Goal: Task Accomplishment & Management: Manage account settings

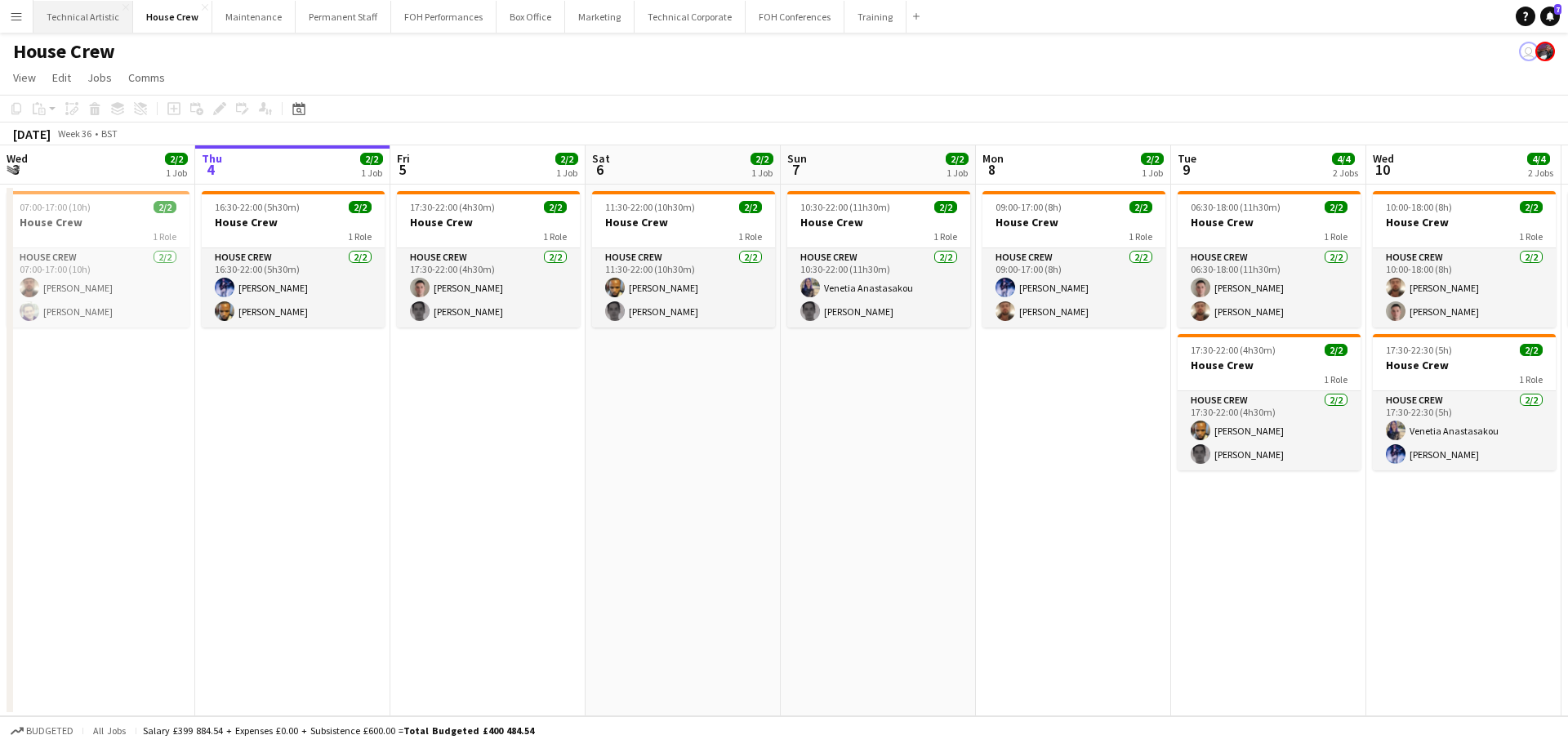
click at [105, 21] on button "Technical Artistic Close" at bounding box center [83, 16] width 100 height 32
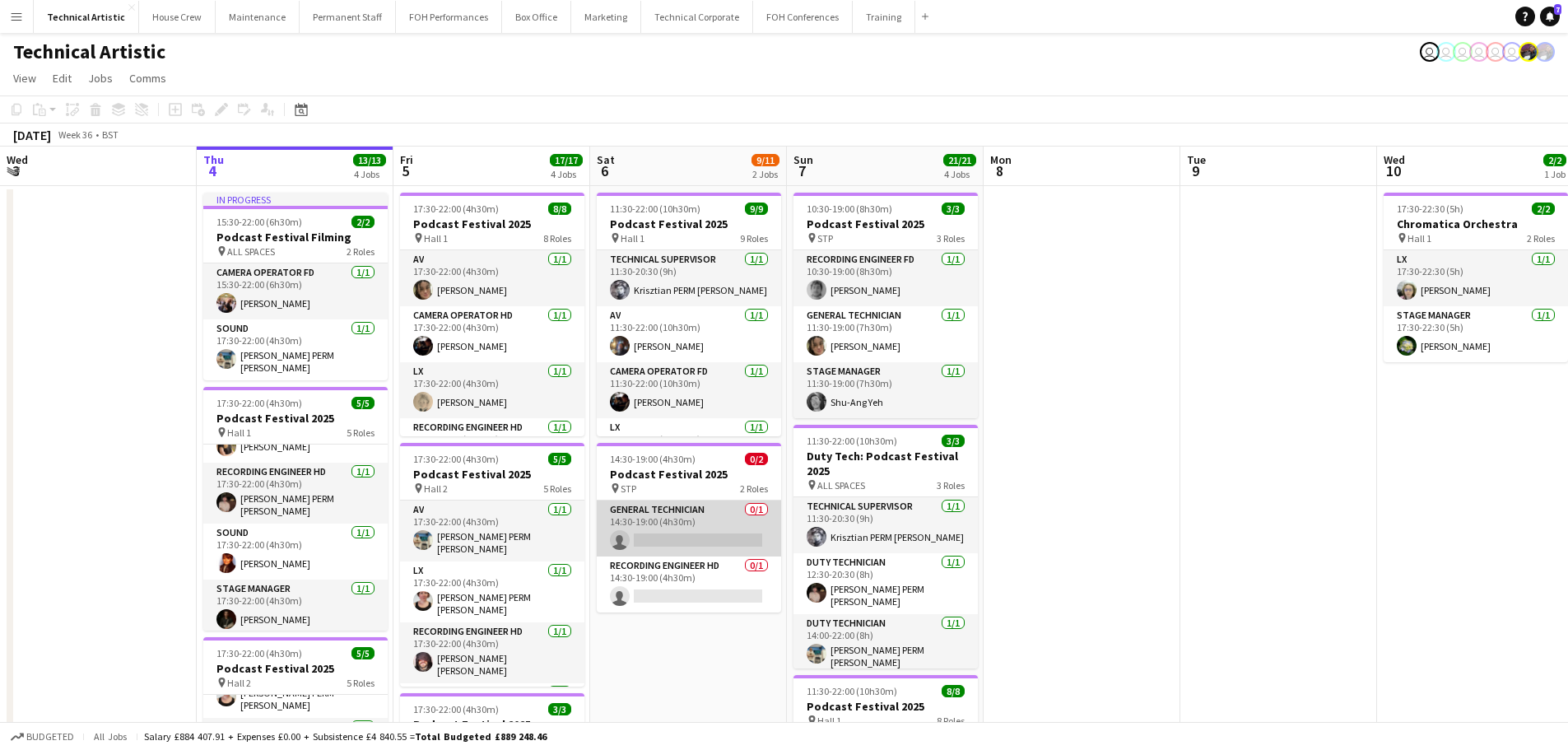
click at [670, 525] on app-card-role "General Technician 0/1 14:30-19:00 (4h30m) single-neutral-actions" at bounding box center [689, 529] width 185 height 56
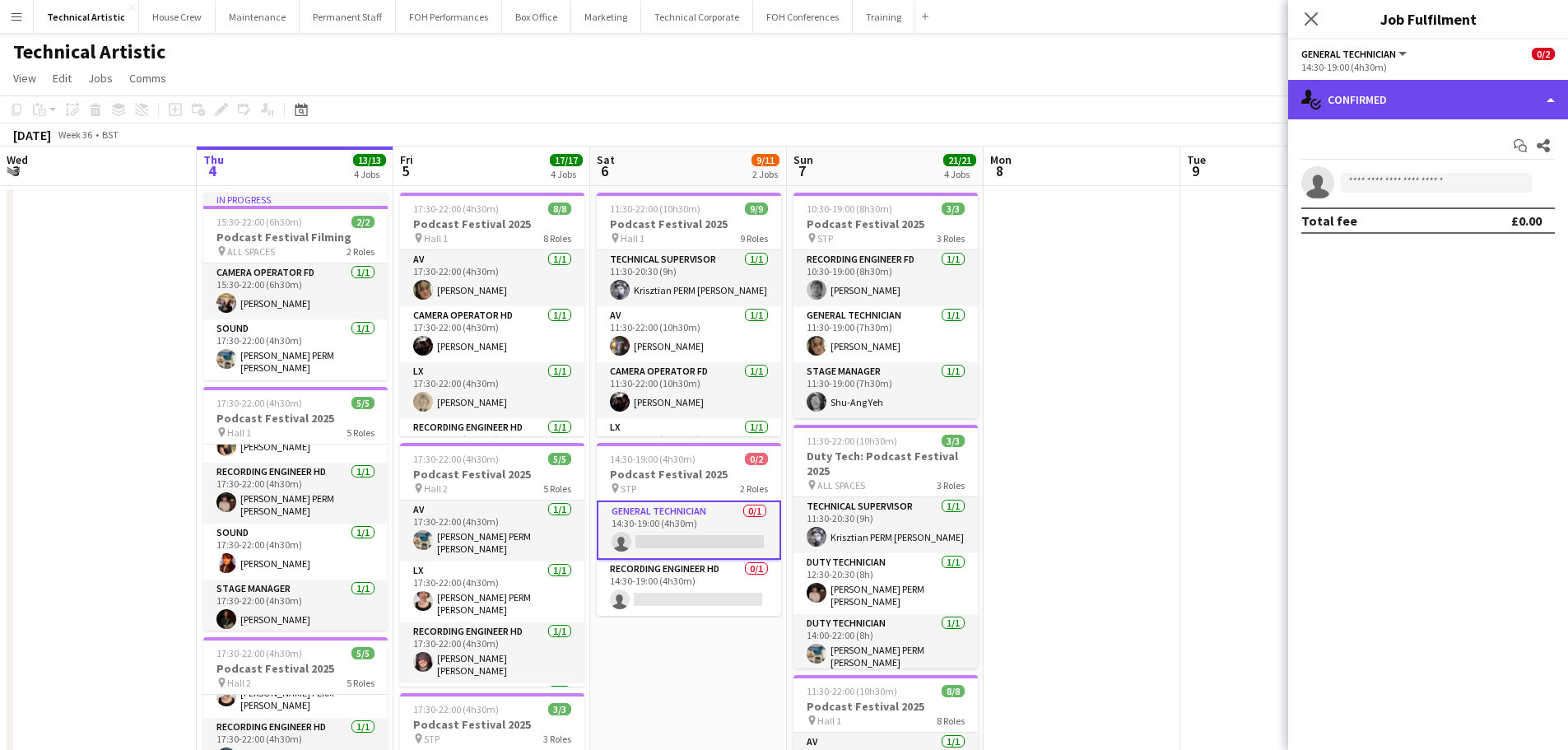
click at [1385, 96] on div "single-neutral-actions-check-2 Confirmed" at bounding box center [1428, 100] width 280 height 40
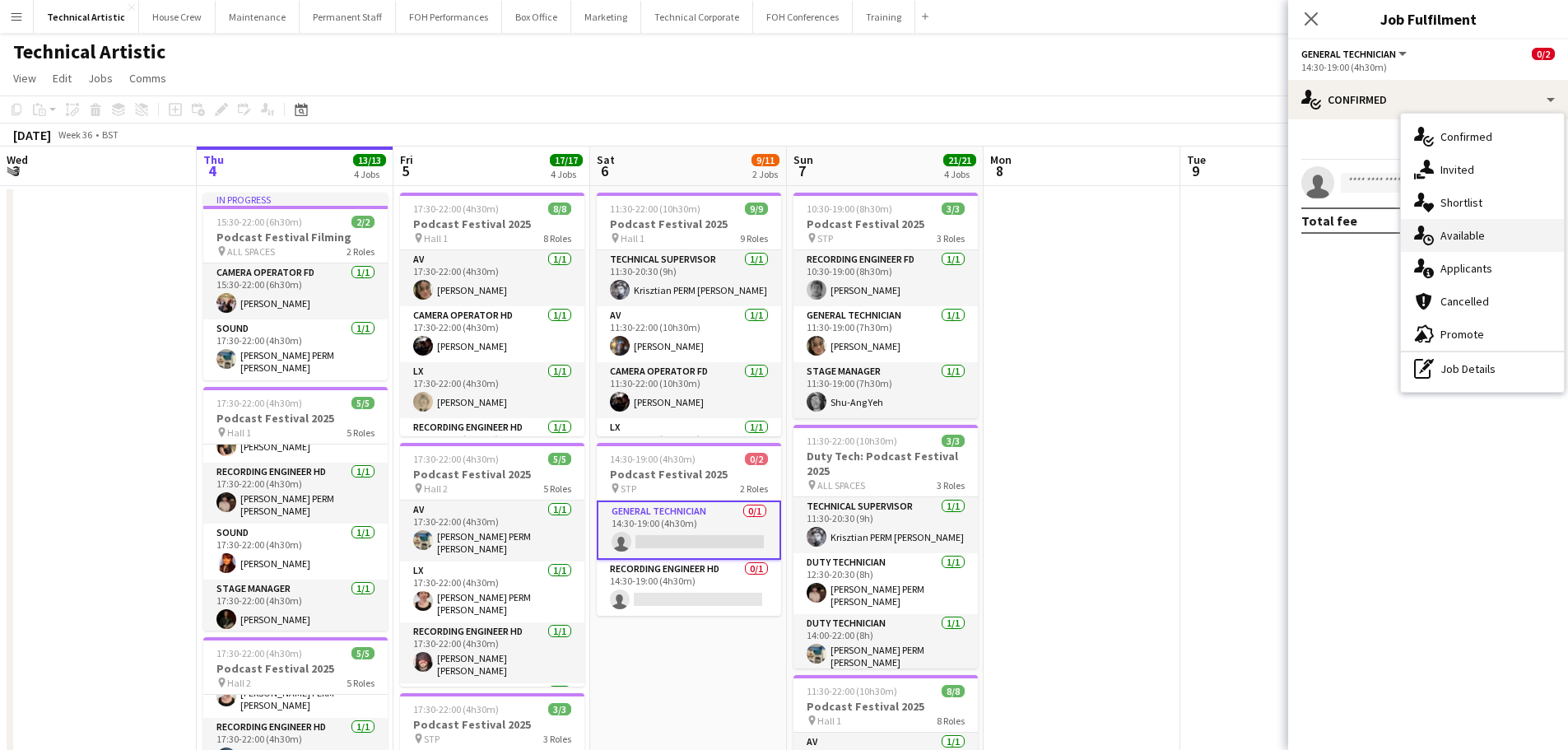
click at [1446, 244] on div "single-neutral-actions-upload Available" at bounding box center [1482, 236] width 163 height 33
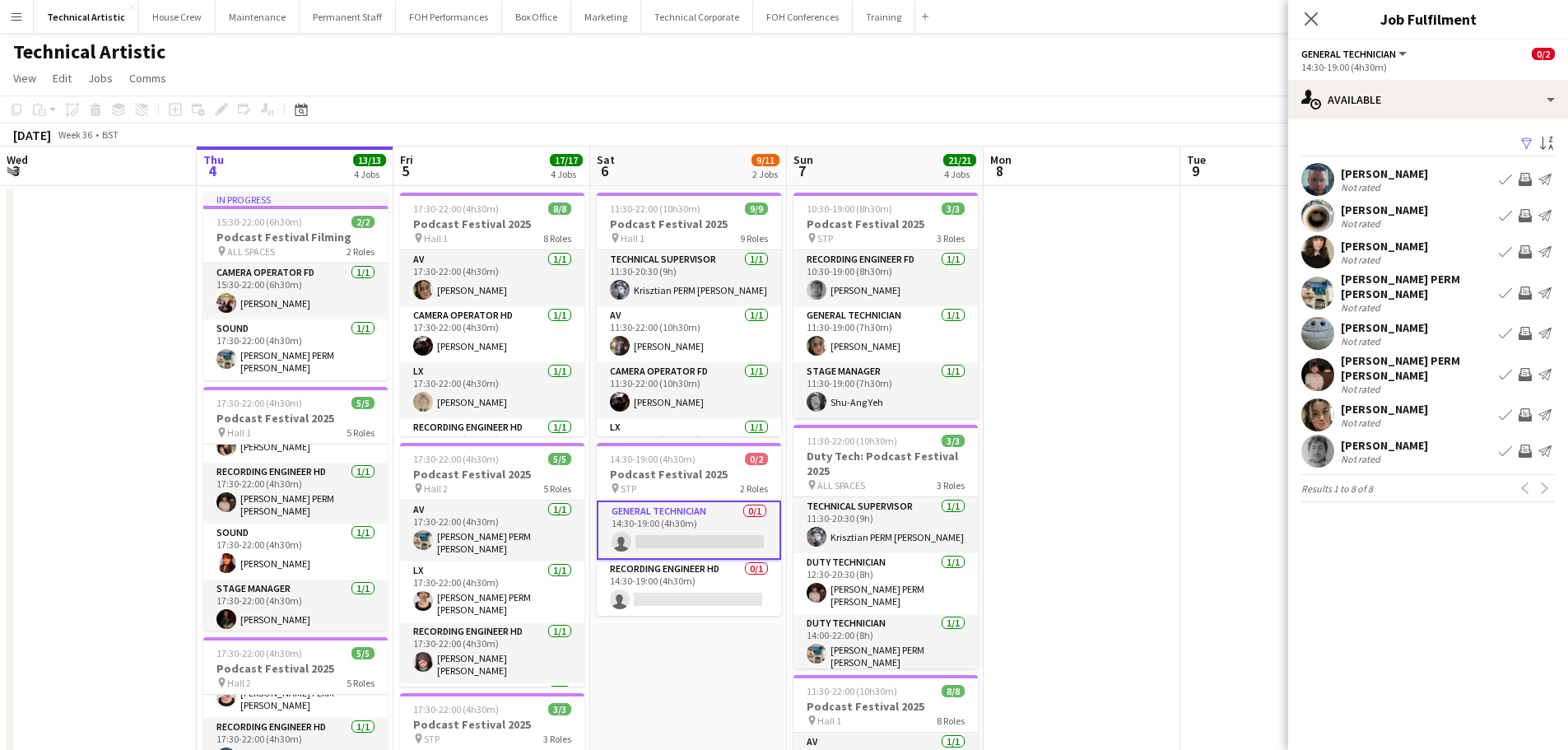
click at [1522, 408] on app-icon "Invite crew" at bounding box center [1525, 415] width 14 height 14
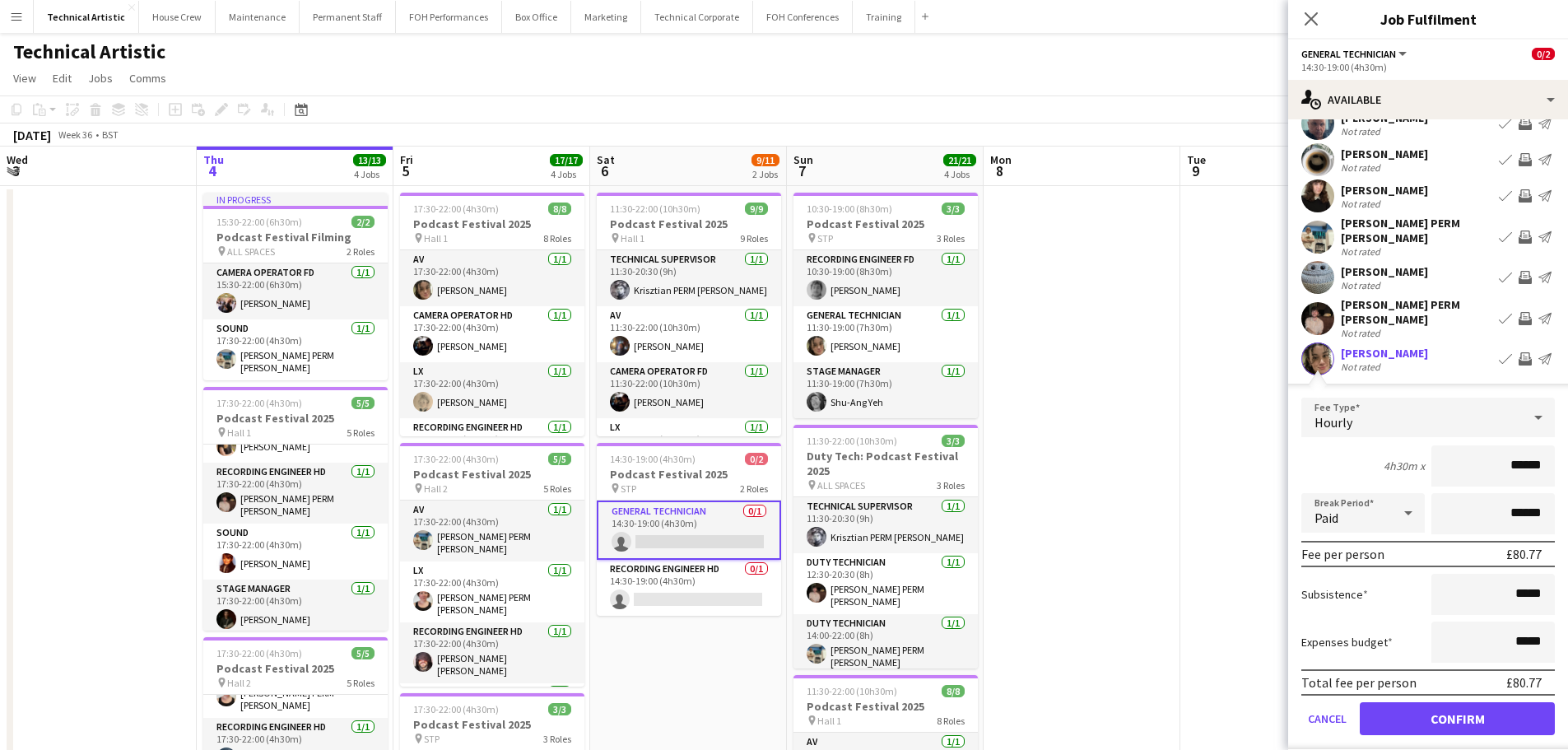
scroll to position [82, 0]
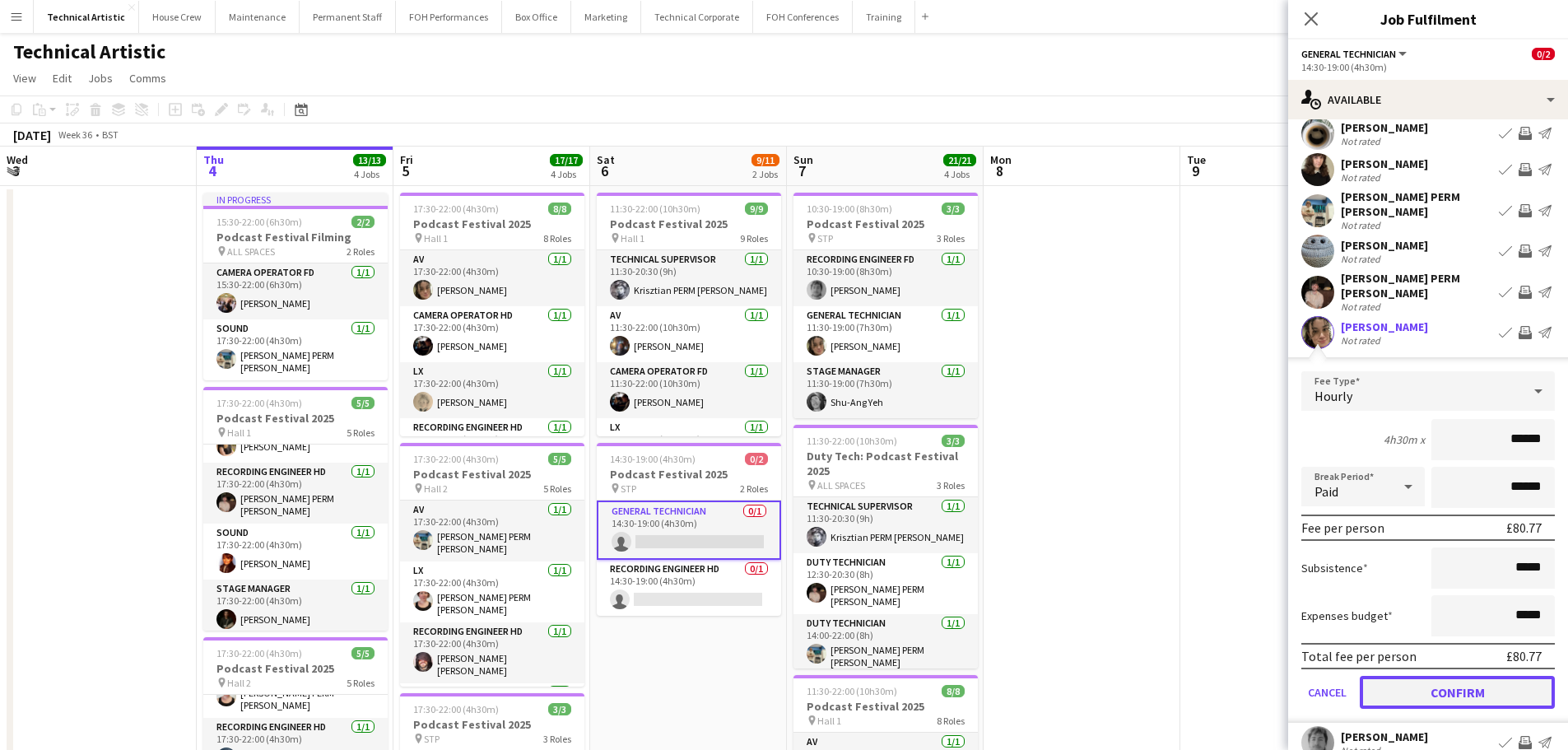
click at [1441, 676] on button "Confirm" at bounding box center [1457, 692] width 195 height 33
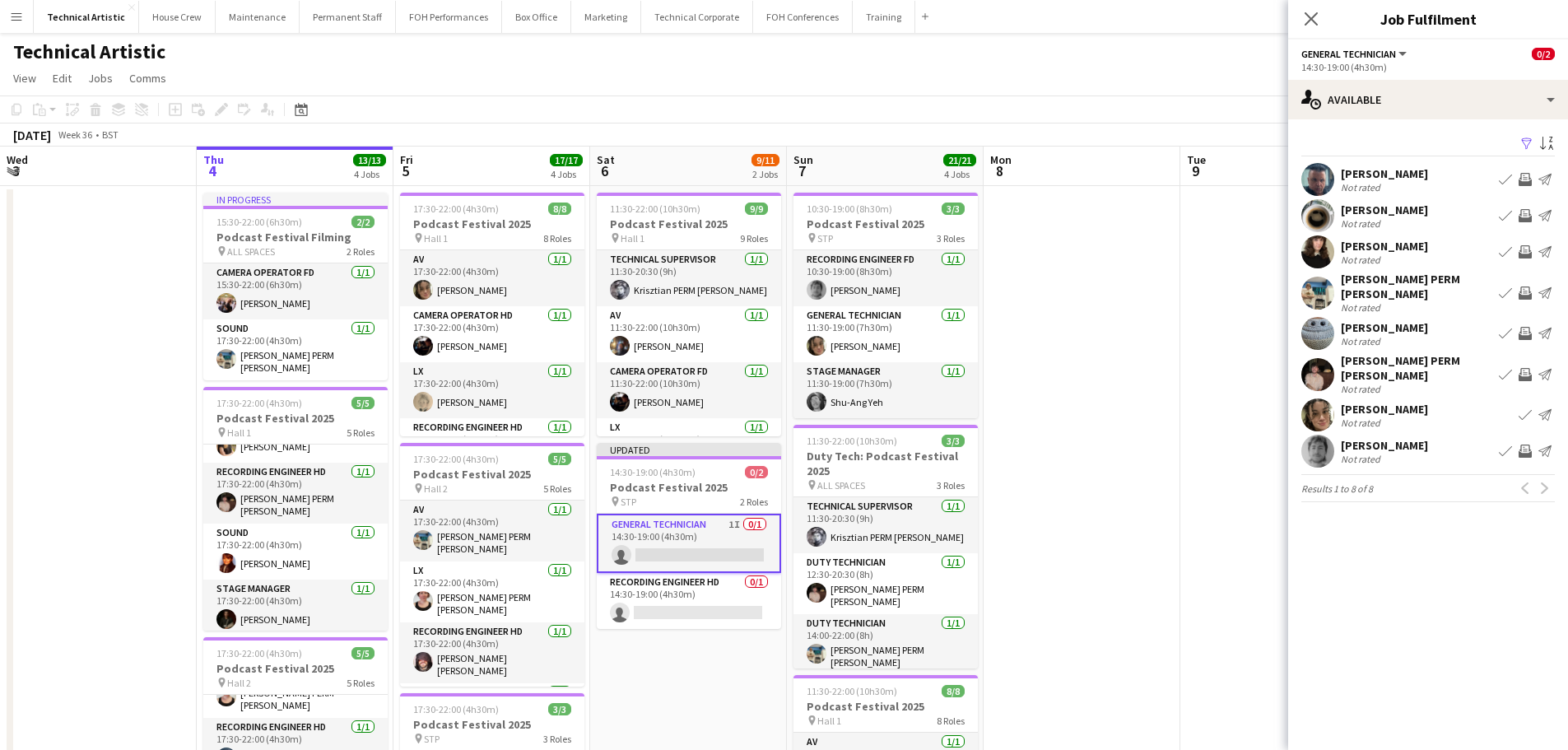
scroll to position [0, 0]
click at [708, 608] on app-card-role "Recording Engineer HD 0/1 14:30-19:00 (4h30m) single-neutral-actions" at bounding box center [689, 601] width 185 height 56
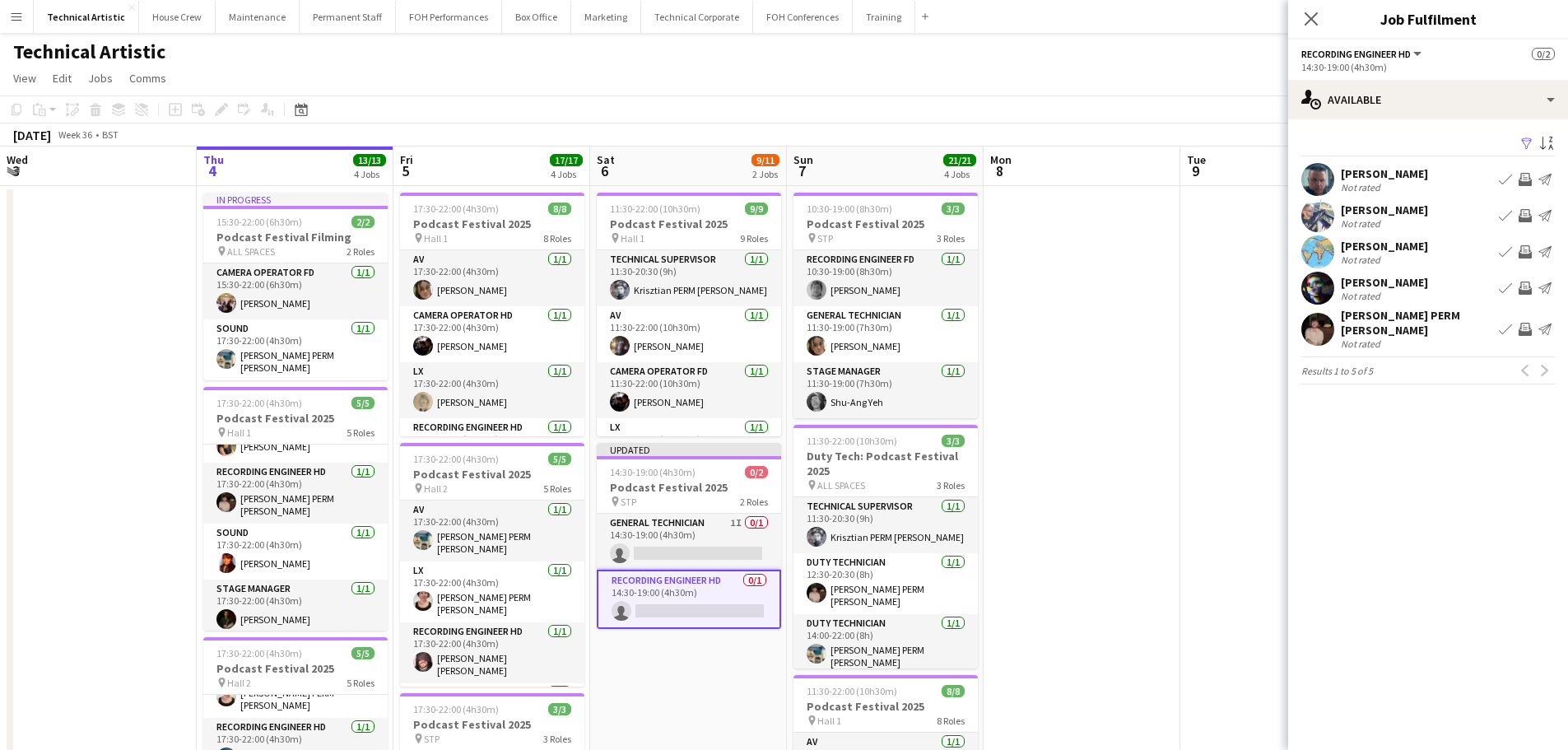
click at [1519, 181] on app-icon "Invite crew" at bounding box center [1525, 180] width 14 height 14
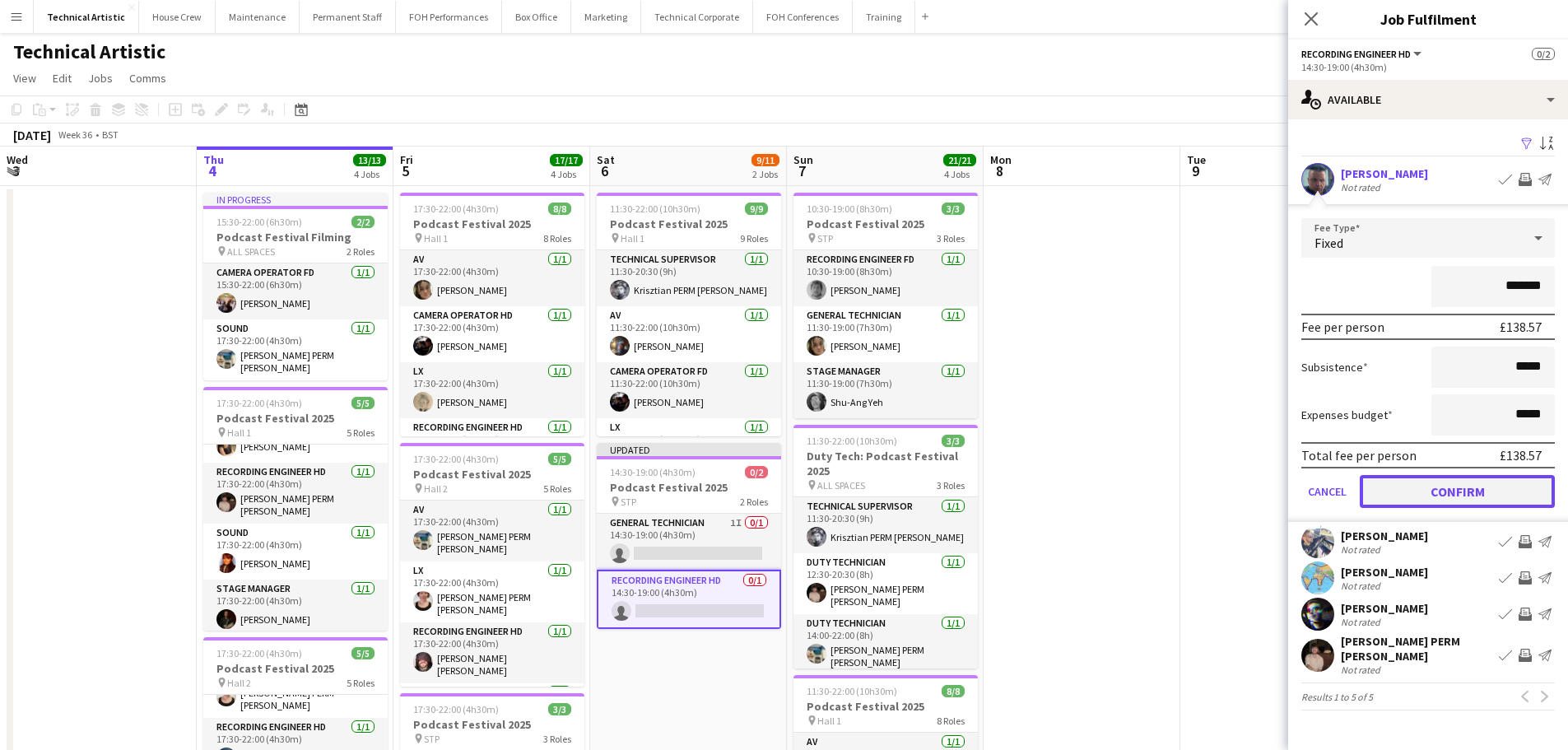
click at [1457, 503] on button "Confirm" at bounding box center [1457, 491] width 195 height 33
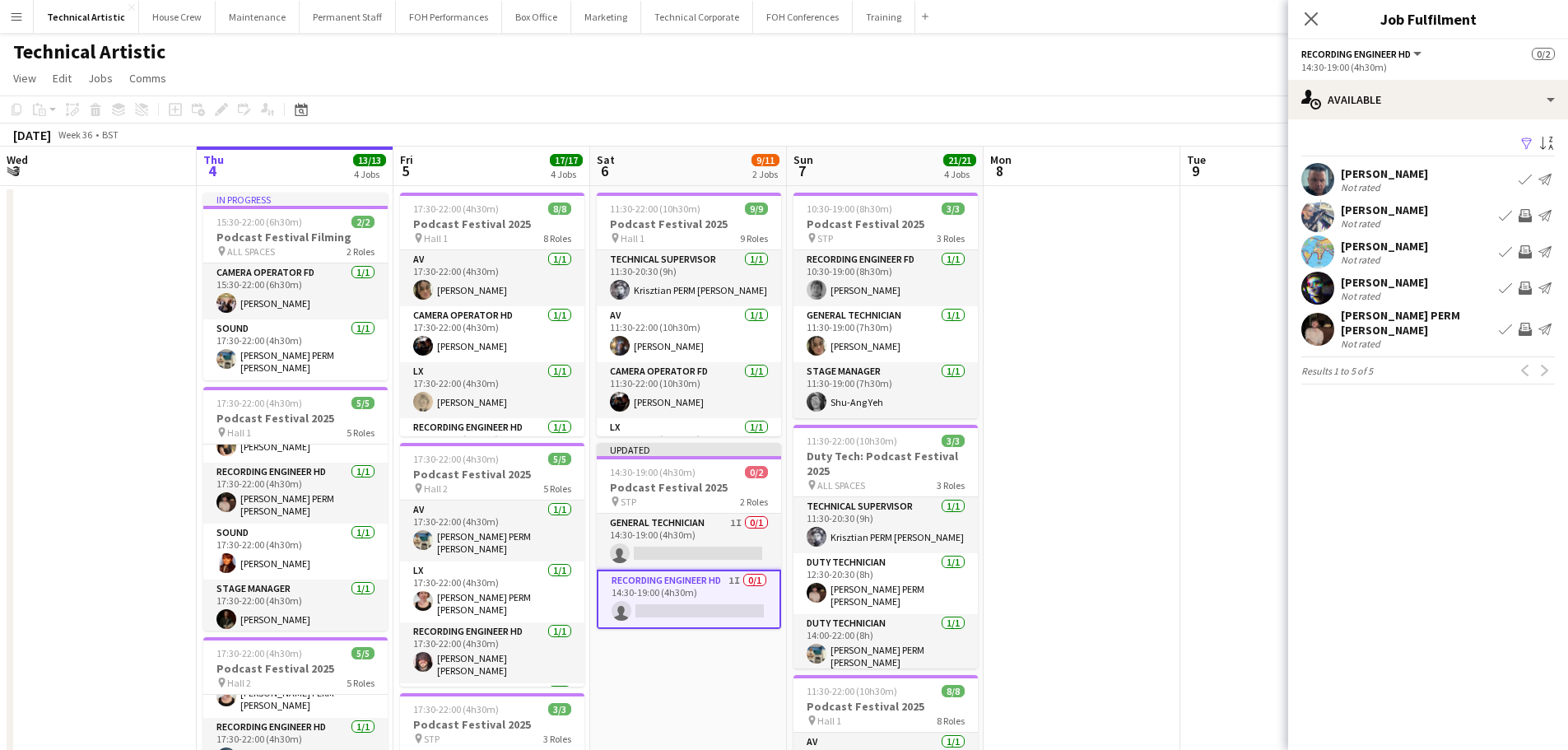
click at [1522, 219] on app-icon "Invite crew" at bounding box center [1525, 216] width 14 height 14
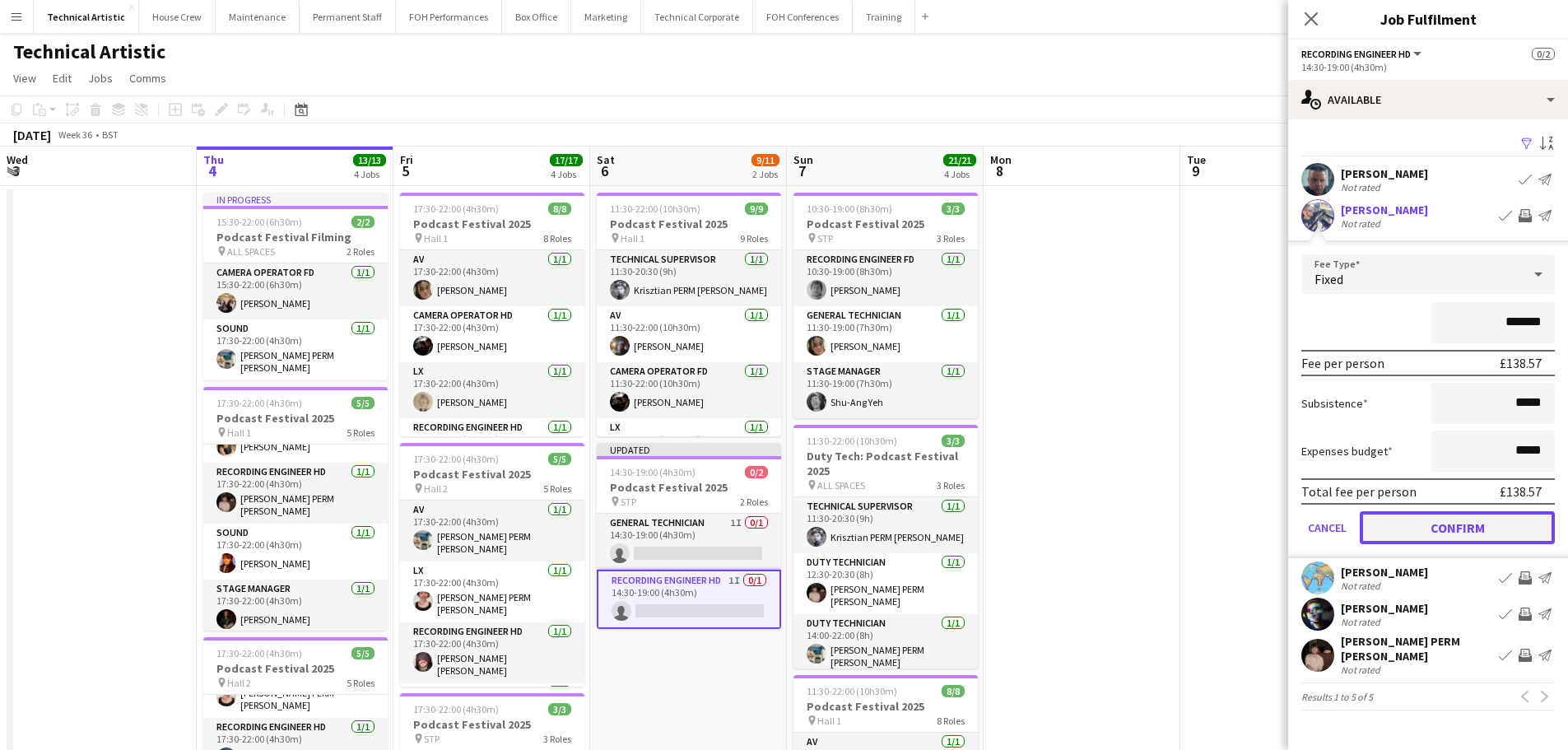
click at [1472, 540] on button "Confirm" at bounding box center [1457, 528] width 195 height 33
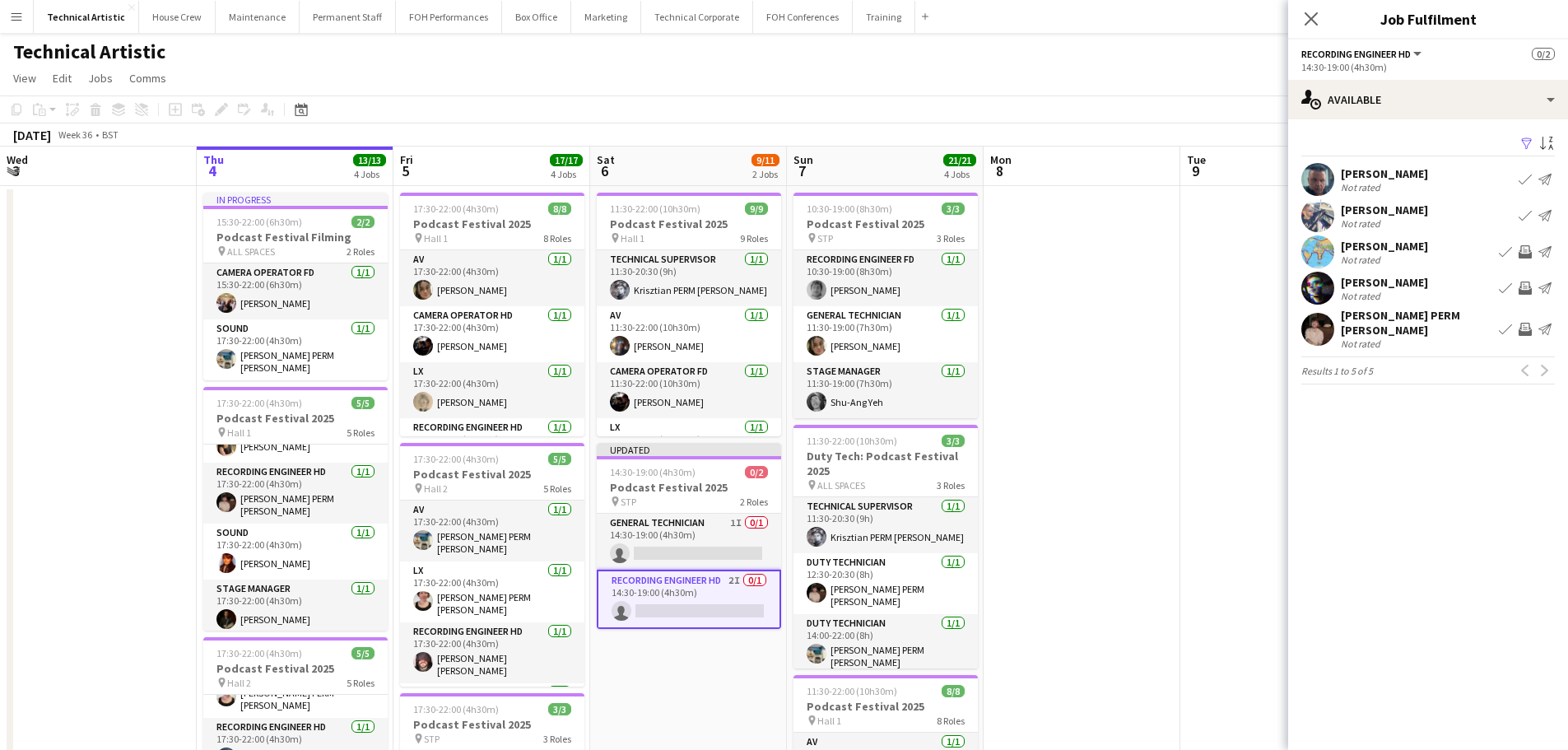
click at [1525, 255] on app-icon "Invite crew" at bounding box center [1525, 252] width 14 height 14
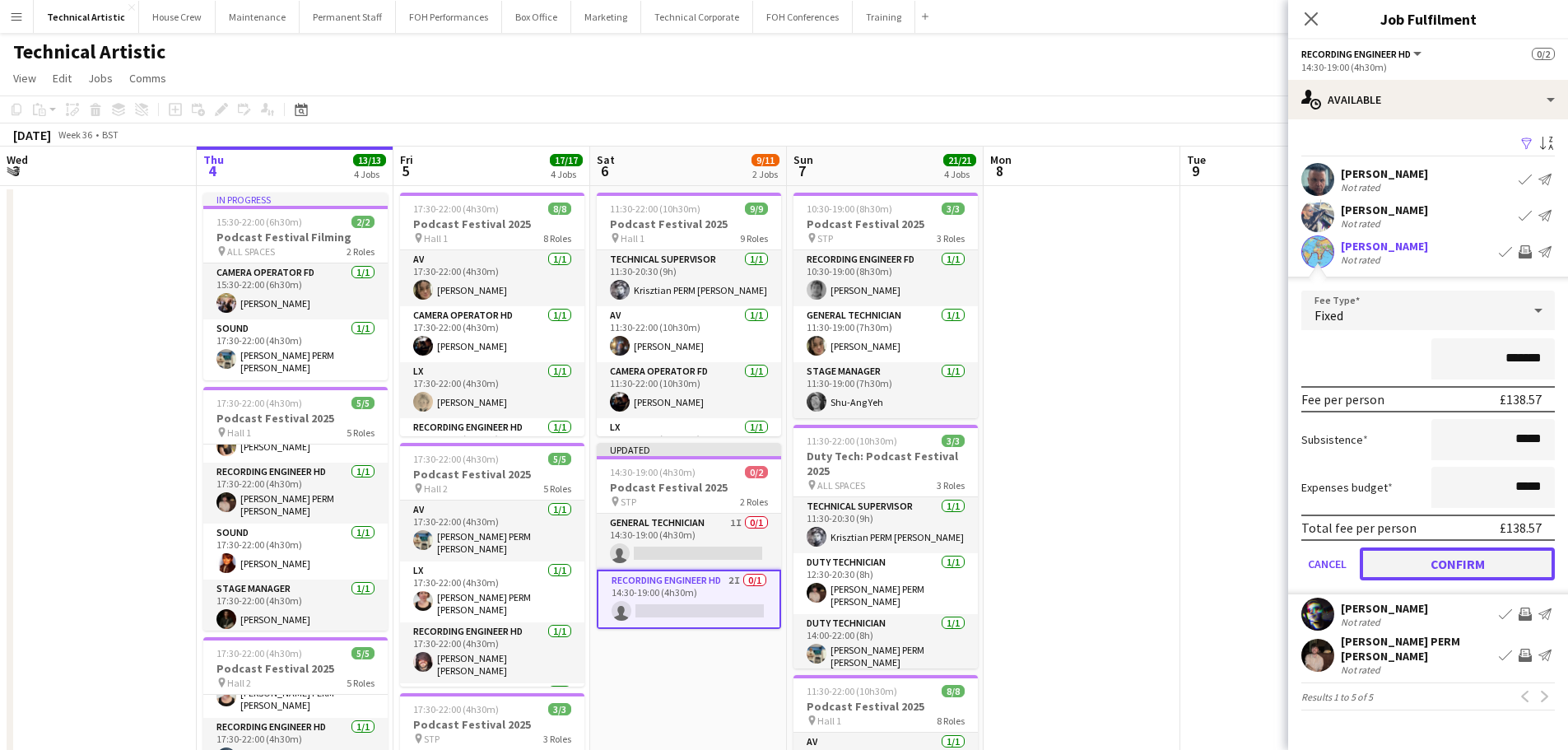
click at [1440, 569] on button "Confirm" at bounding box center [1457, 563] width 195 height 33
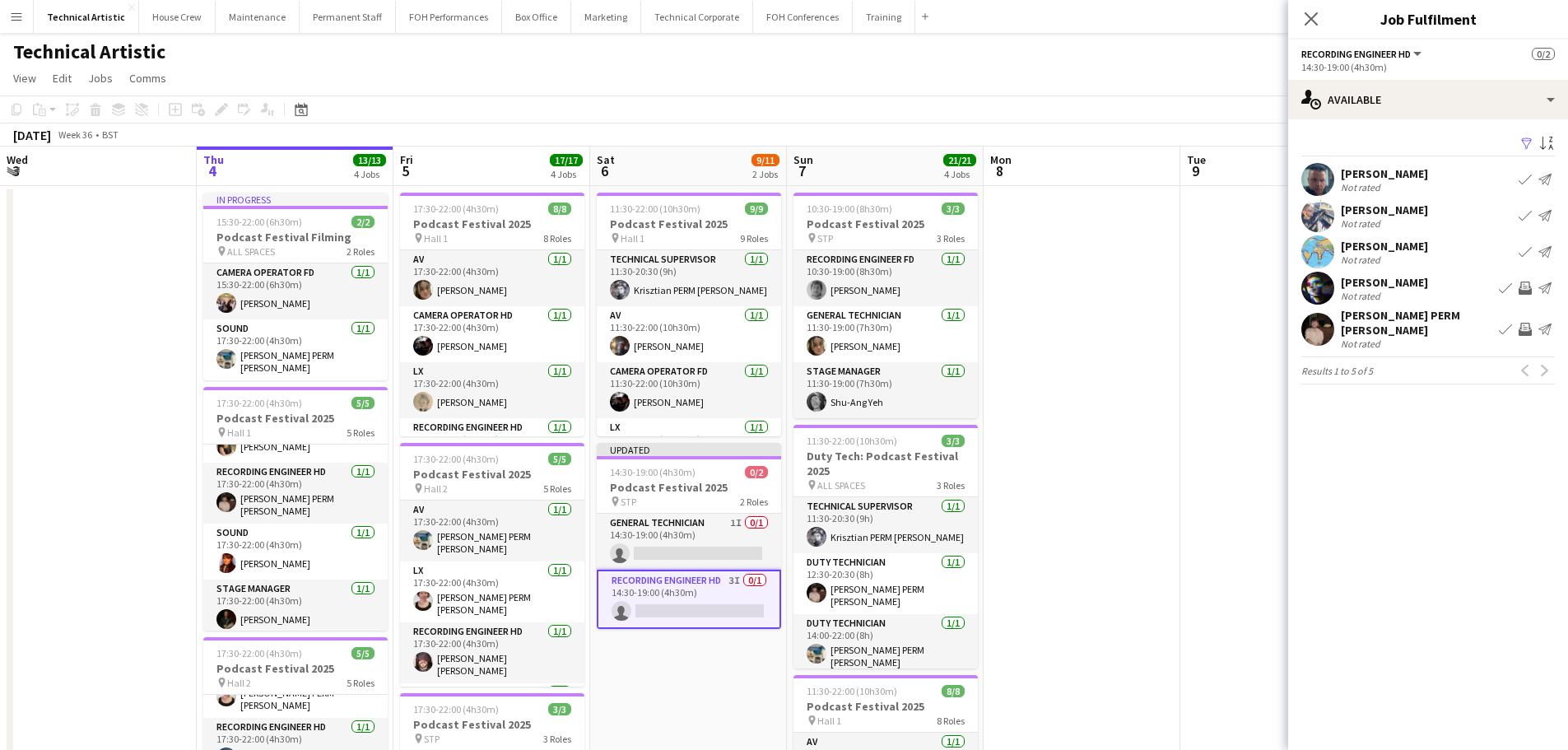
click at [1524, 295] on app-icon "Invite crew" at bounding box center [1525, 288] width 14 height 14
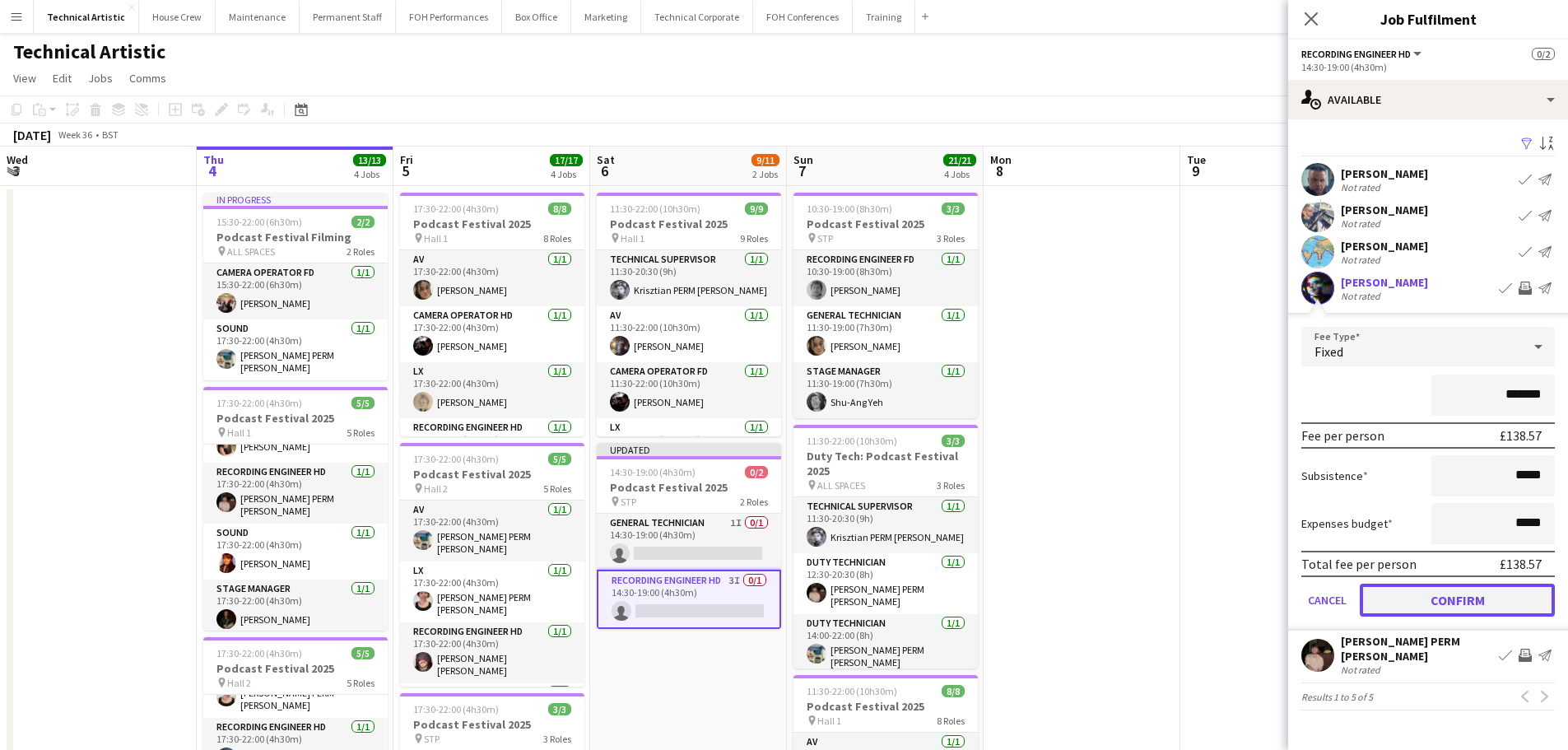
click at [1454, 599] on button "Confirm" at bounding box center [1457, 600] width 195 height 33
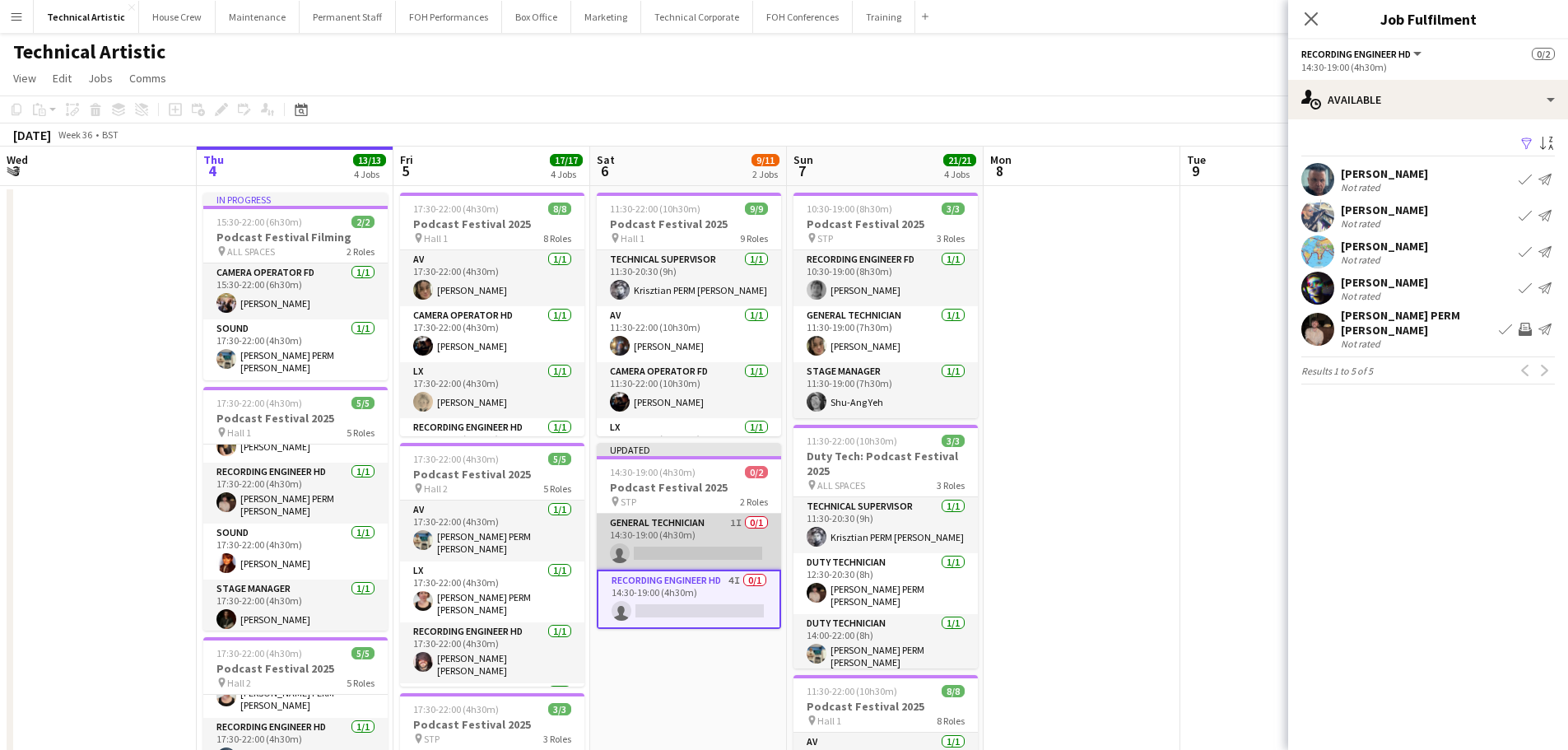
click at [725, 533] on app-card-role "General Technician 1I 0/1 14:30-19:00 (4h30m) single-neutral-actions" at bounding box center [689, 542] width 185 height 56
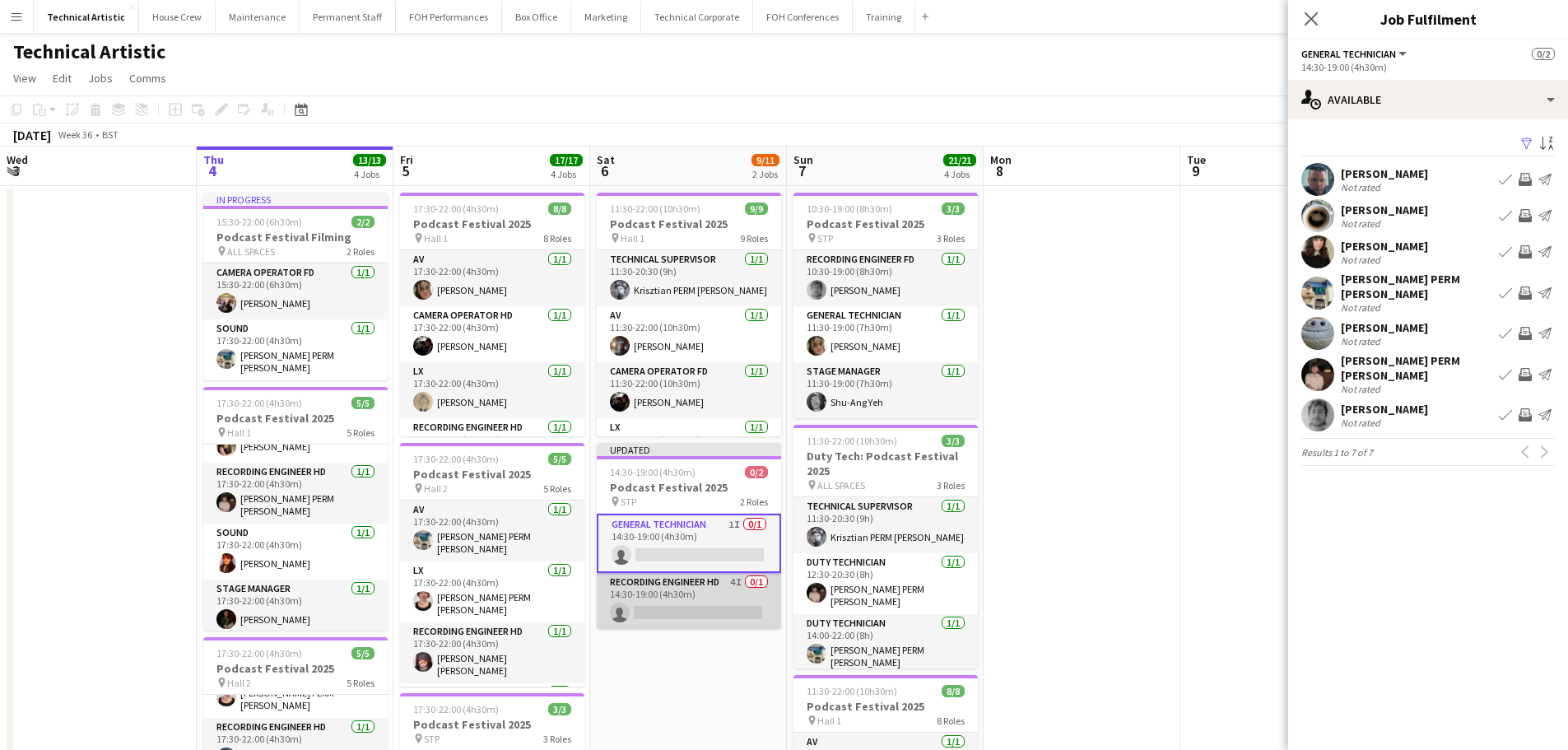
click at [745, 586] on app-card-role "Recording Engineer HD 4I 0/1 14:30-19:00 (4h30m) single-neutral-actions" at bounding box center [689, 601] width 185 height 56
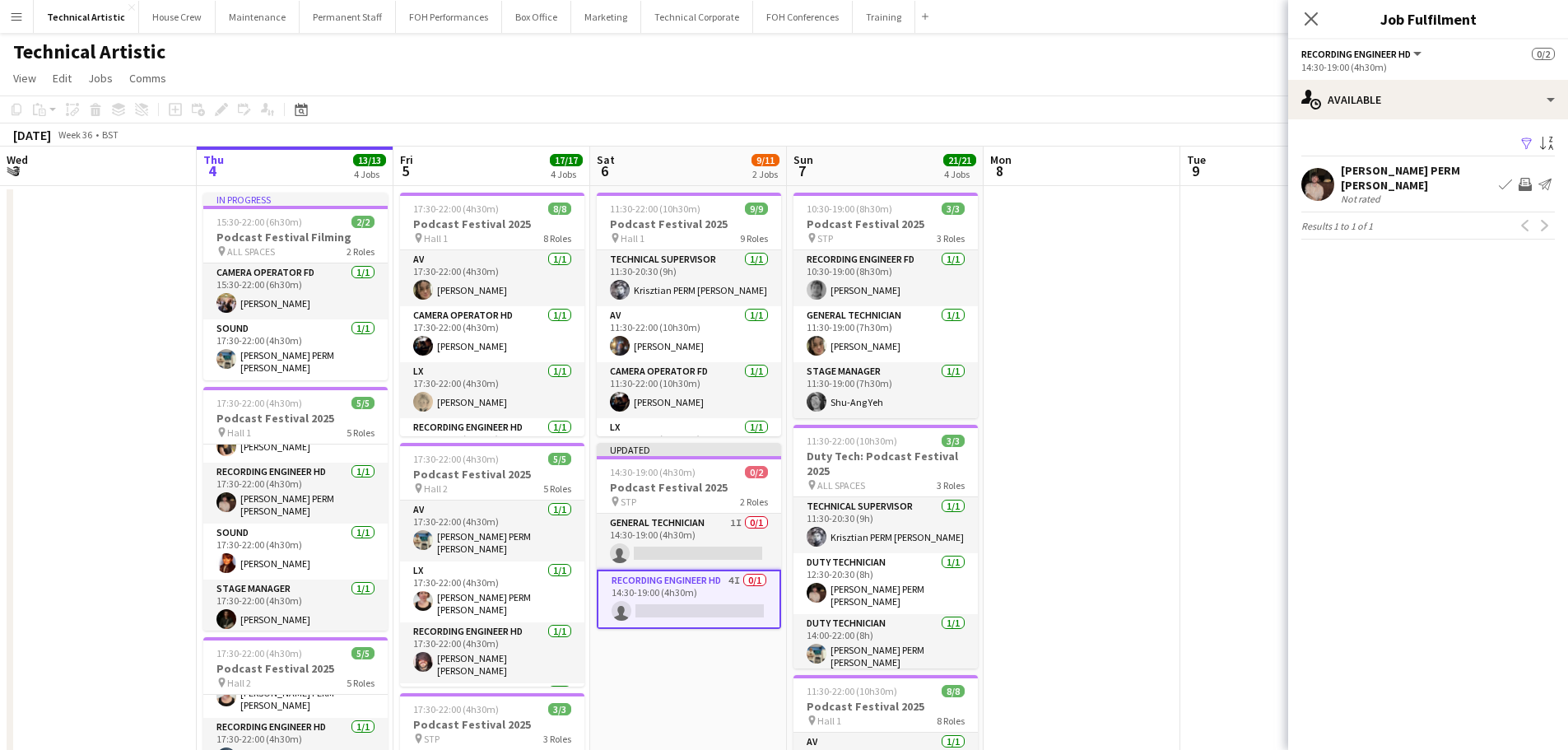
click at [765, 113] on app-toolbar "Copy Paste Paste Ctrl+V Paste with crew Ctrl+Shift+V Paste linked Job [GEOGRAPH…" at bounding box center [784, 109] width 1568 height 28
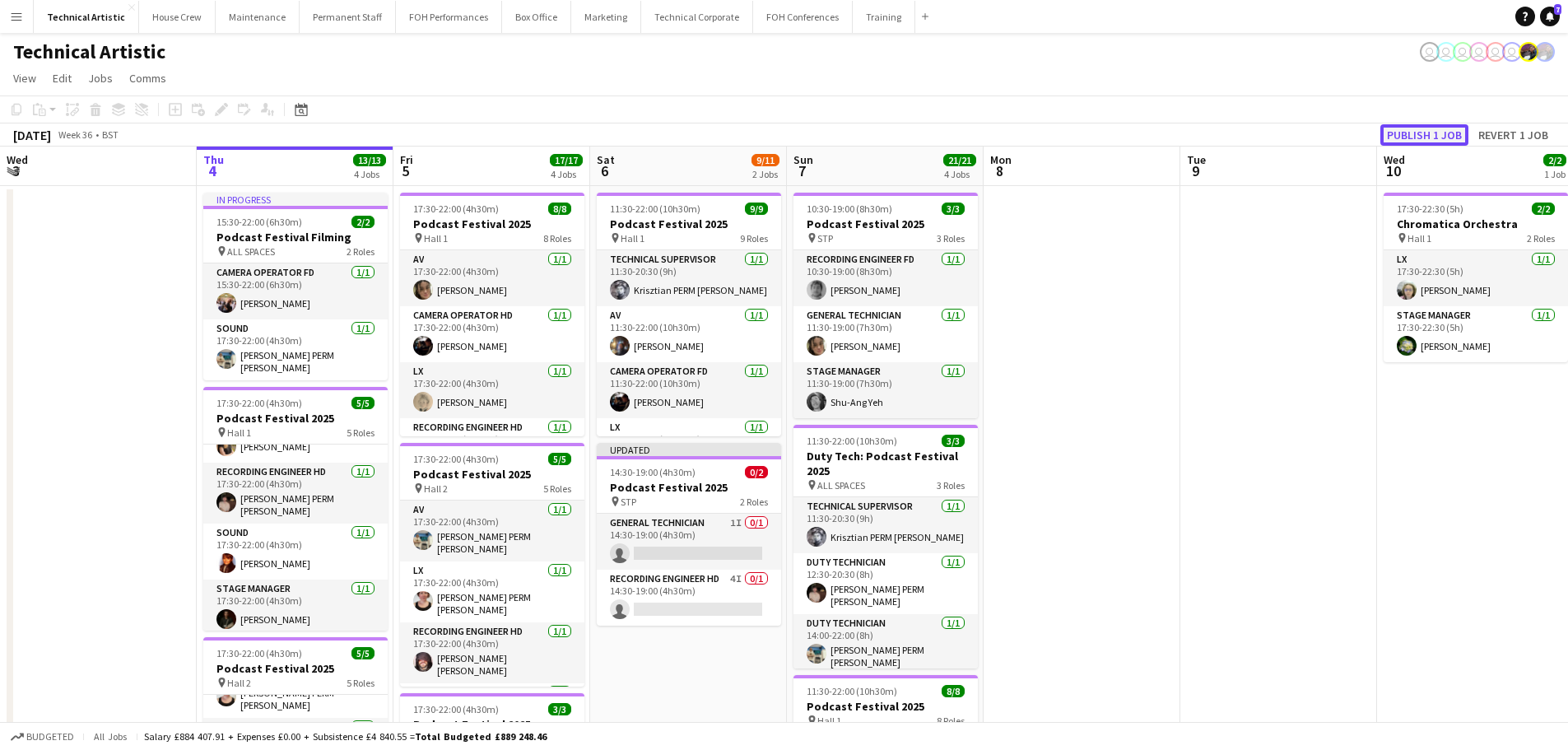
click at [1446, 130] on button "Publish 1 job" at bounding box center [1423, 135] width 88 height 21
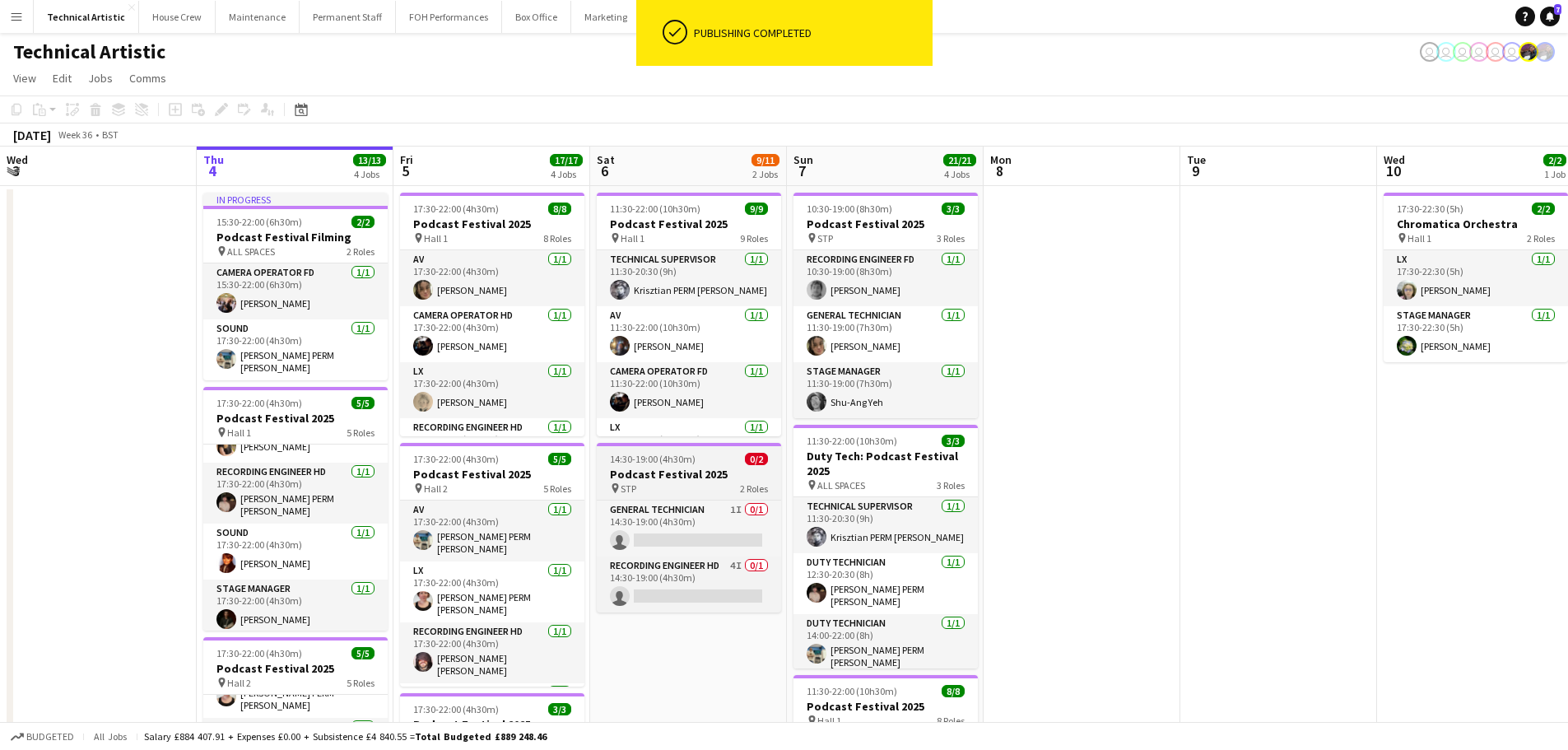
click at [696, 484] on div "pin STP 2 Roles" at bounding box center [689, 488] width 185 height 14
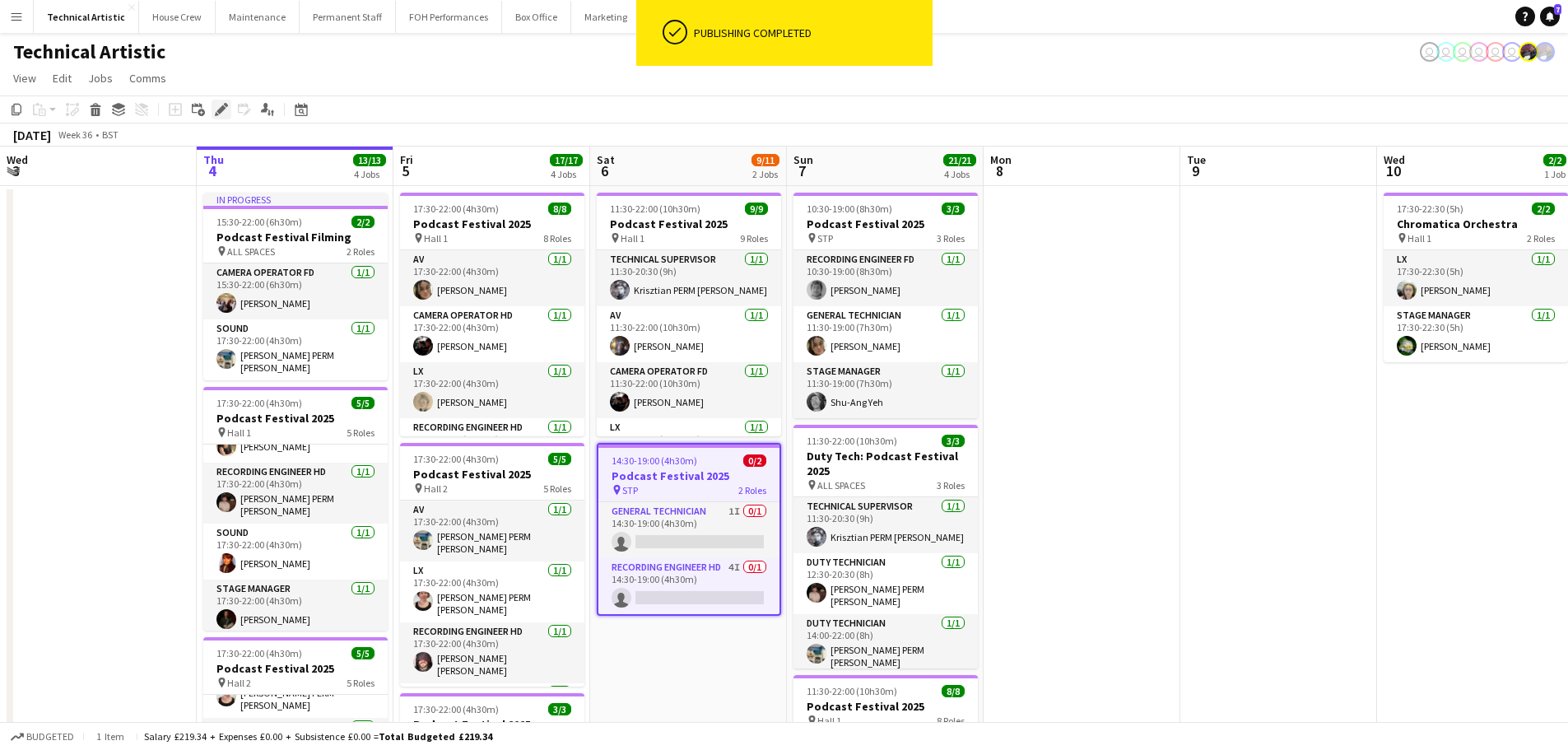
click at [222, 106] on icon at bounding box center [220, 109] width 9 height 9
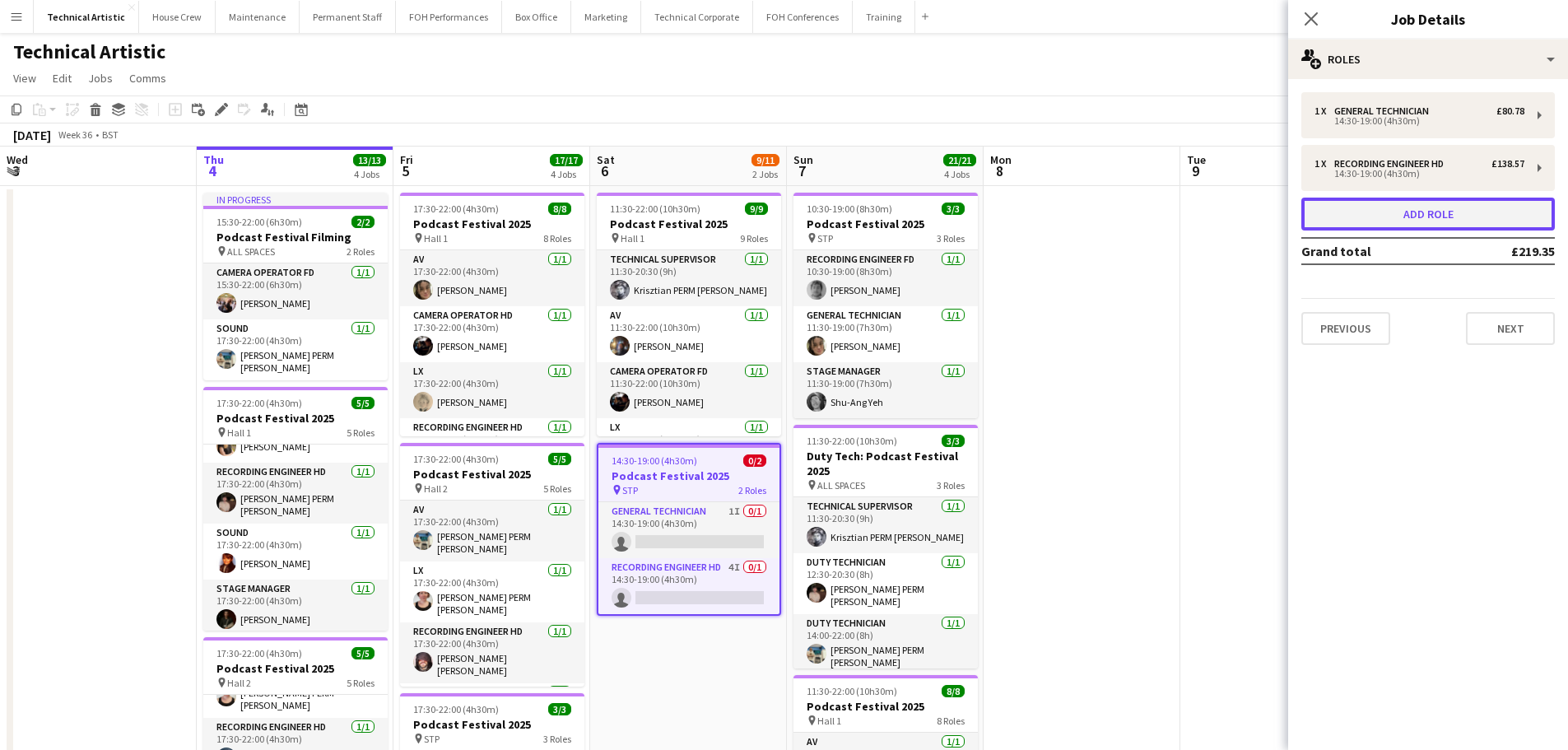
click at [1449, 213] on button "Add role" at bounding box center [1428, 214] width 253 height 33
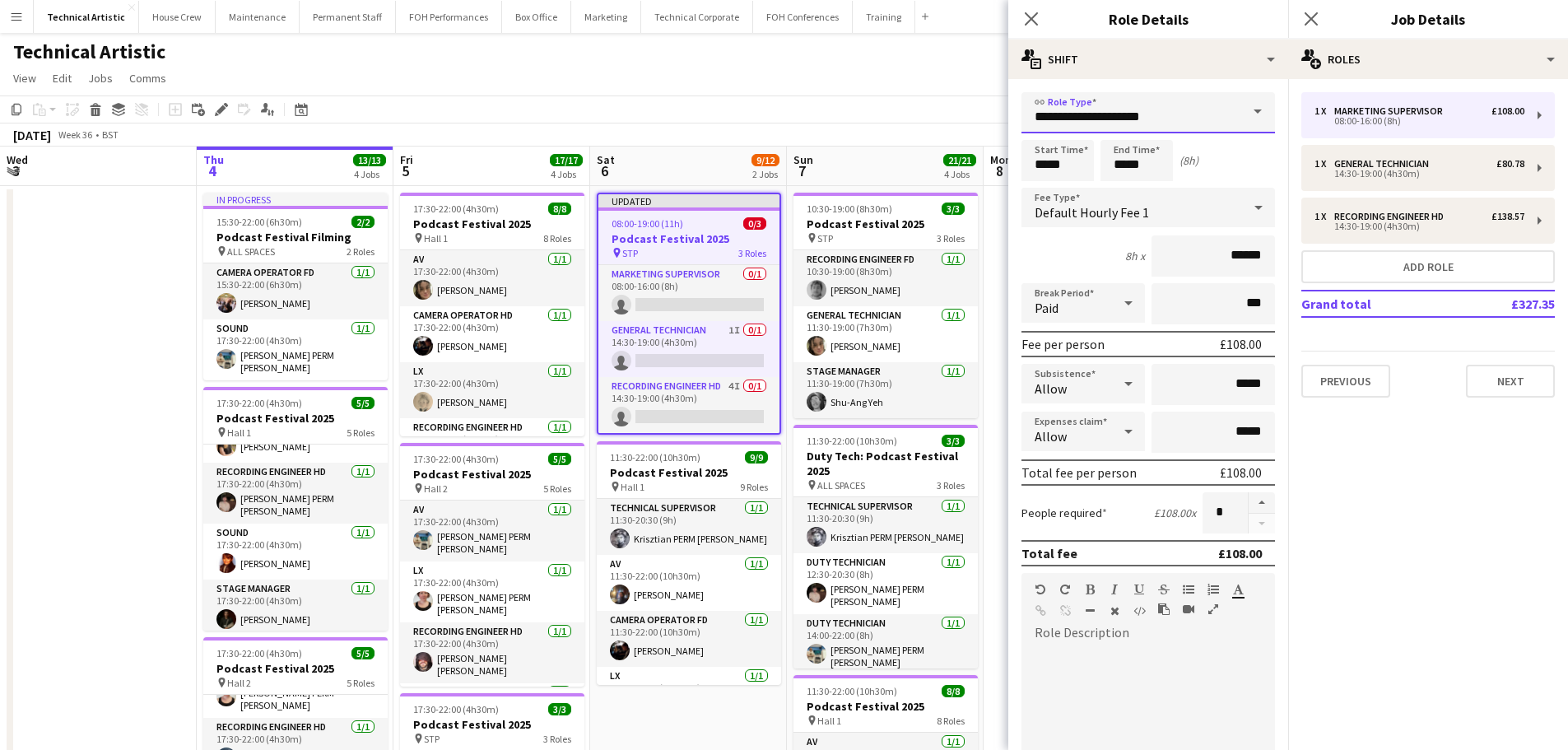
drag, startPoint x: 1113, startPoint y: 121, endPoint x: 622, endPoint y: 117, distance: 491.0
click at [622, 117] on body "Menu Boards Boards Boards All jobs Status Workforce Workforce My Workforce Recr…" at bounding box center [784, 621] width 1568 height 1244
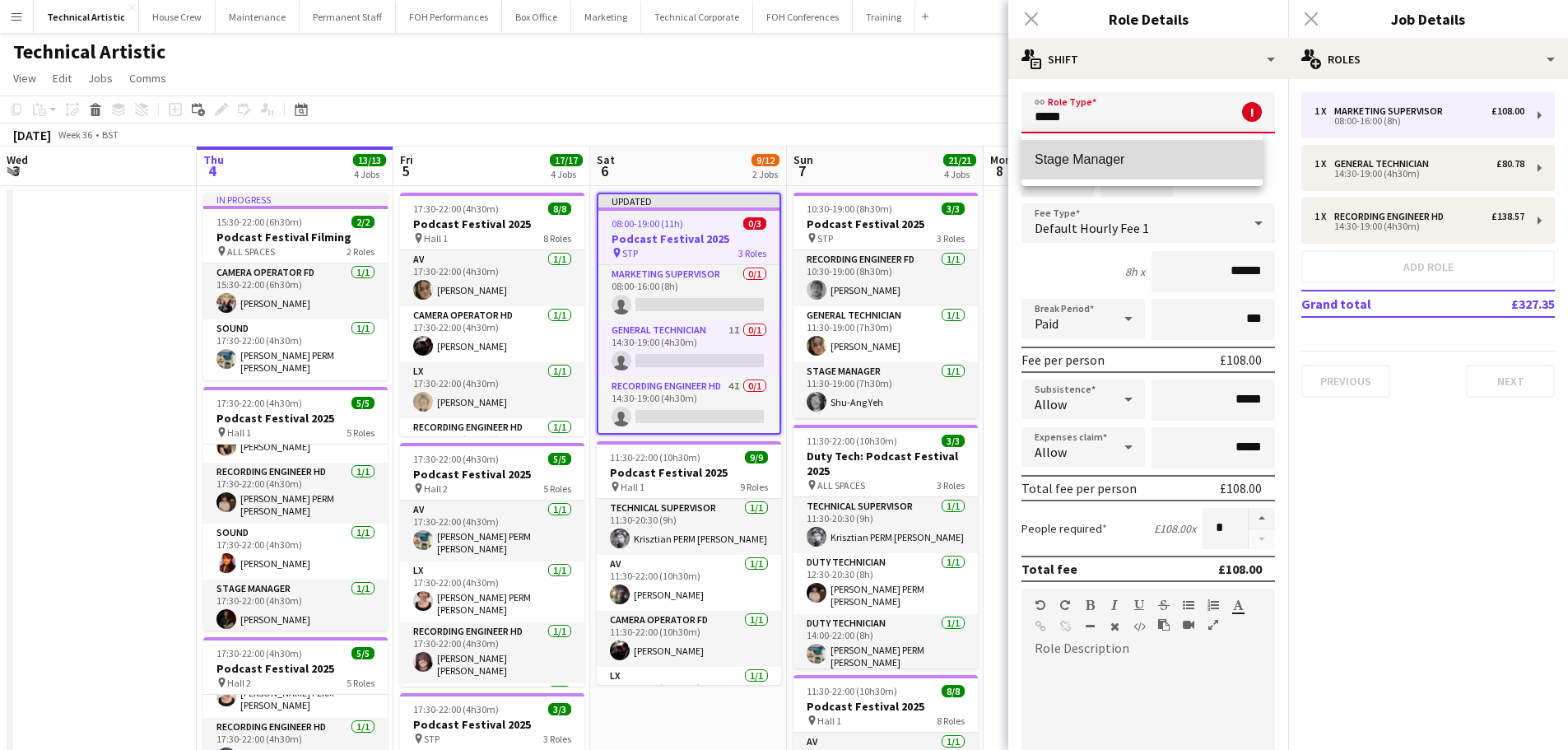
click at [1085, 159] on span "Stage Manager" at bounding box center [1142, 159] width 214 height 15
type input "**********"
type input "******"
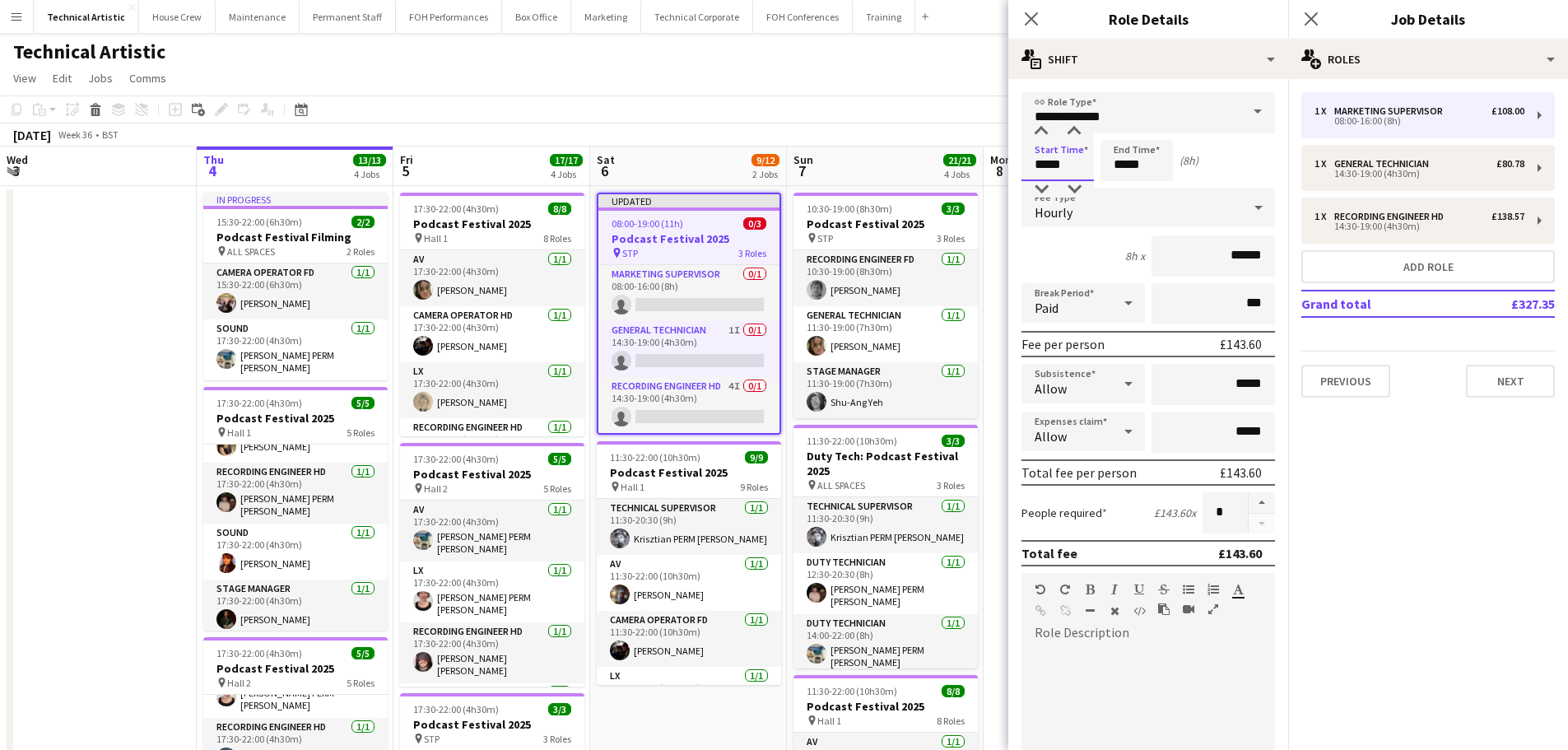
drag, startPoint x: 1071, startPoint y: 170, endPoint x: 727, endPoint y: 164, distance: 344.1
click at [727, 164] on body "Menu Boards Boards Boards All jobs Status Workforce Workforce My Workforce Recr…" at bounding box center [784, 621] width 1568 height 1244
type input "*****"
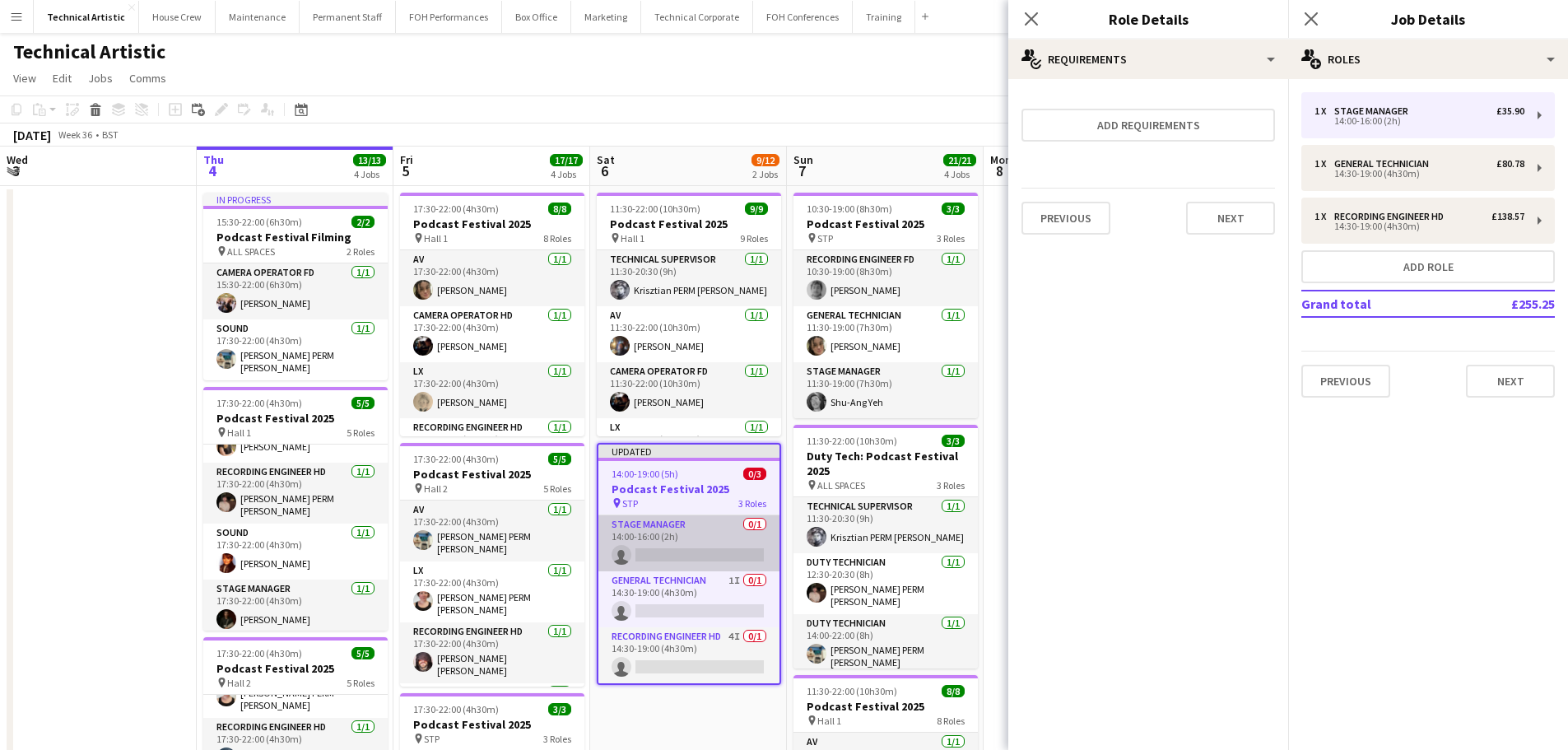
click at [723, 536] on app-card-role "Stage Manager 0/1 14:00-16:00 (2h) single-neutral-actions" at bounding box center [688, 543] width 181 height 56
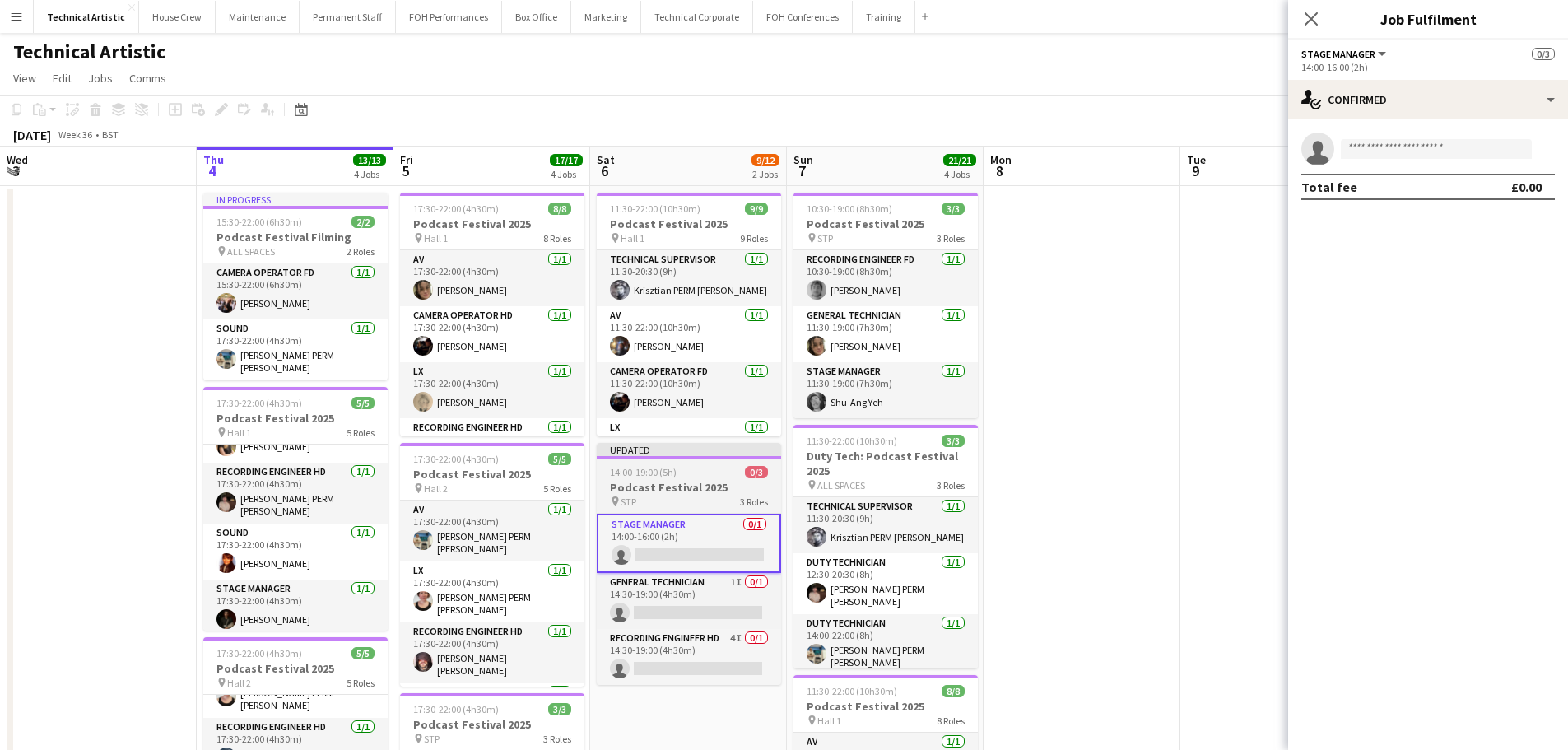
click at [660, 480] on h3 "Podcast Festival 2025" at bounding box center [689, 487] width 185 height 14
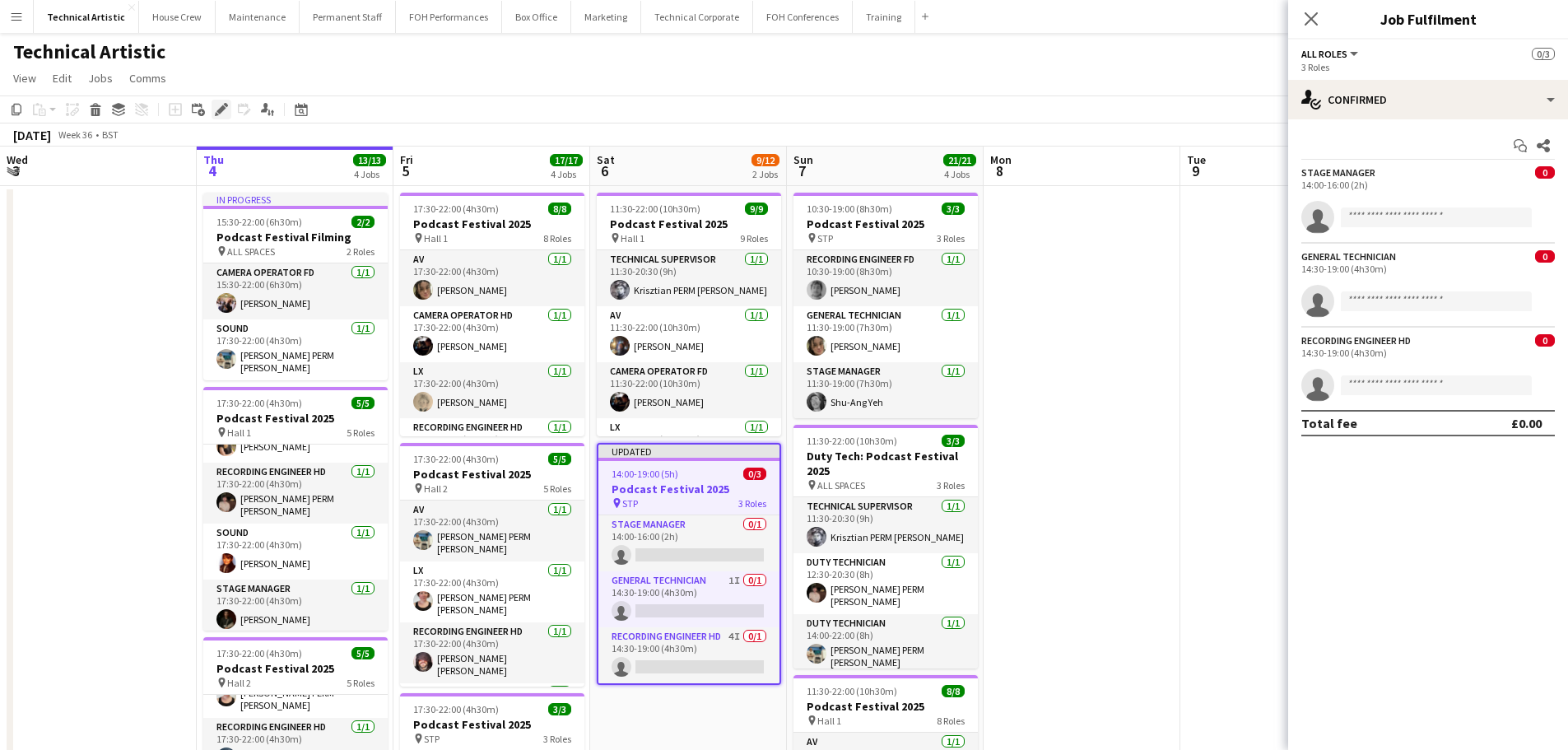
click at [223, 114] on icon "Edit" at bounding box center [221, 109] width 14 height 14
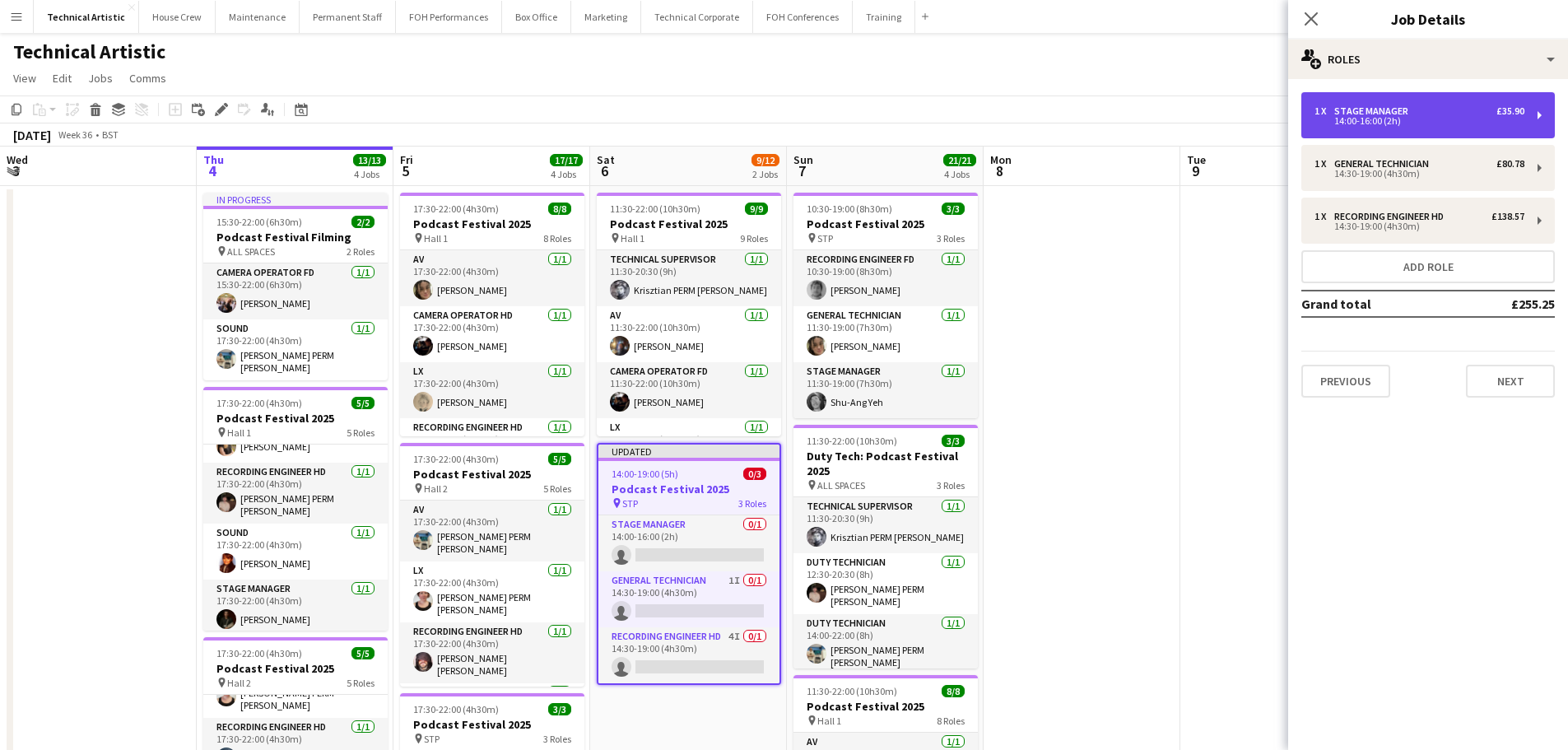
click at [1418, 117] on div "14:00-16:00 (2h)" at bounding box center [1418, 121] width 210 height 9
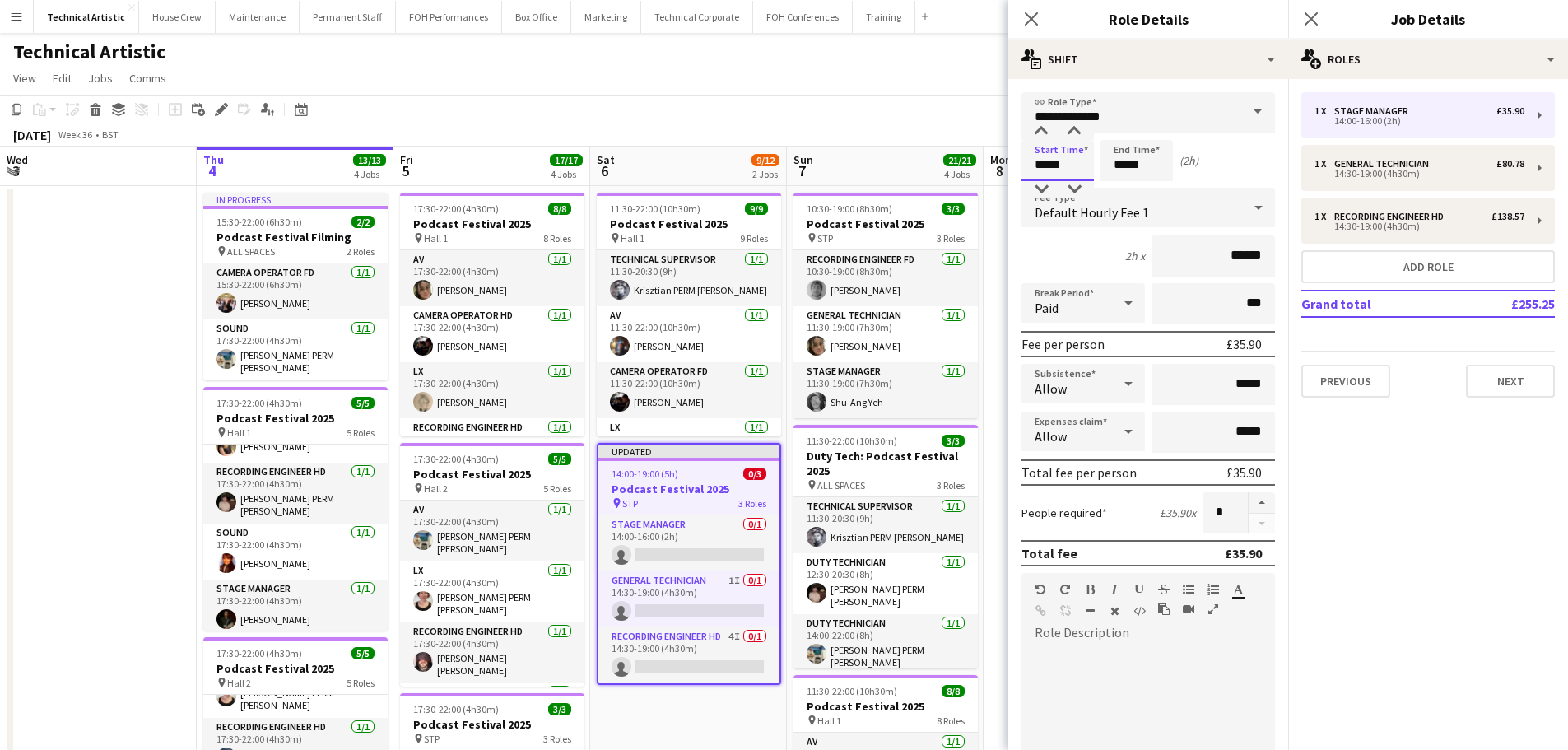
drag, startPoint x: 1074, startPoint y: 166, endPoint x: 1024, endPoint y: 159, distance: 50.5
click at [1024, 159] on input "*****" at bounding box center [1057, 160] width 72 height 42
type input "*****"
click at [824, 113] on app-toolbar "Copy Paste Paste Ctrl+V Paste with crew Ctrl+Shift+V Paste linked Job [GEOGRAPH…" at bounding box center [784, 109] width 1568 height 28
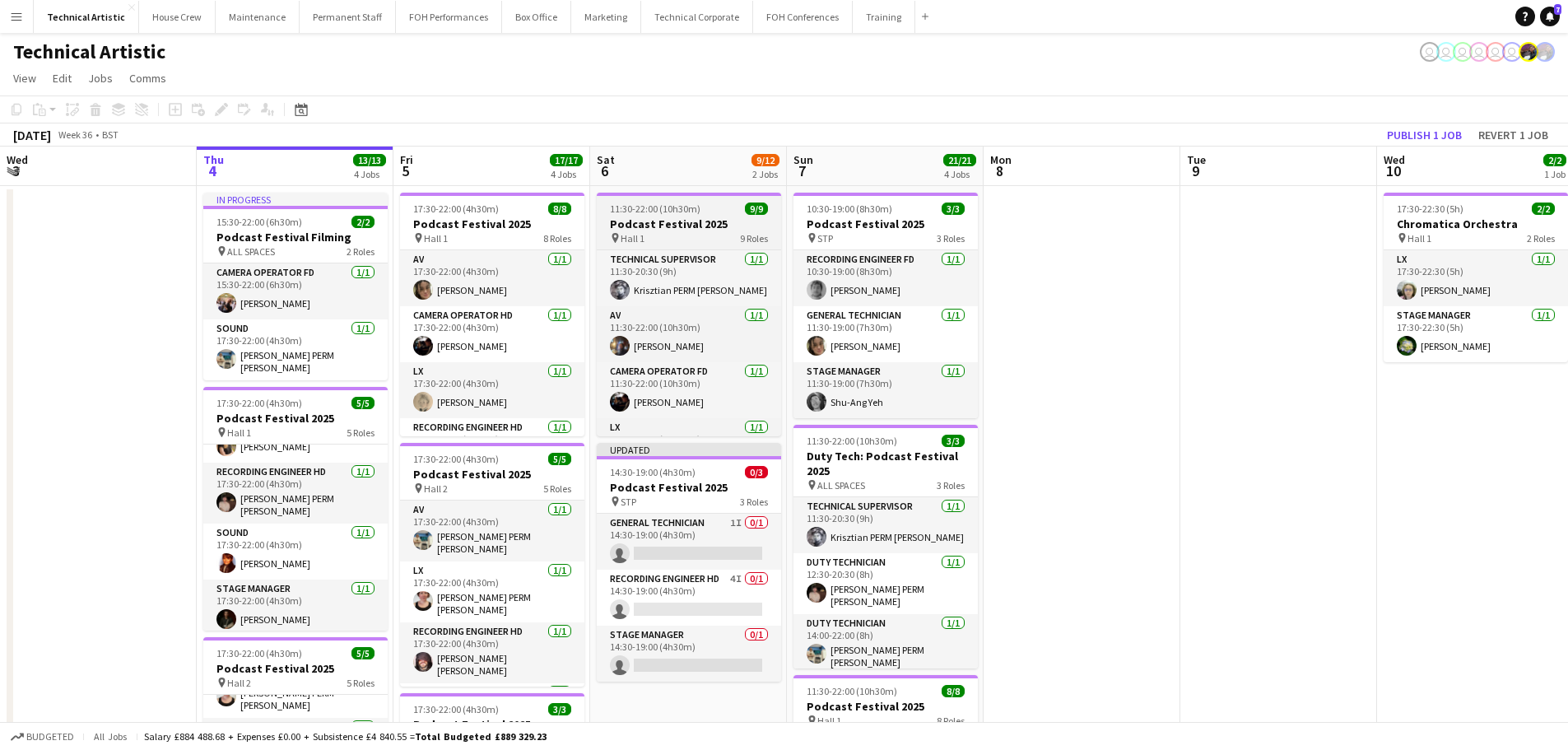
click at [703, 219] on h3 "Podcast Festival 2025" at bounding box center [689, 223] width 185 height 14
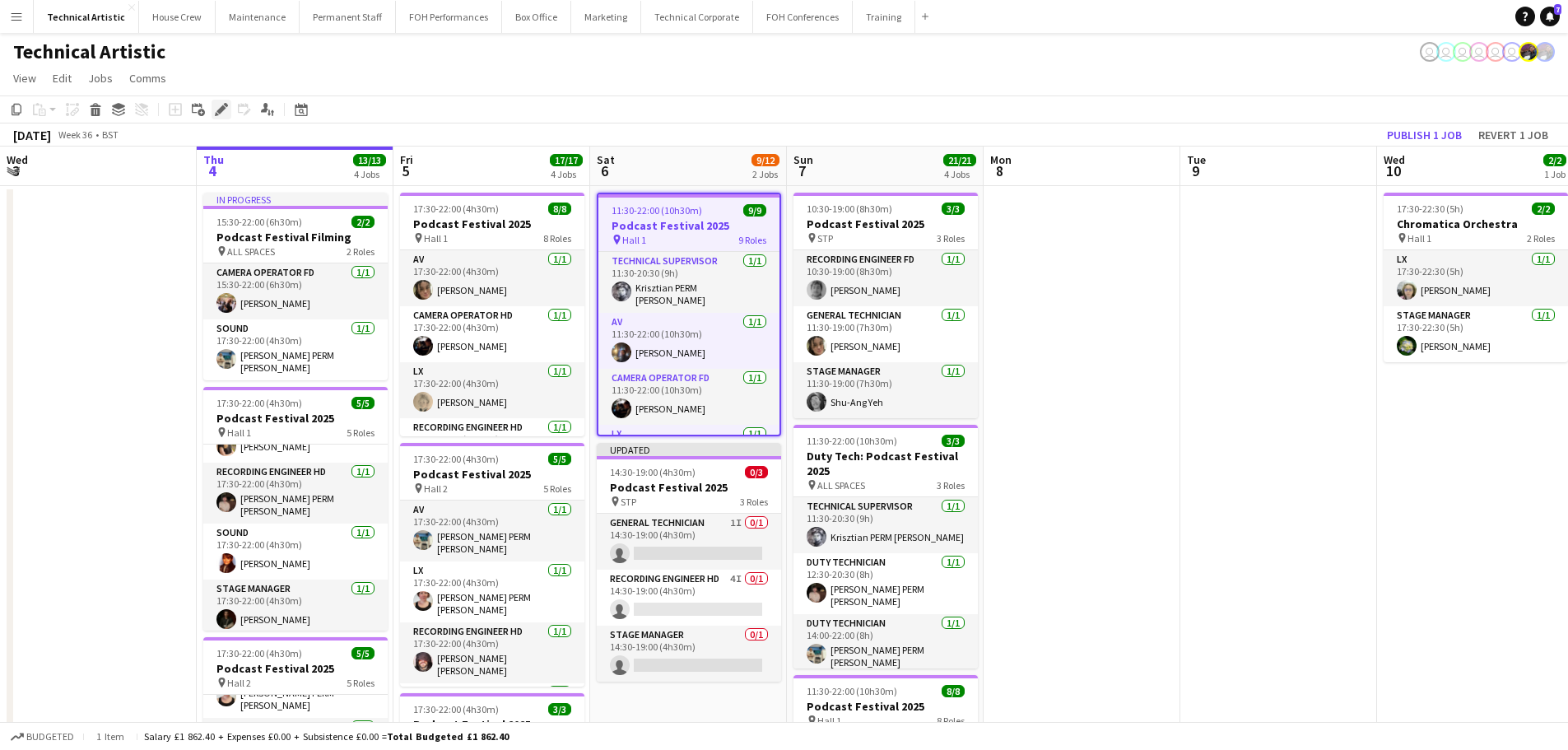
click at [213, 108] on div "Edit" at bounding box center [221, 109] width 19 height 19
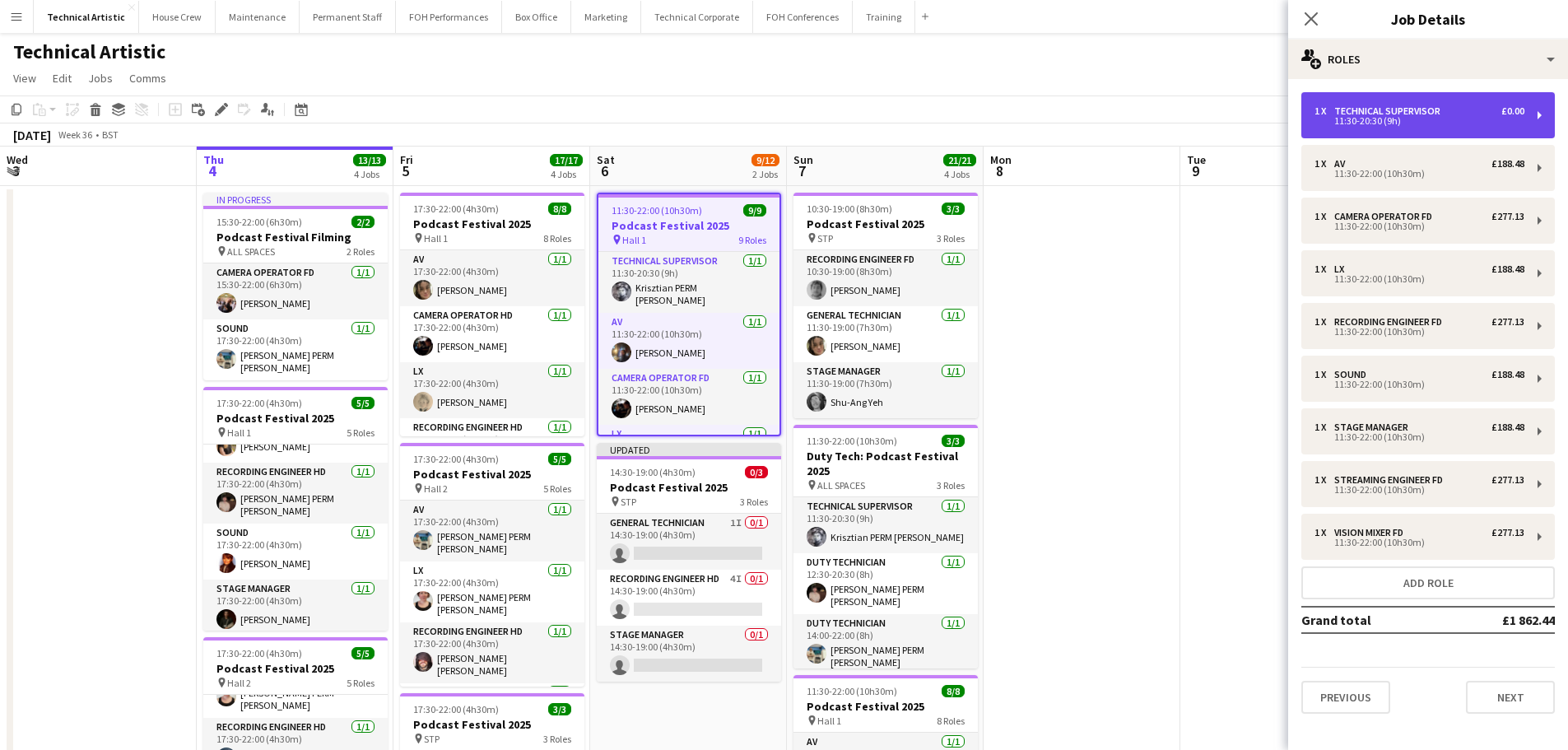
click at [1396, 120] on div "11:30-20:30 (9h)" at bounding box center [1418, 121] width 210 height 9
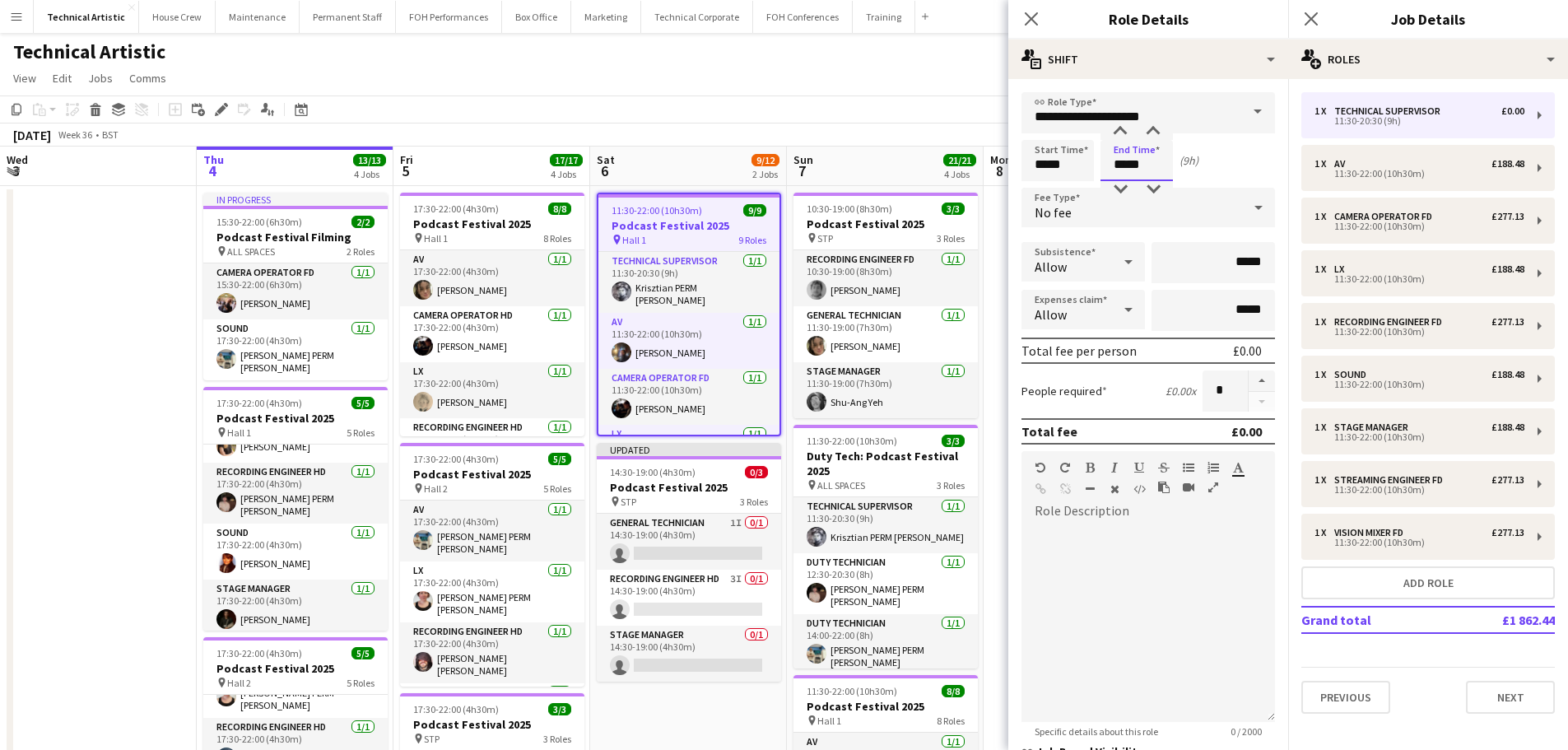
drag, startPoint x: 1146, startPoint y: 161, endPoint x: 1098, endPoint y: 159, distance: 48.0
click at [1098, 159] on div "Start Time ***** End Time ***** (9h)" at bounding box center [1148, 160] width 253 height 42
type input "*****"
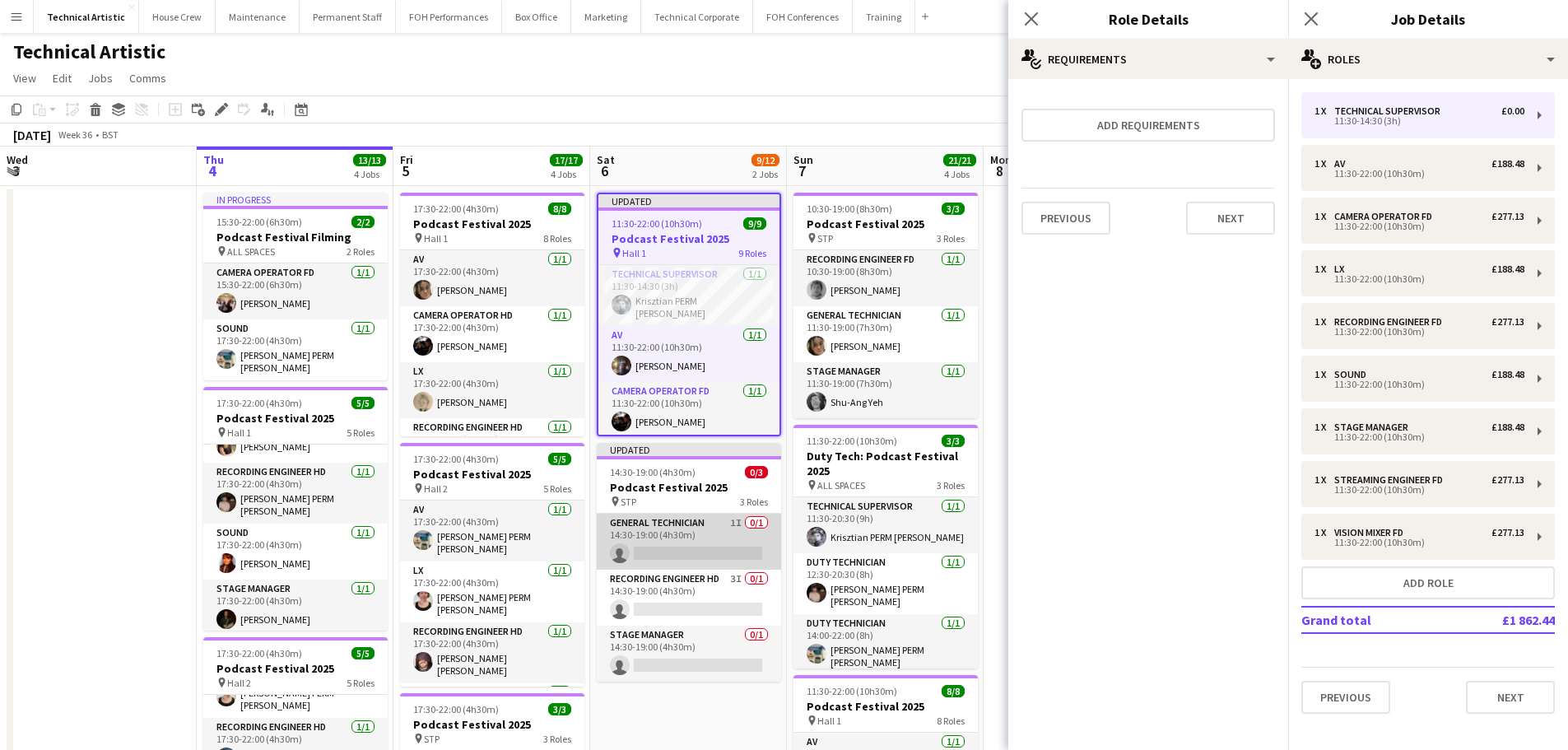
click at [684, 540] on app-card-role "General Technician 1I 0/1 14:30-19:00 (4h30m) single-neutral-actions" at bounding box center [689, 542] width 185 height 56
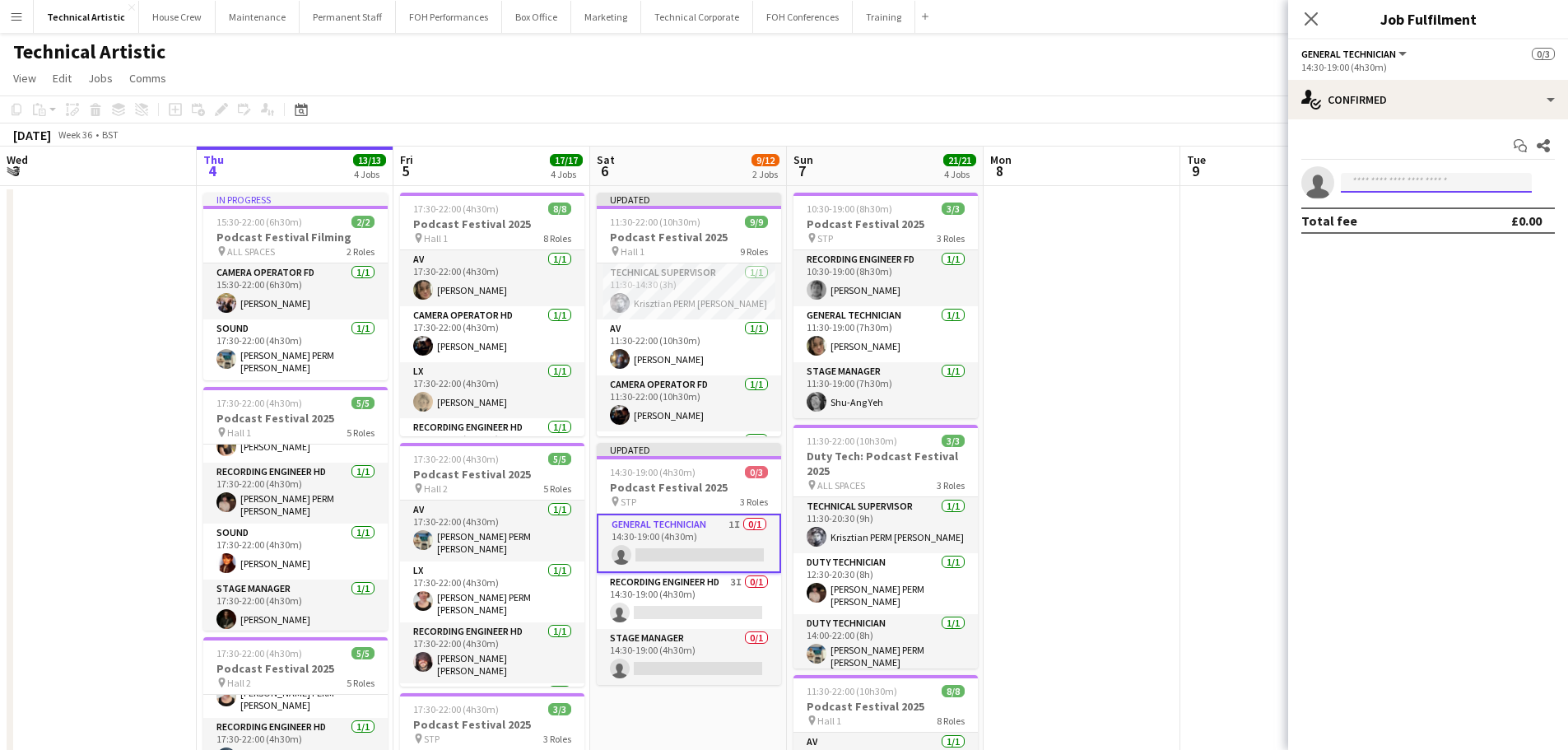
click at [1377, 182] on input at bounding box center [1437, 183] width 191 height 19
click at [670, 662] on app-card-role "Stage Manager 0/1 14:30-19:00 (4h30m) single-neutral-actions" at bounding box center [689, 657] width 185 height 56
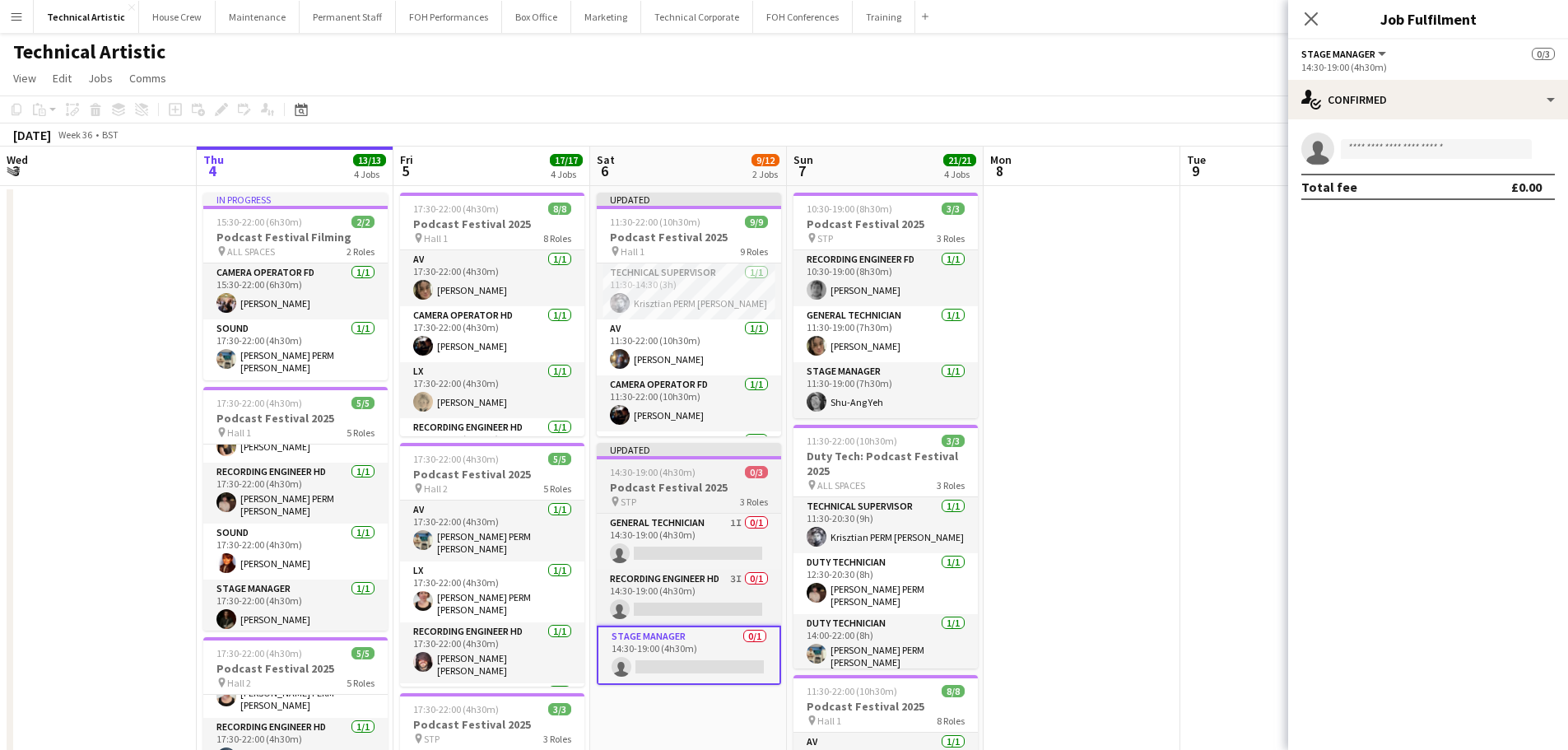
click at [673, 486] on h3 "Podcast Festival 2025" at bounding box center [689, 487] width 185 height 14
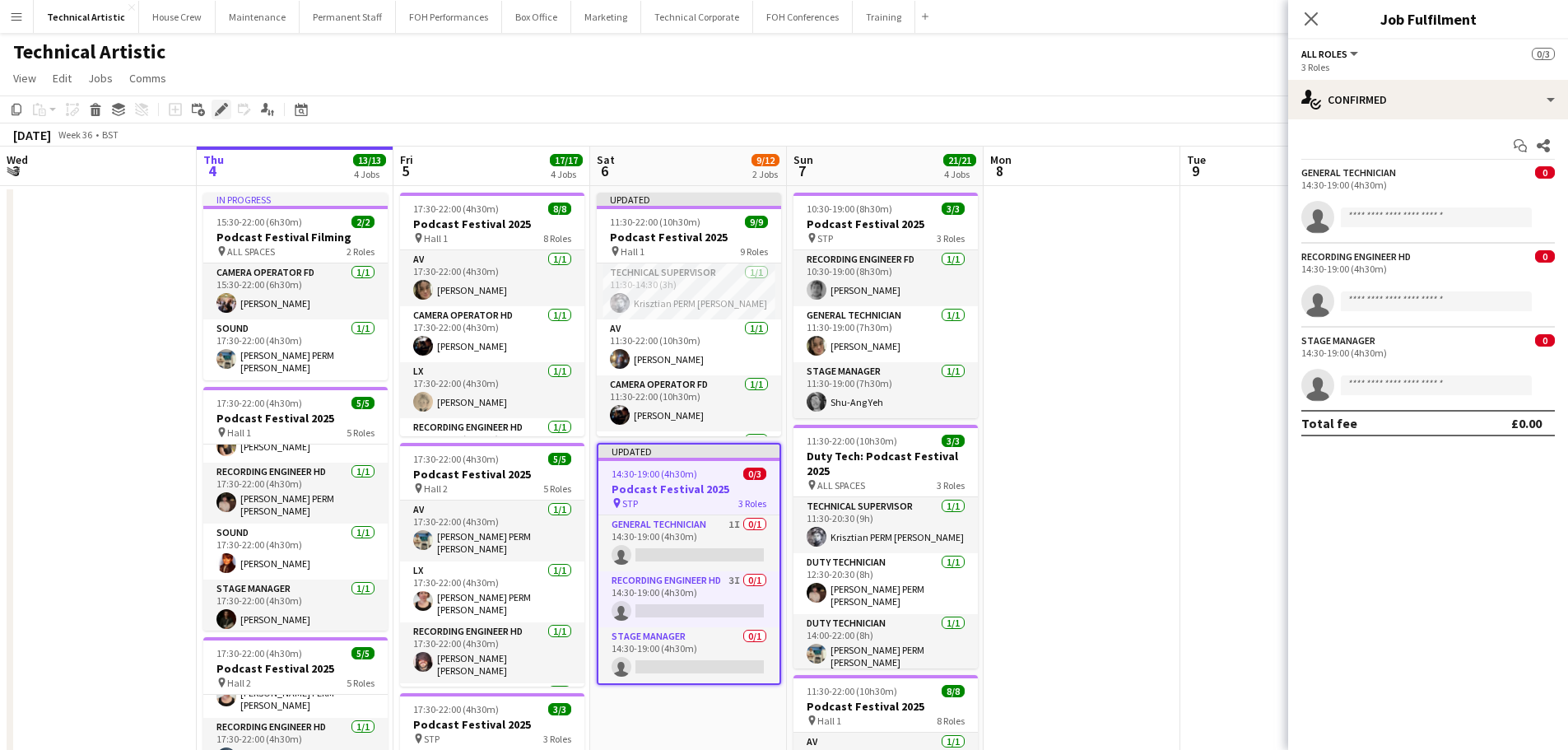
click at [225, 105] on icon at bounding box center [226, 104] width 4 height 4
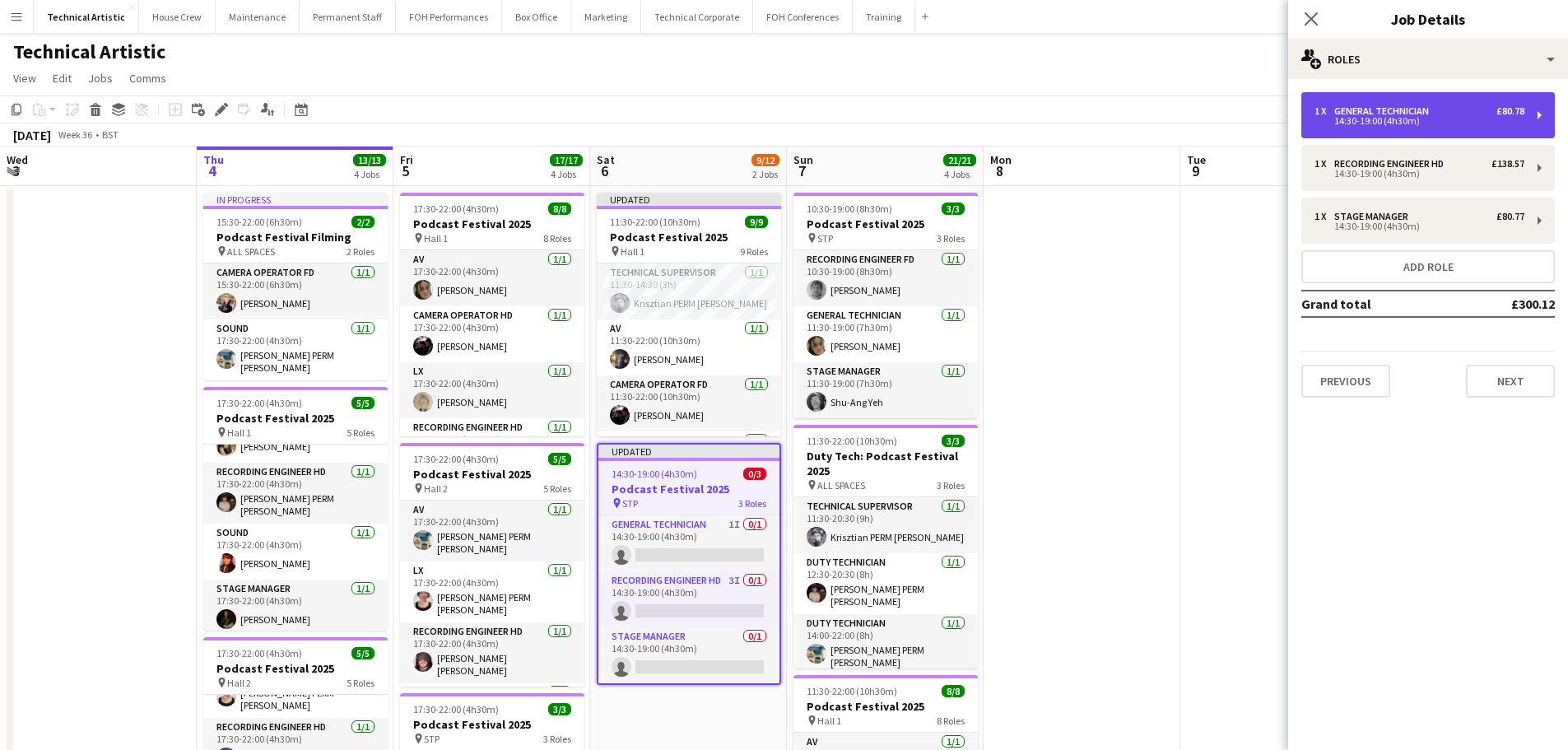
click at [1397, 120] on div "14:30-19:00 (4h30m)" at bounding box center [1418, 121] width 210 height 9
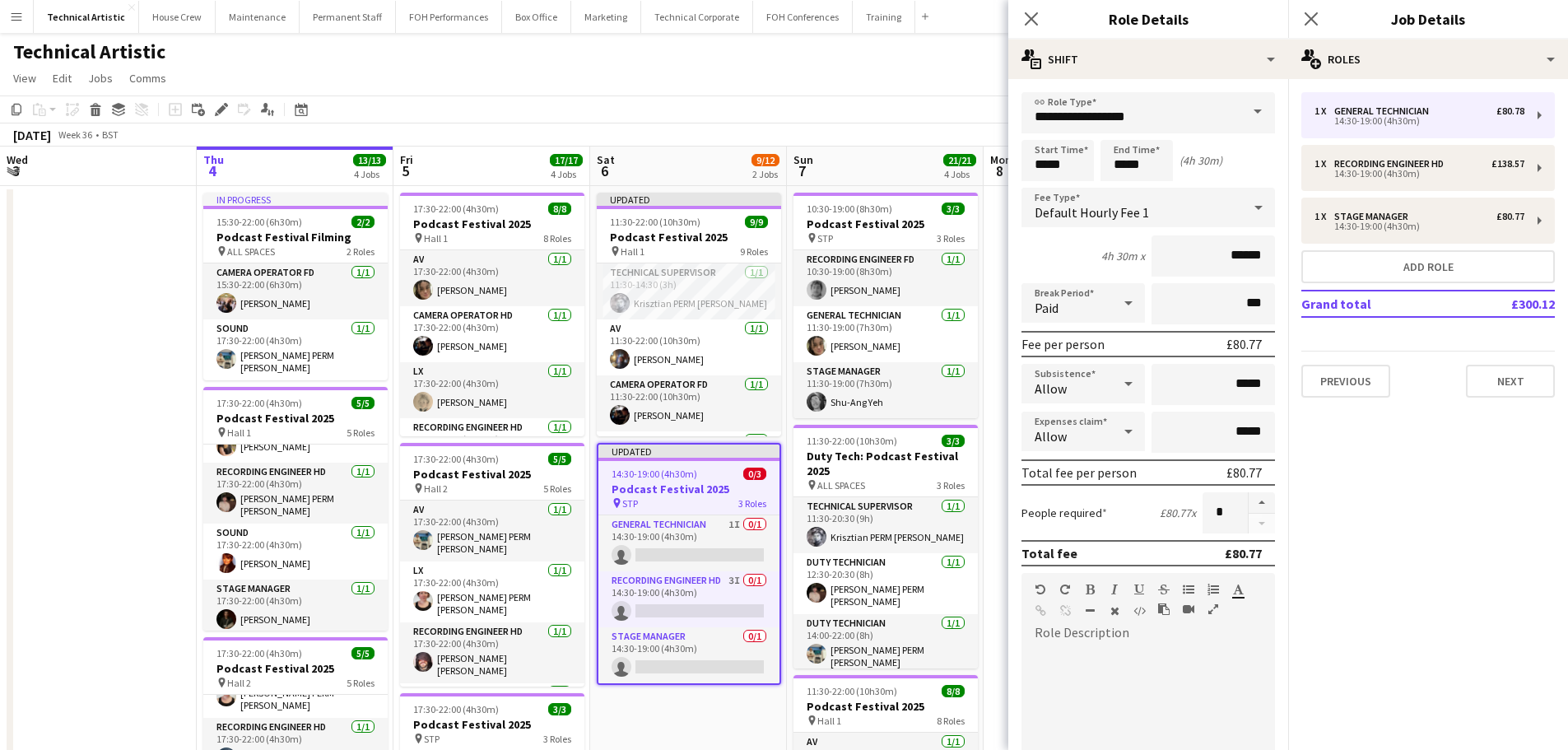
click at [1124, 211] on span "Default Hourly Fee 1" at bounding box center [1092, 212] width 114 height 16
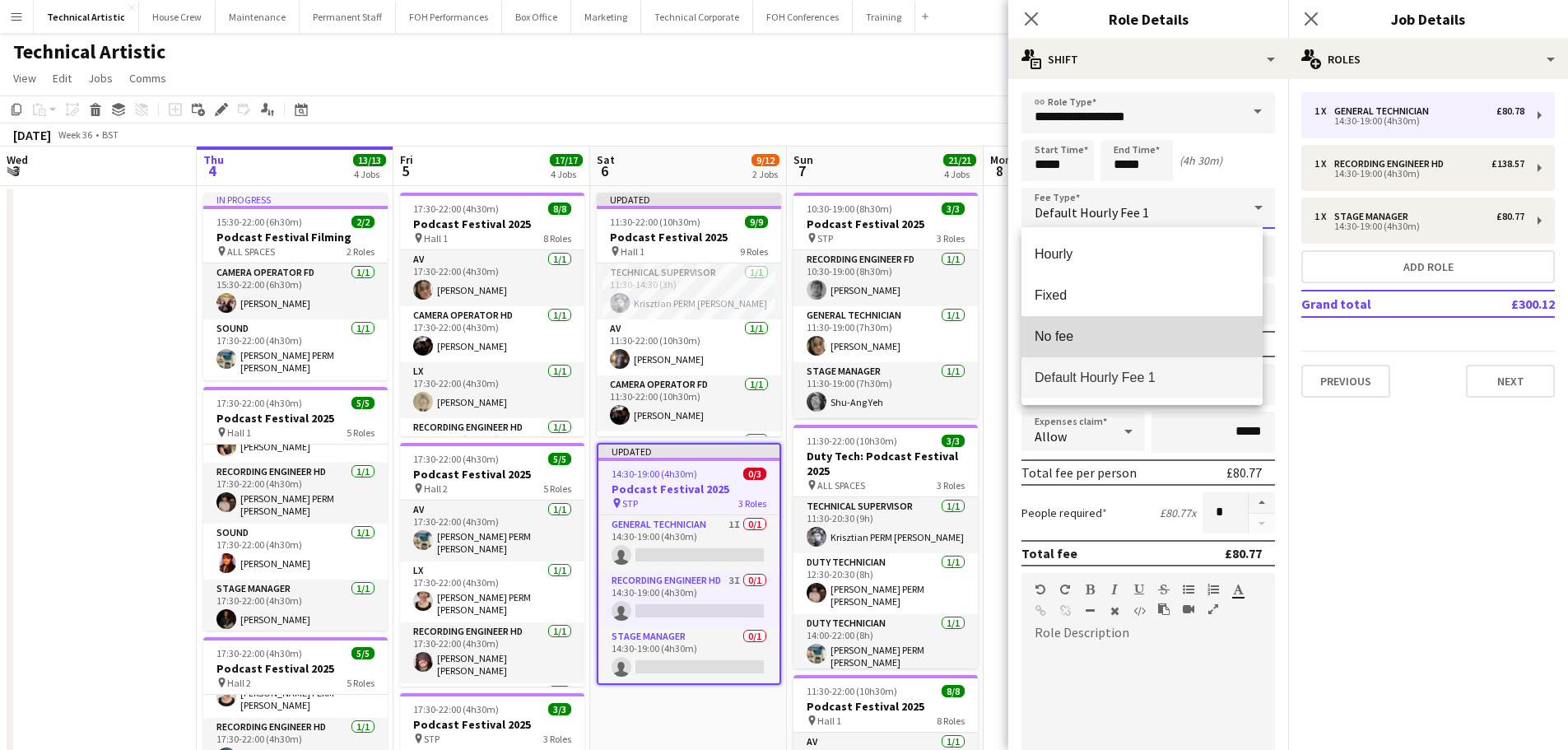
click at [1080, 336] on span "No fee" at bounding box center [1142, 336] width 214 height 15
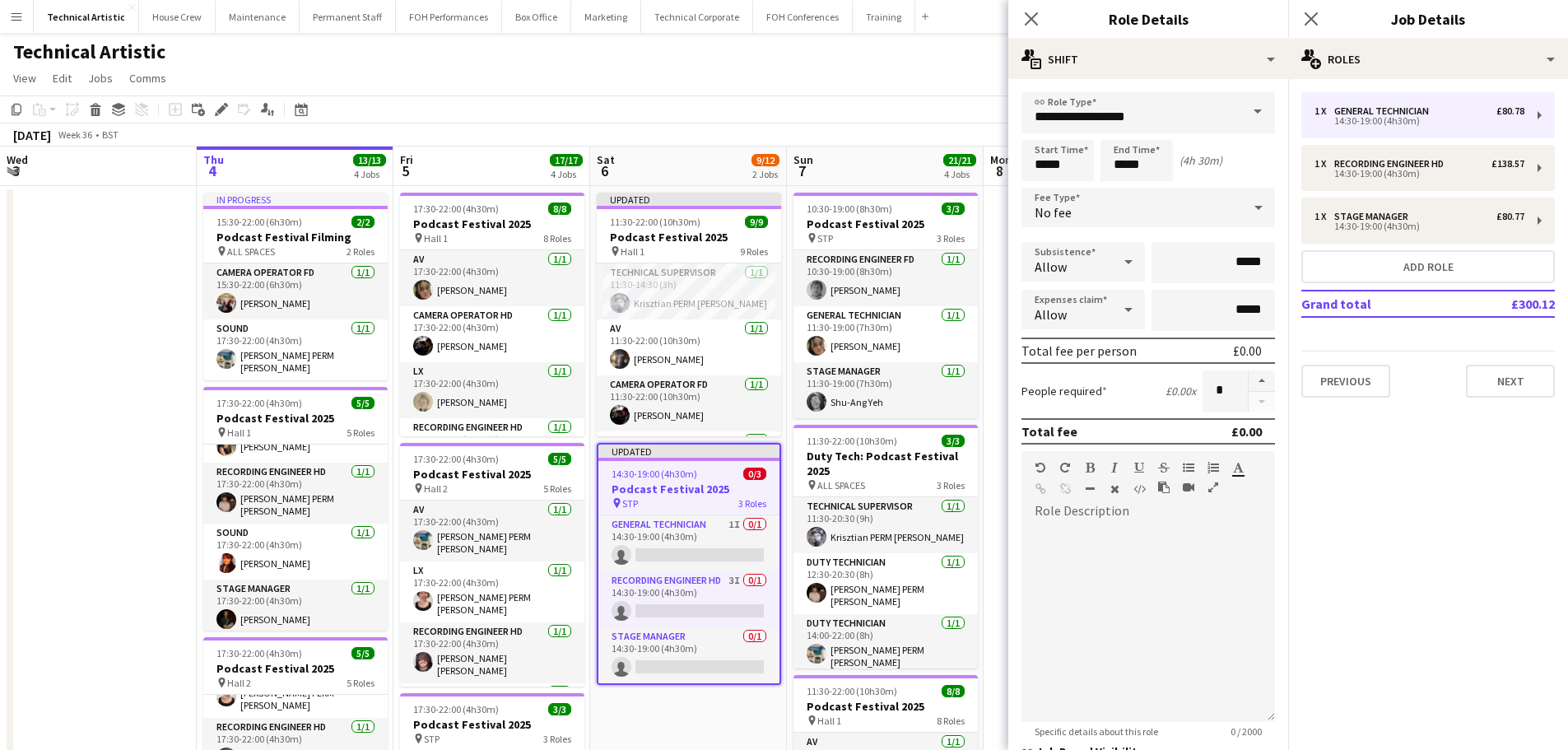
click at [799, 103] on app-toolbar "Copy Paste Paste Ctrl+V Paste with crew Ctrl+Shift+V Paste linked Job [GEOGRAPH…" at bounding box center [784, 109] width 1568 height 28
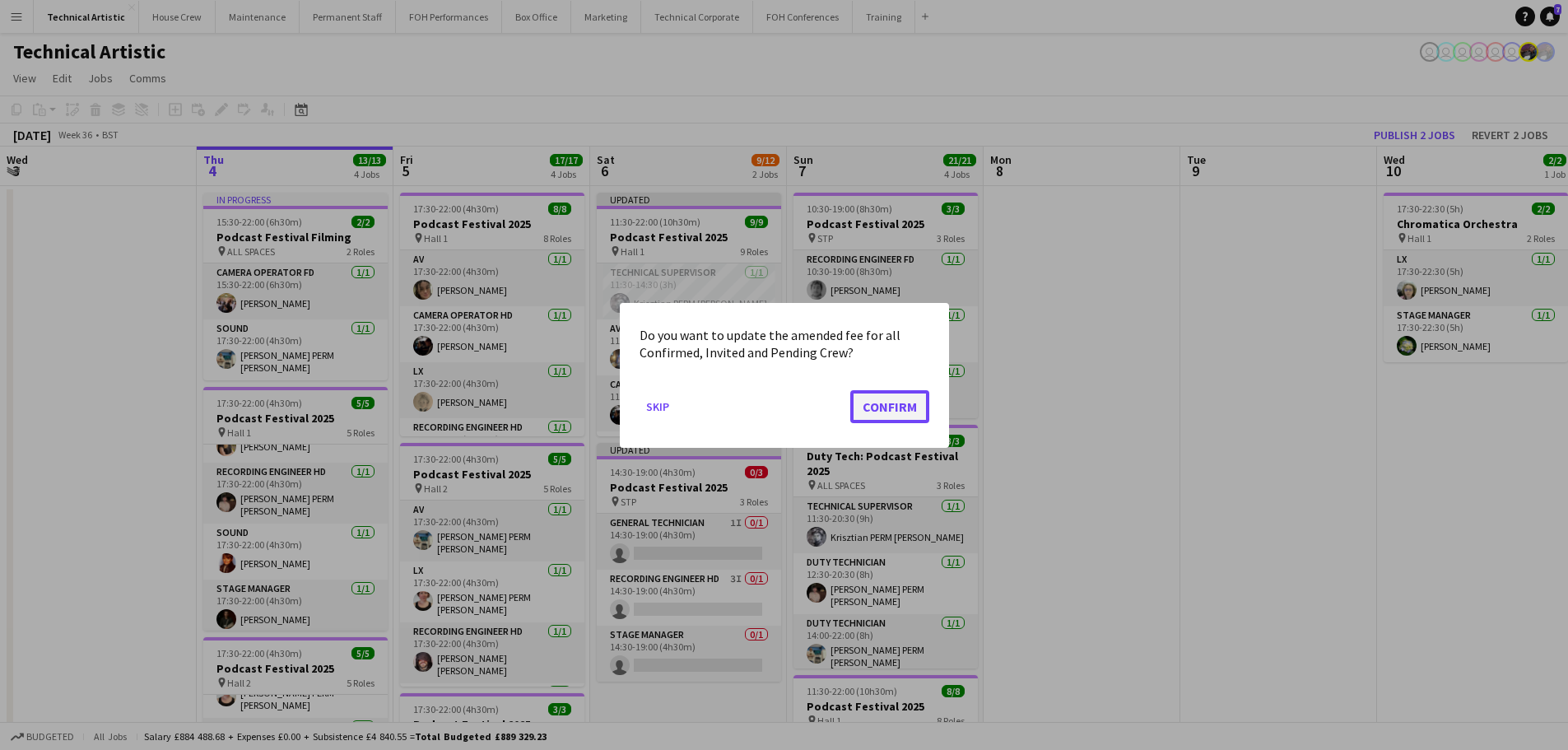
click at [898, 400] on button "Confirm" at bounding box center [890, 406] width 79 height 33
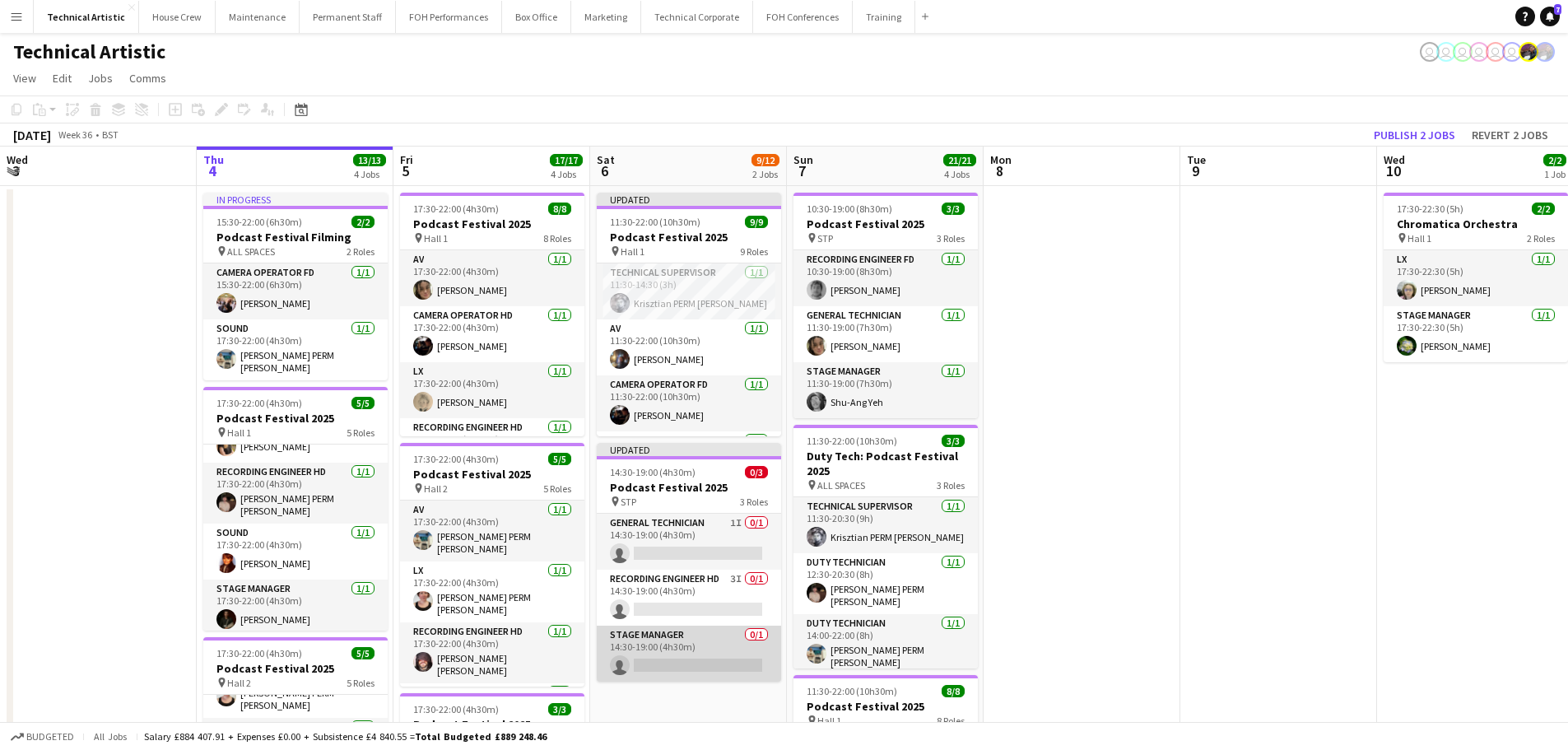
click at [670, 662] on app-card-role "Stage Manager 0/1 14:30-19:00 (4h30m) single-neutral-actions" at bounding box center [689, 653] width 185 height 56
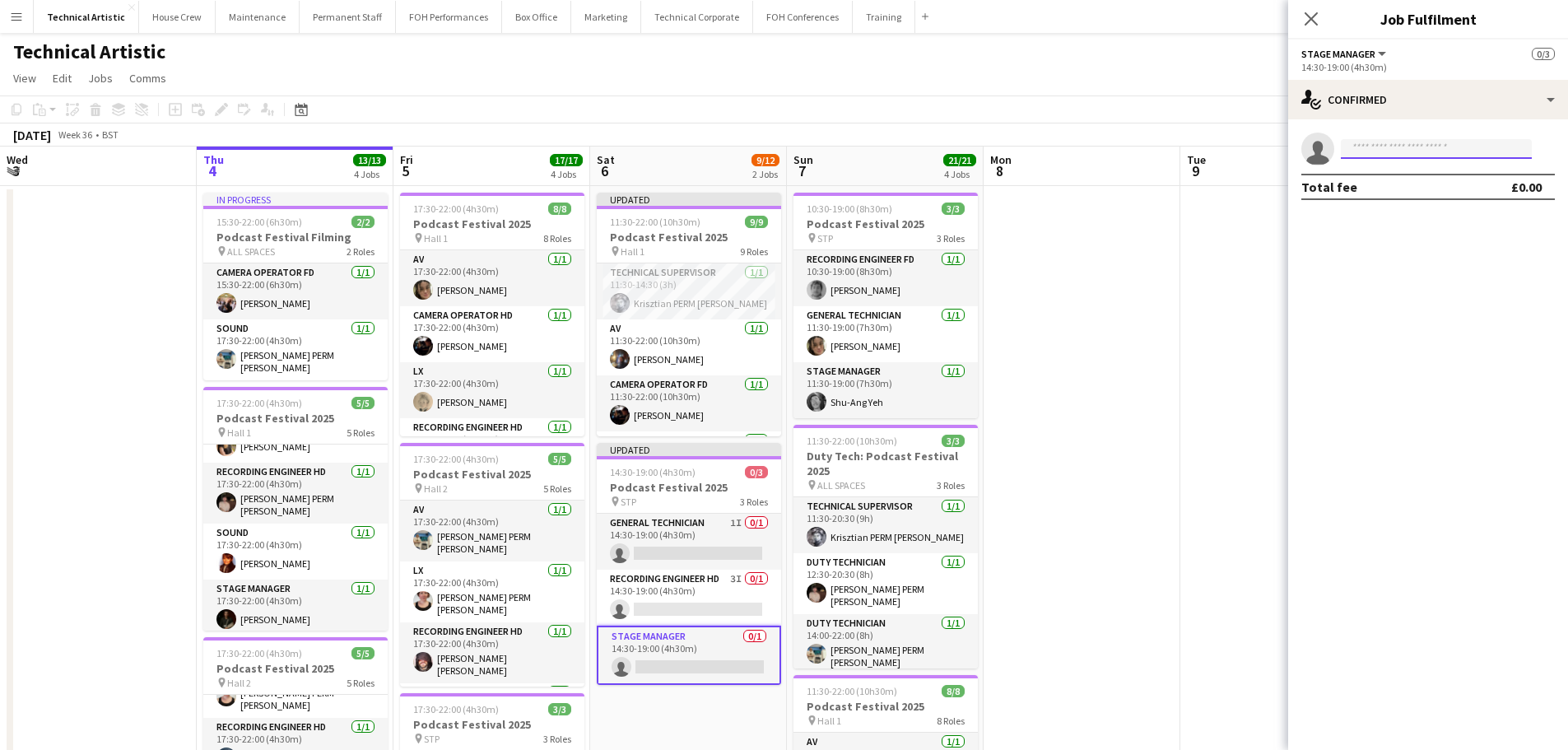
click at [1381, 153] on input at bounding box center [1437, 149] width 191 height 19
type input "*******"
click at [817, 130] on div "[DATE] Week 36 • BST Publish 1 job Revert 1 job" at bounding box center [784, 135] width 1568 height 23
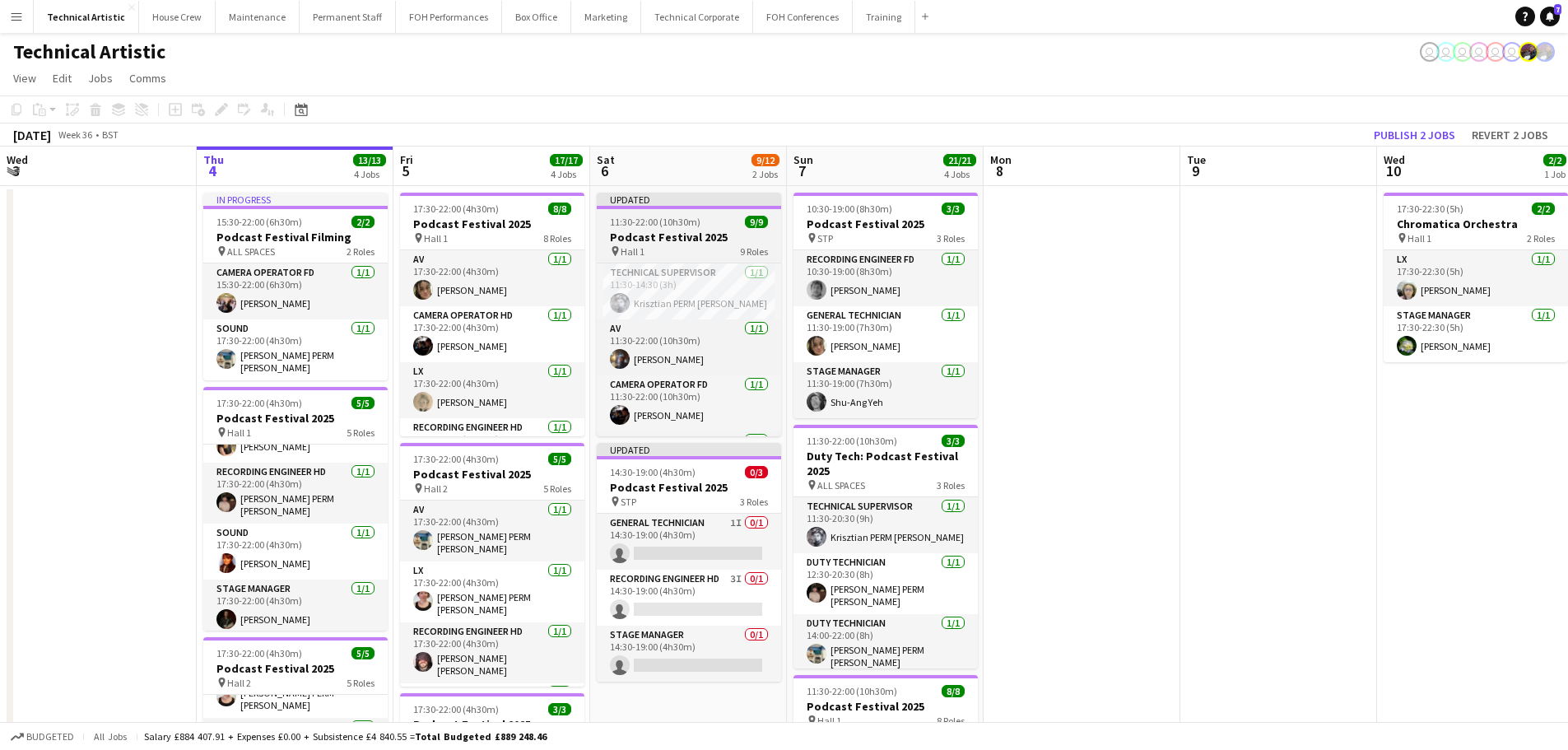
click at [674, 250] on div "pin Hall 1 9 Roles" at bounding box center [689, 251] width 185 height 14
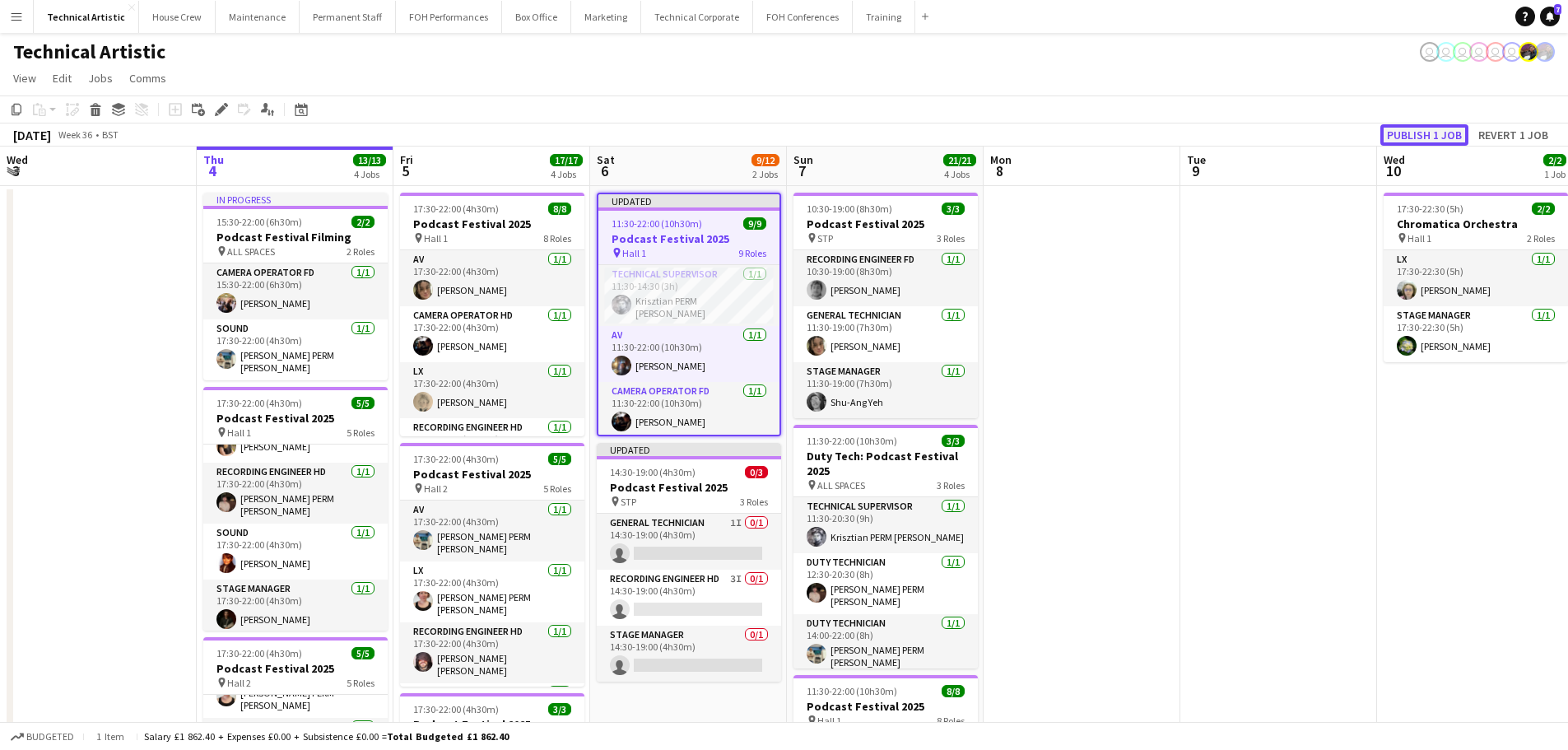
click at [1457, 136] on button "Publish 1 job" at bounding box center [1423, 135] width 88 height 21
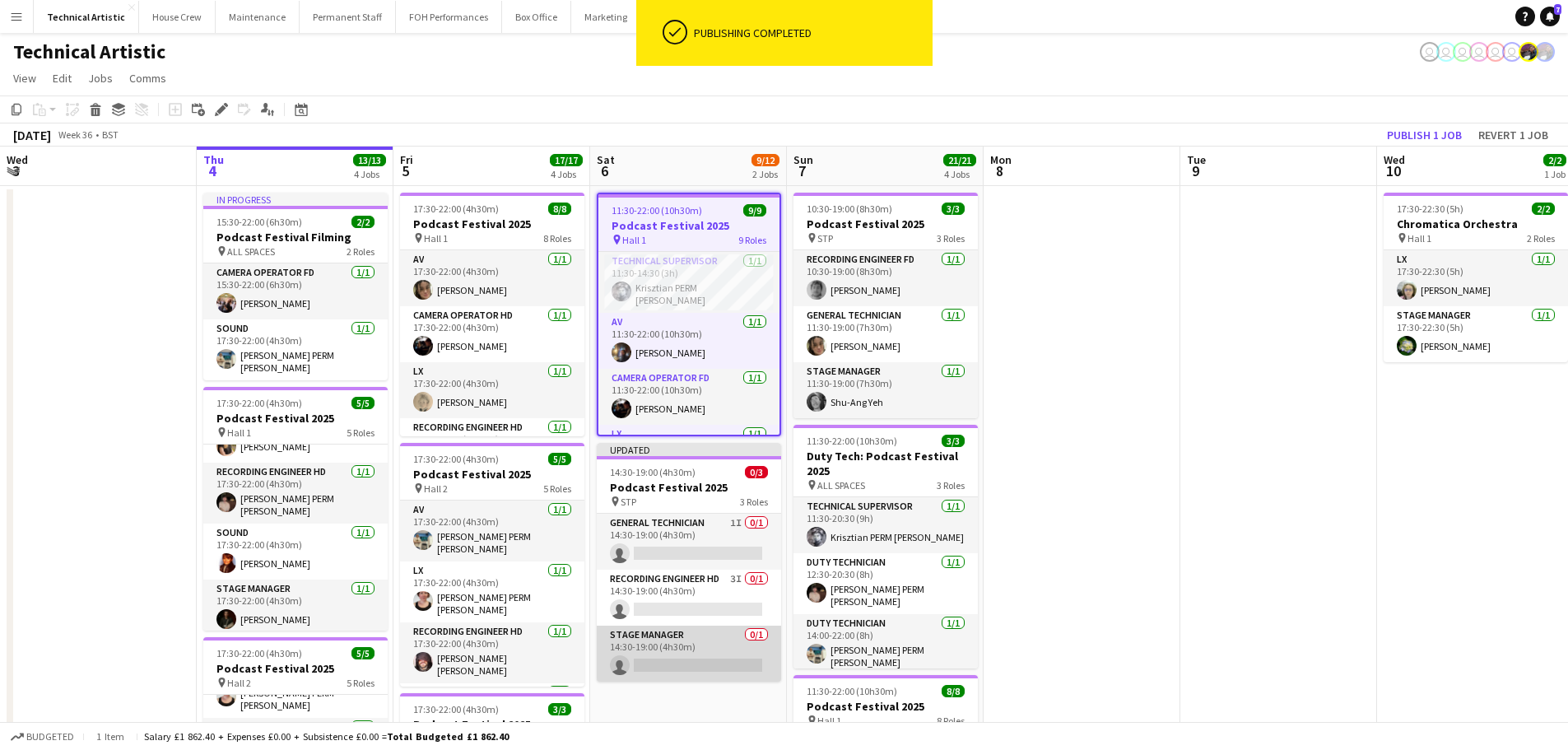
click at [725, 648] on app-card-role "Stage Manager 0/1 14:30-19:00 (4h30m) single-neutral-actions" at bounding box center [689, 653] width 185 height 56
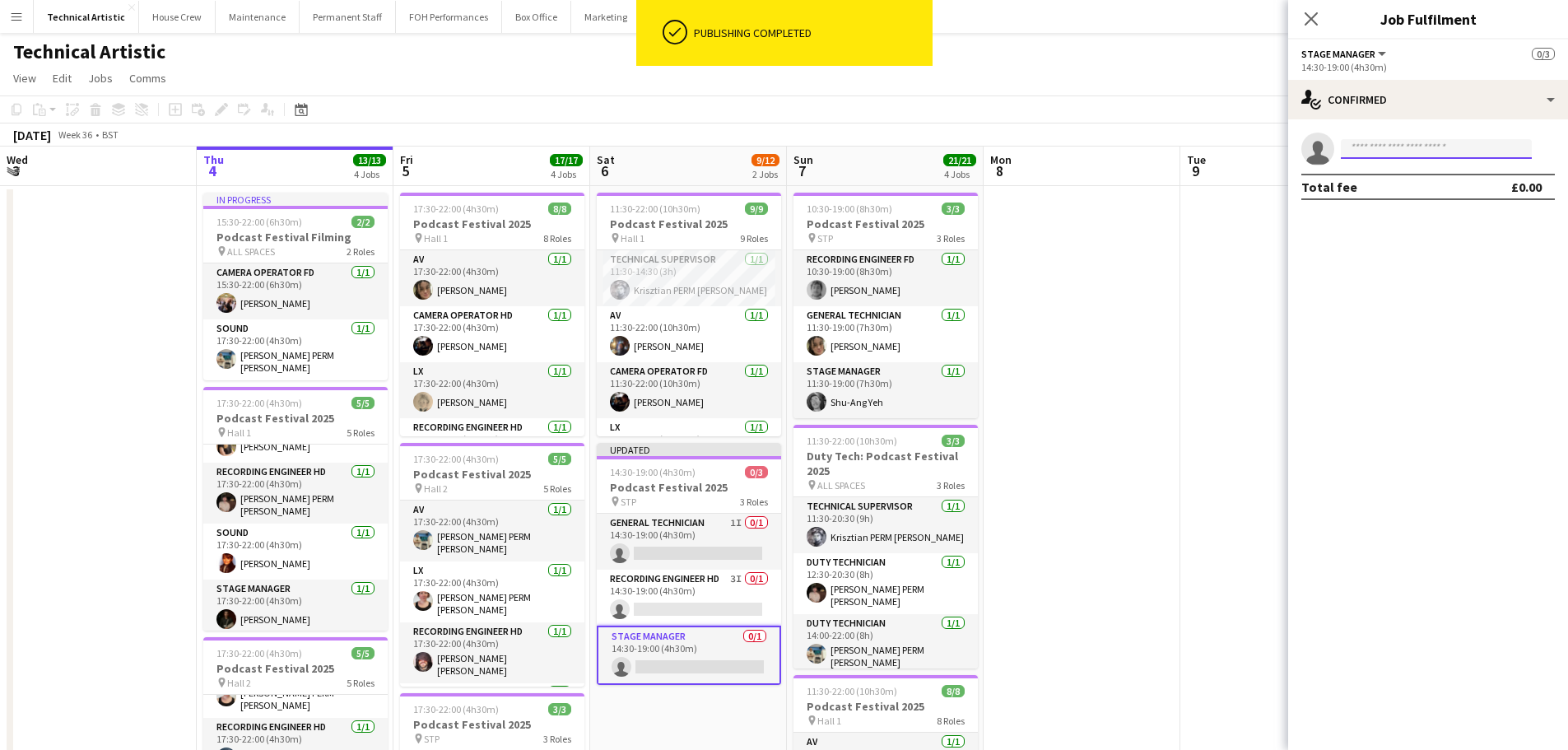
click at [1411, 159] on input at bounding box center [1437, 149] width 191 height 19
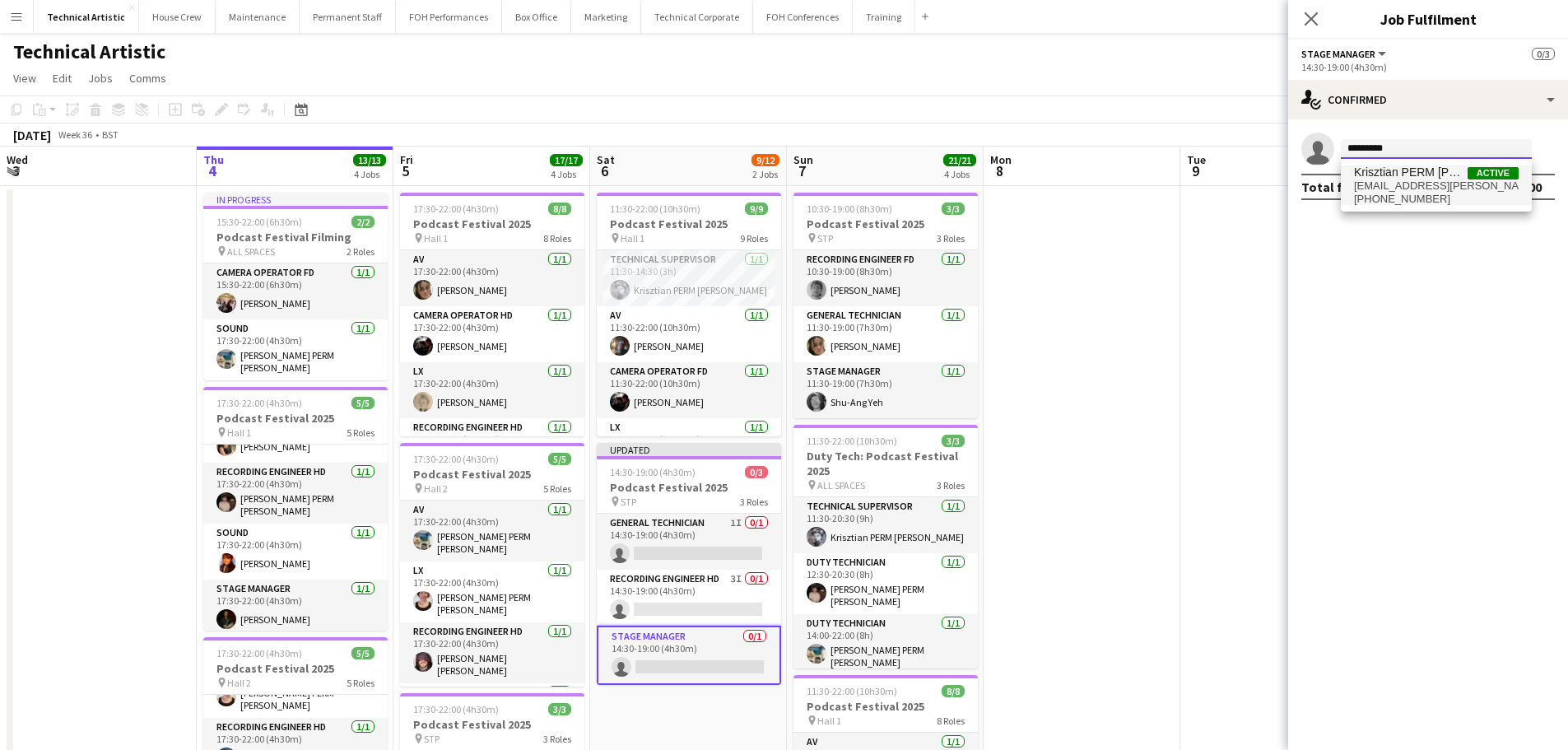
type input "*********"
click at [1402, 179] on span "Krisztian PERM [PERSON_NAME]" at bounding box center [1411, 172] width 114 height 14
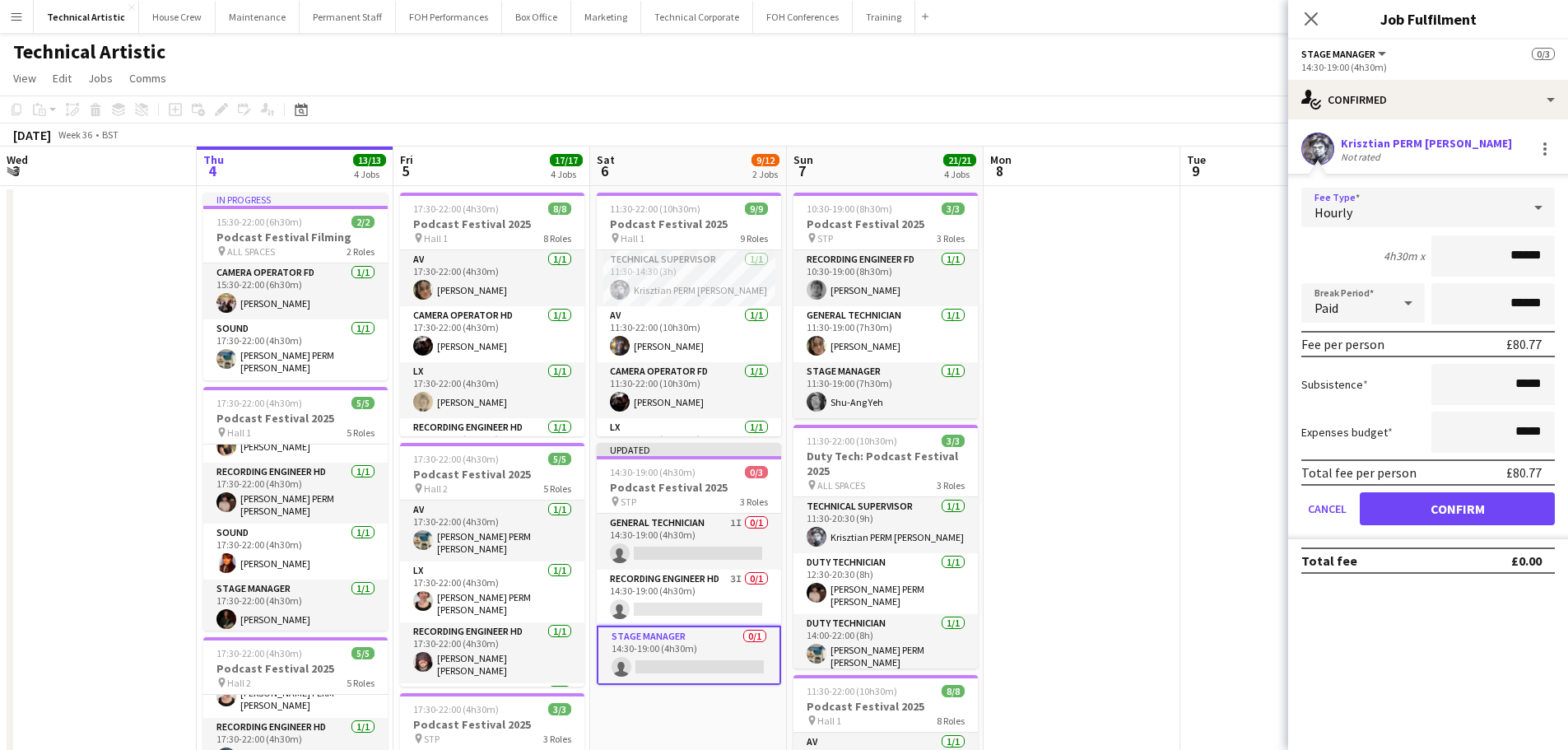
click at [1367, 224] on div "Hourly" at bounding box center [1411, 207] width 220 height 40
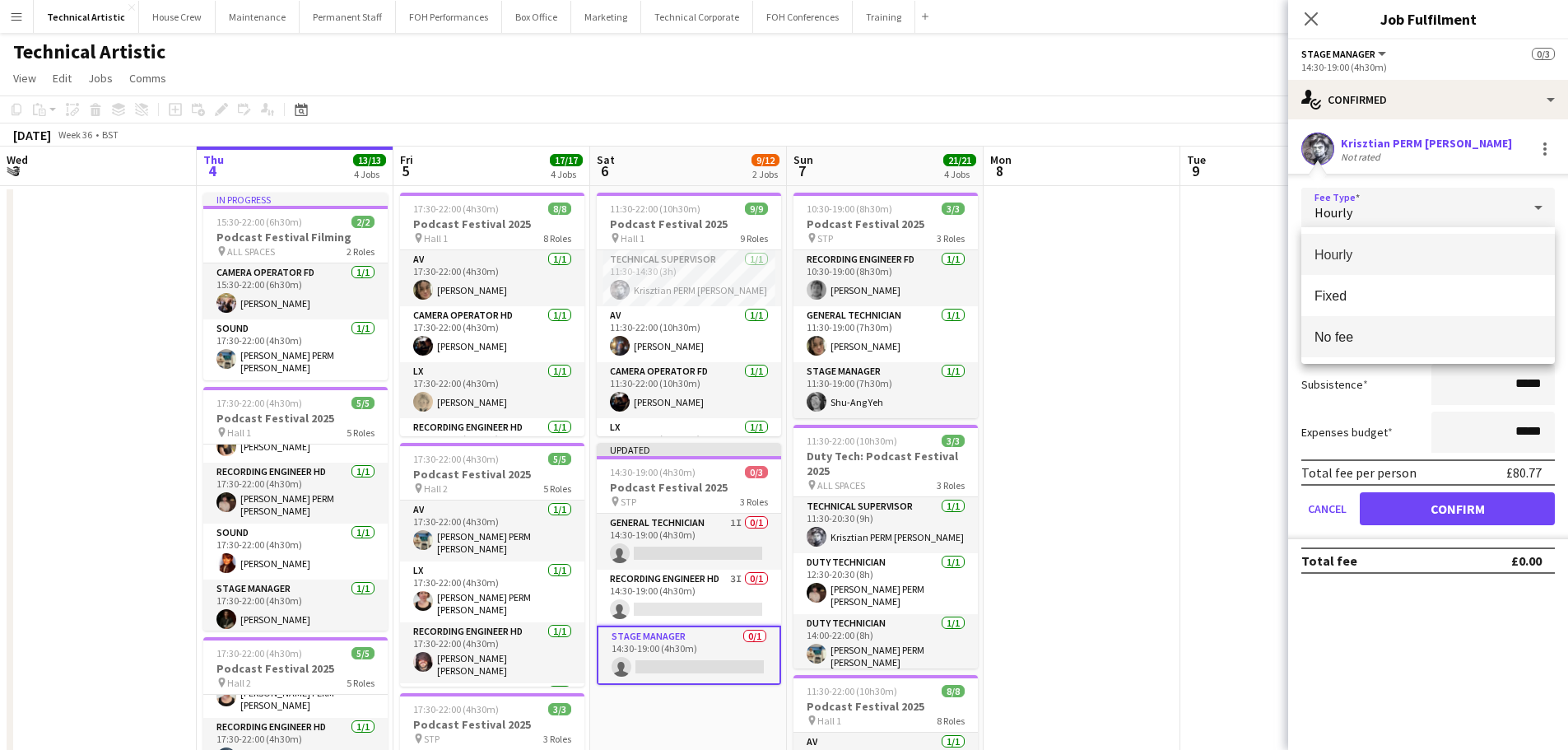
click at [1366, 330] on span "No fee" at bounding box center [1427, 337] width 227 height 15
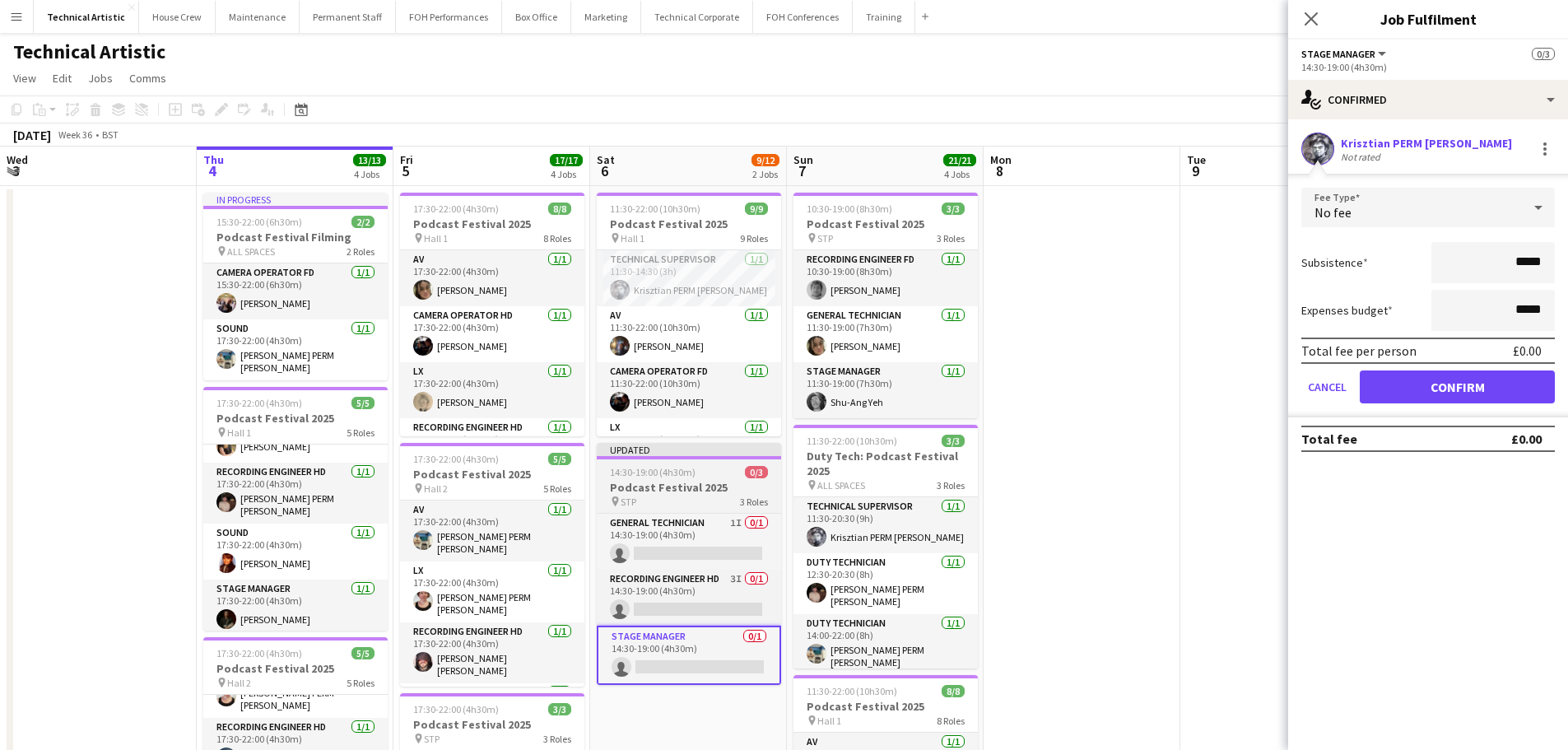
click at [664, 484] on h3 "Podcast Festival 2025" at bounding box center [689, 487] width 185 height 14
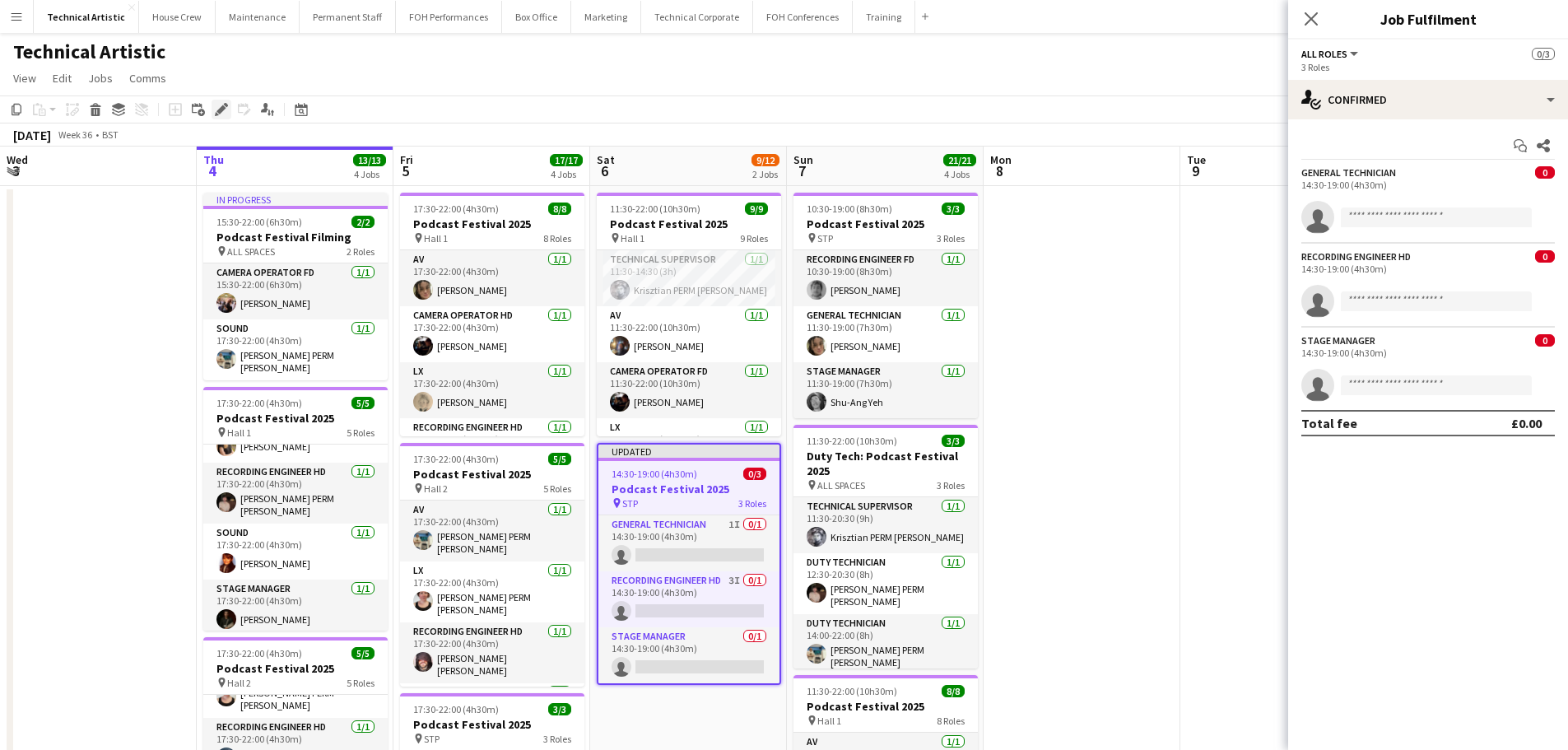
click at [225, 104] on icon at bounding box center [226, 104] width 4 height 4
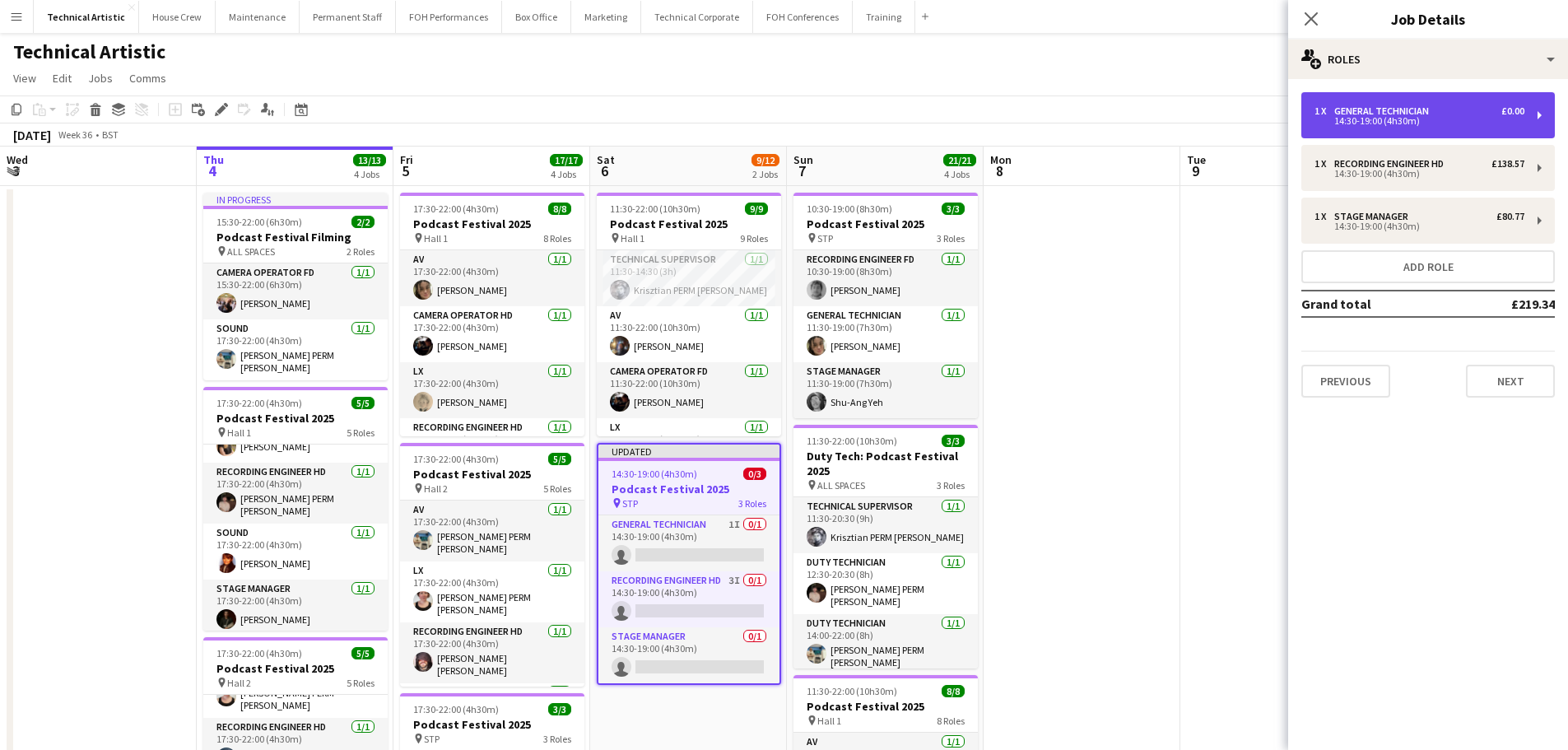
click at [1438, 109] on div "1 x General Technician £0.00" at bounding box center [1418, 111] width 210 height 12
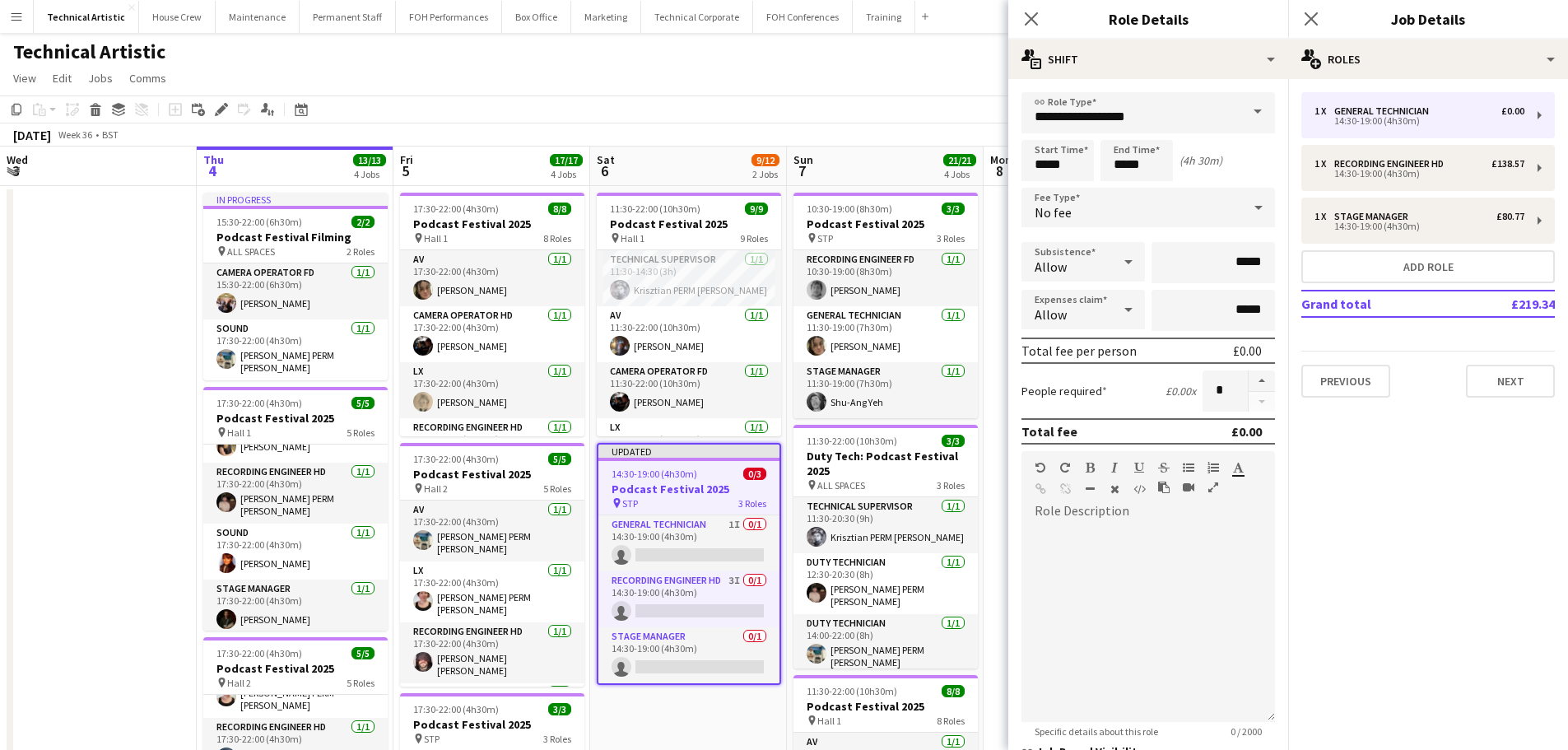
click at [1086, 223] on div "No fee" at bounding box center [1131, 207] width 220 height 40
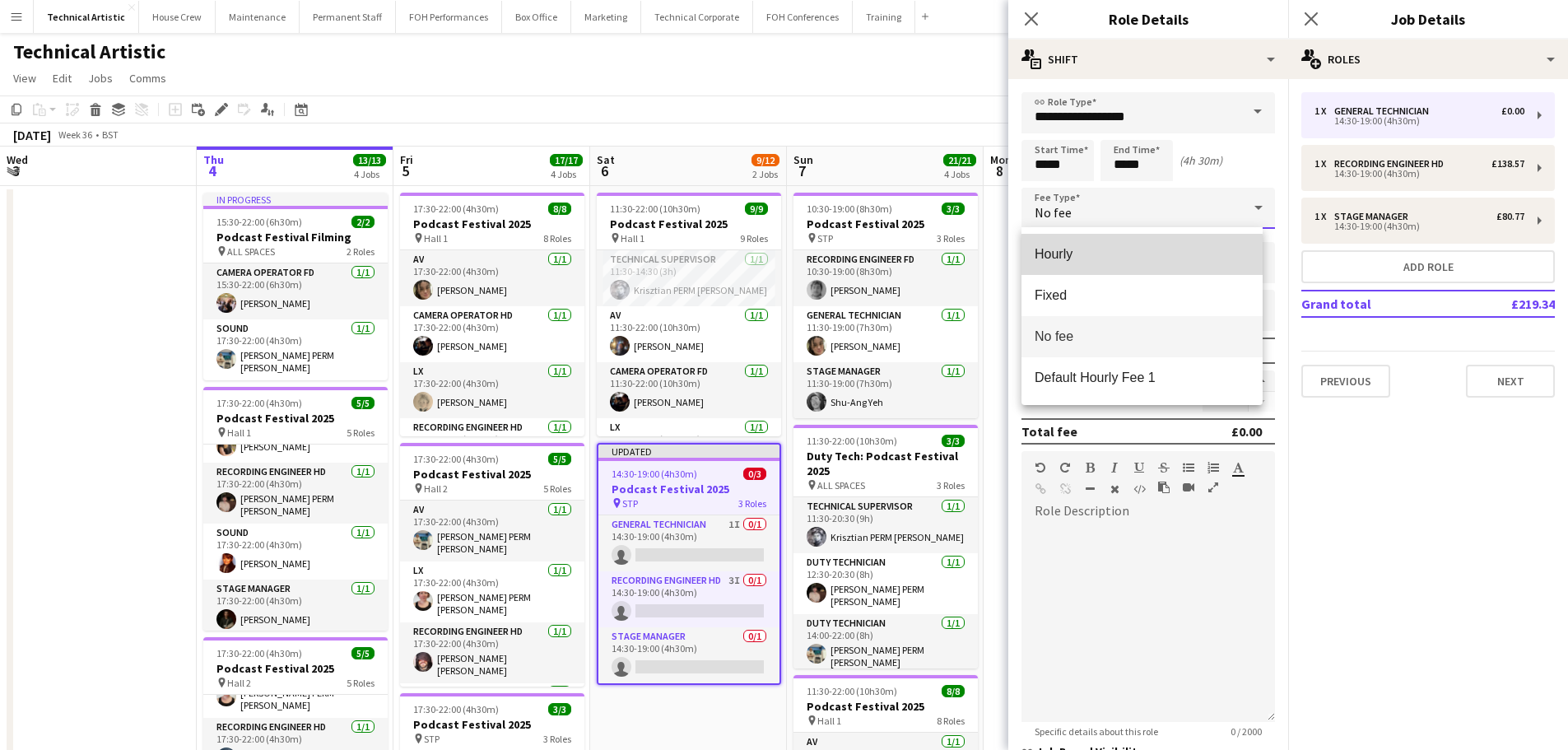
click at [1086, 259] on span "Hourly" at bounding box center [1142, 254] width 214 height 15
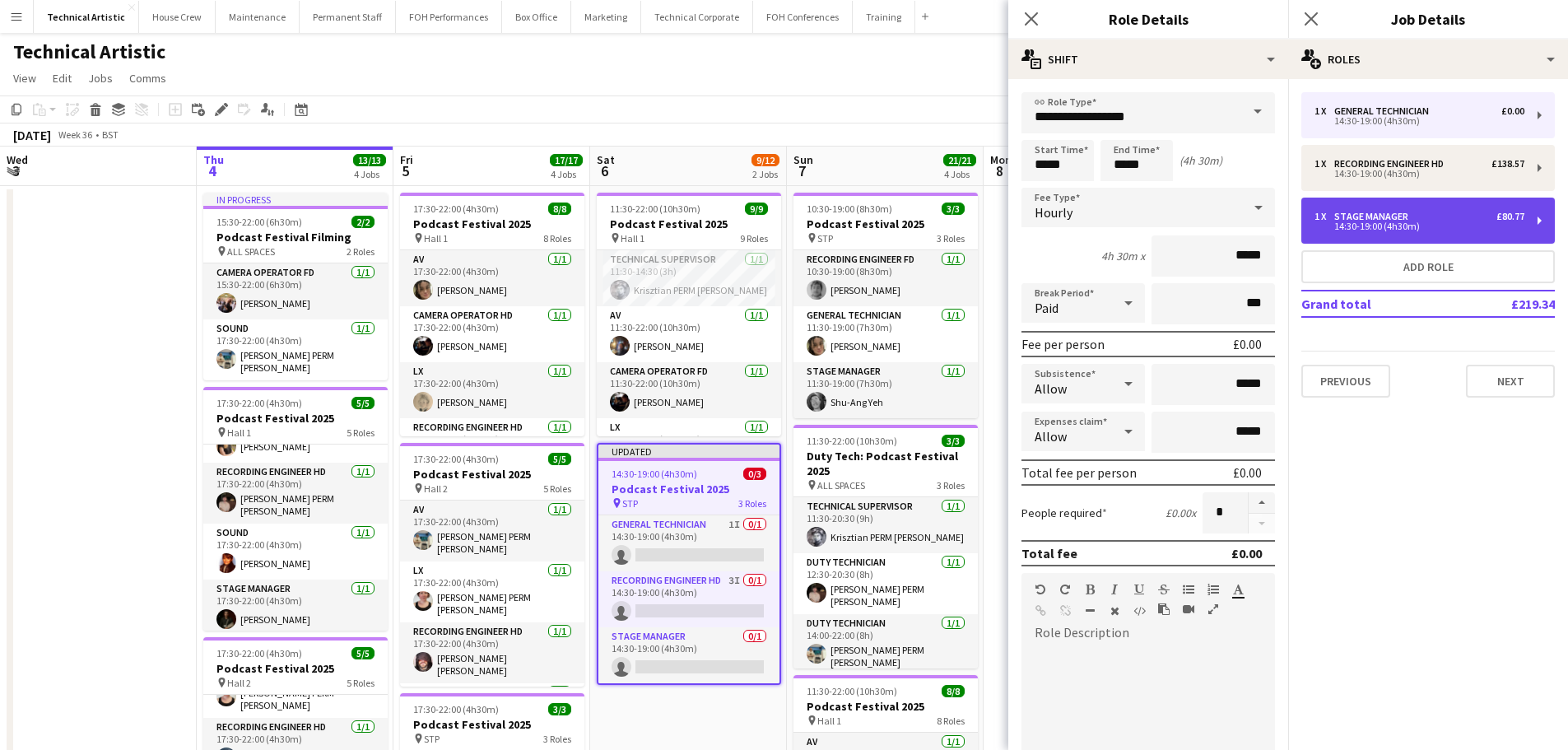
click at [1483, 213] on div "1 x Stage Manager £80.77" at bounding box center [1418, 216] width 210 height 12
type input "**********"
type input "******"
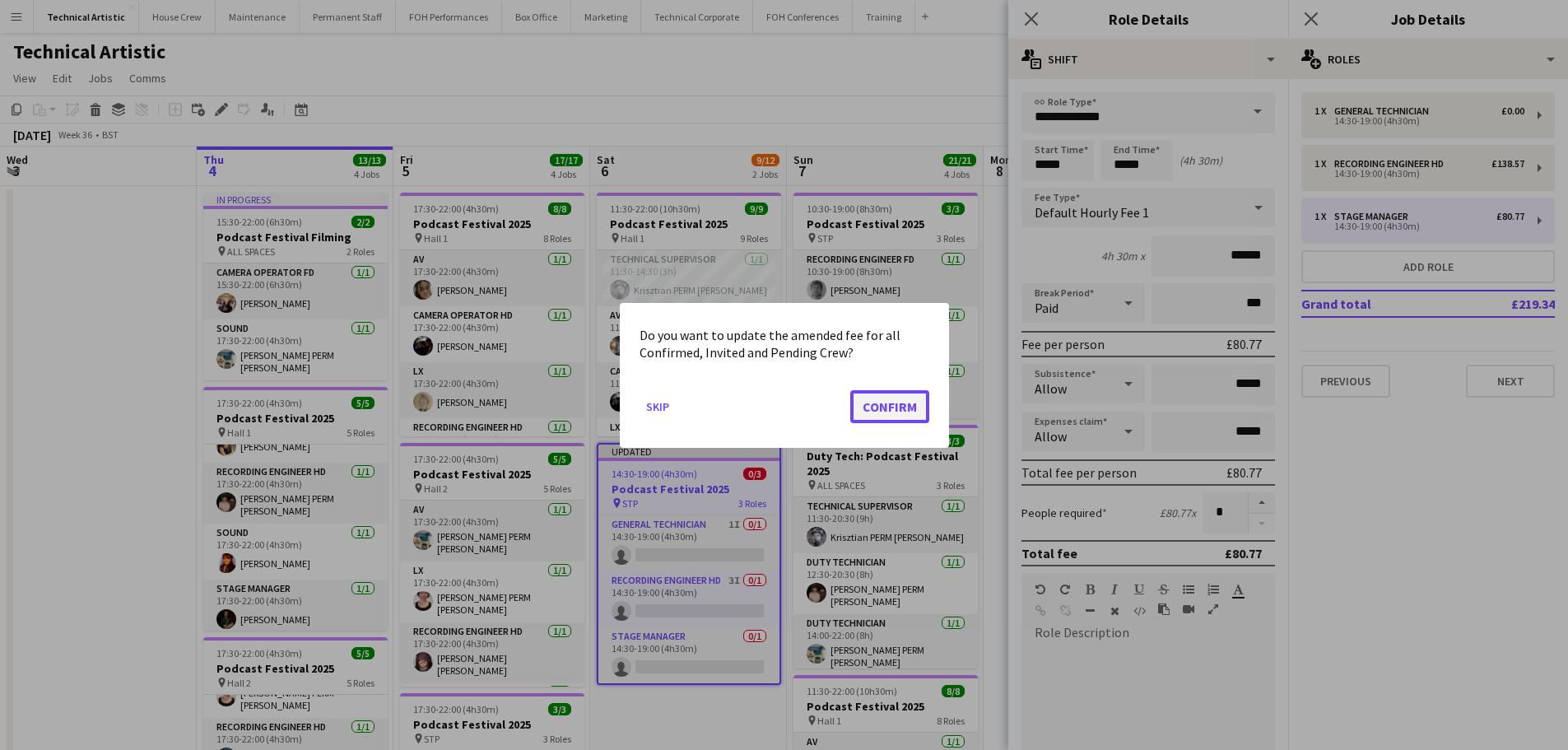
click at [879, 415] on button "Confirm" at bounding box center [890, 406] width 79 height 33
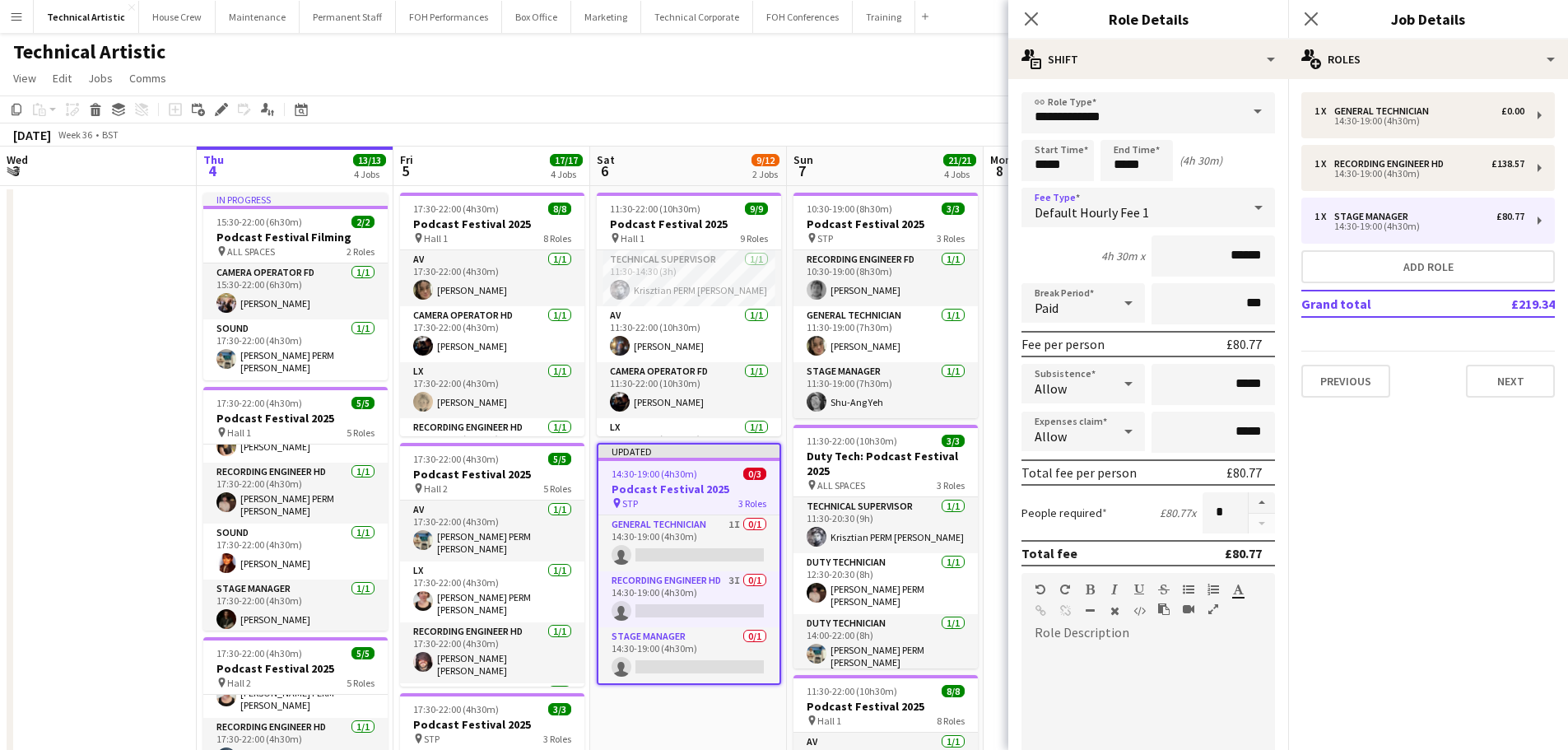
click at [1105, 214] on span "Default Hourly Fee 1" at bounding box center [1092, 212] width 114 height 16
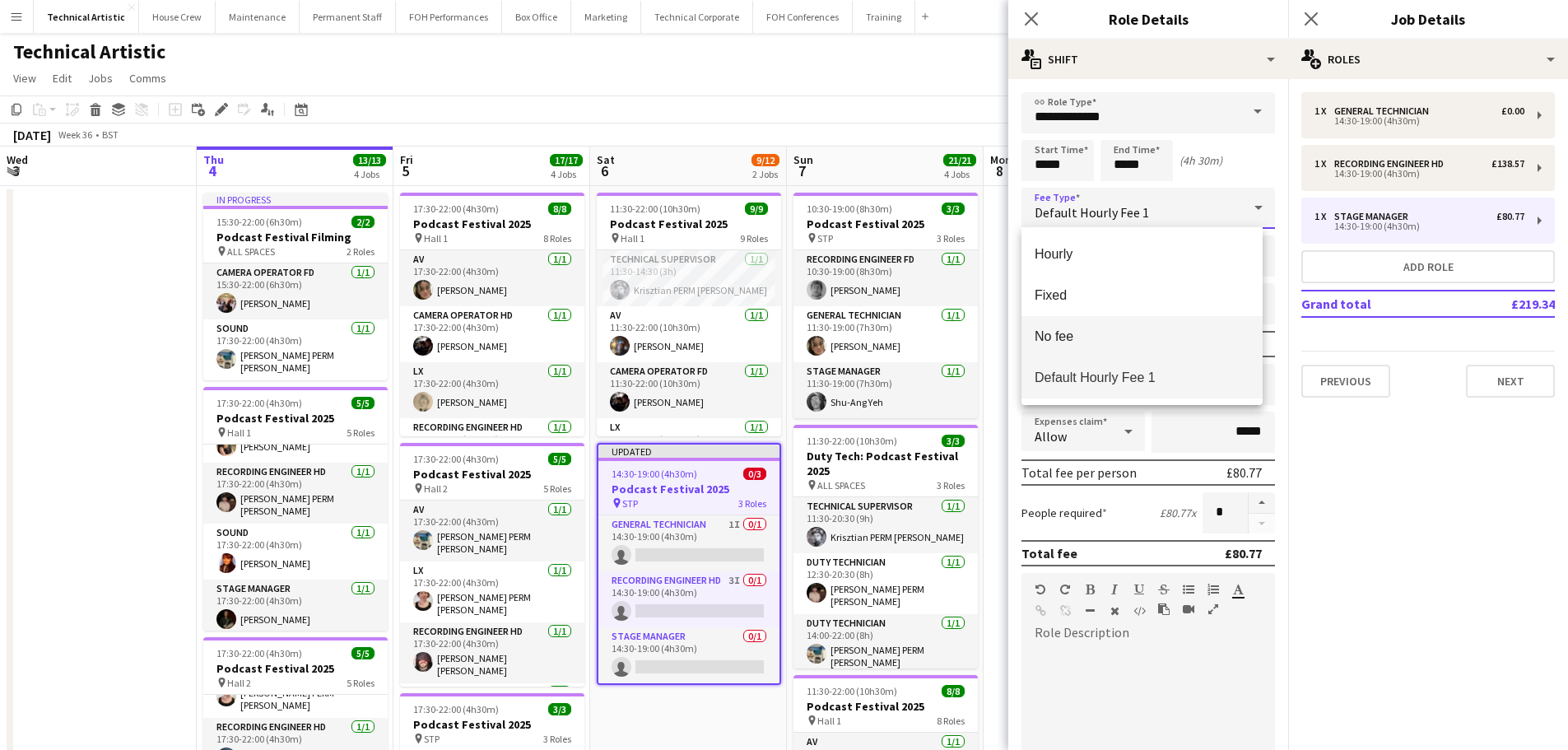
click at [1093, 344] on span "No fee" at bounding box center [1142, 336] width 214 height 15
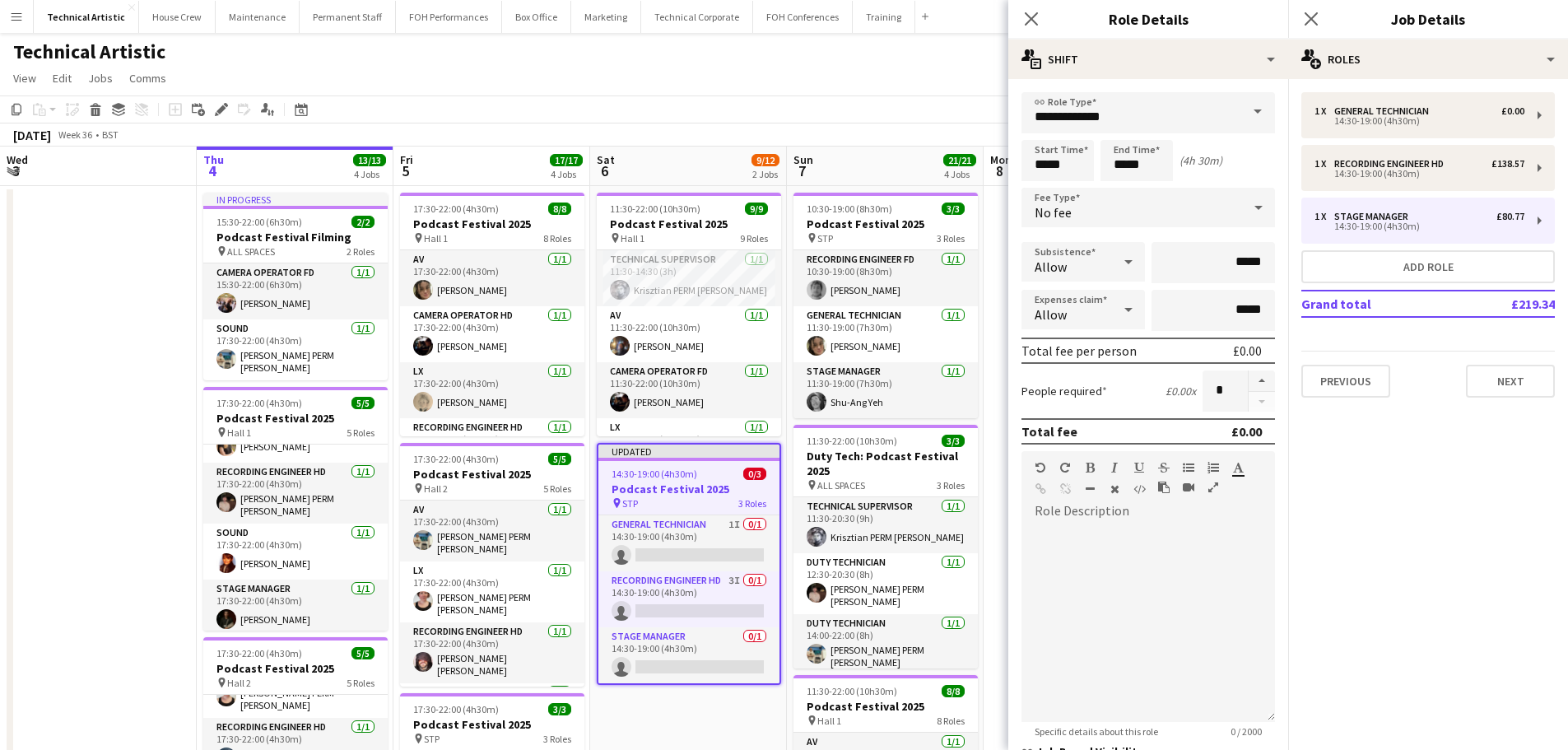
click at [858, 72] on app-page-menu "View Day view expanded Day view collapsed Month view Date picker Jump to [DATE]…" at bounding box center [784, 79] width 1568 height 31
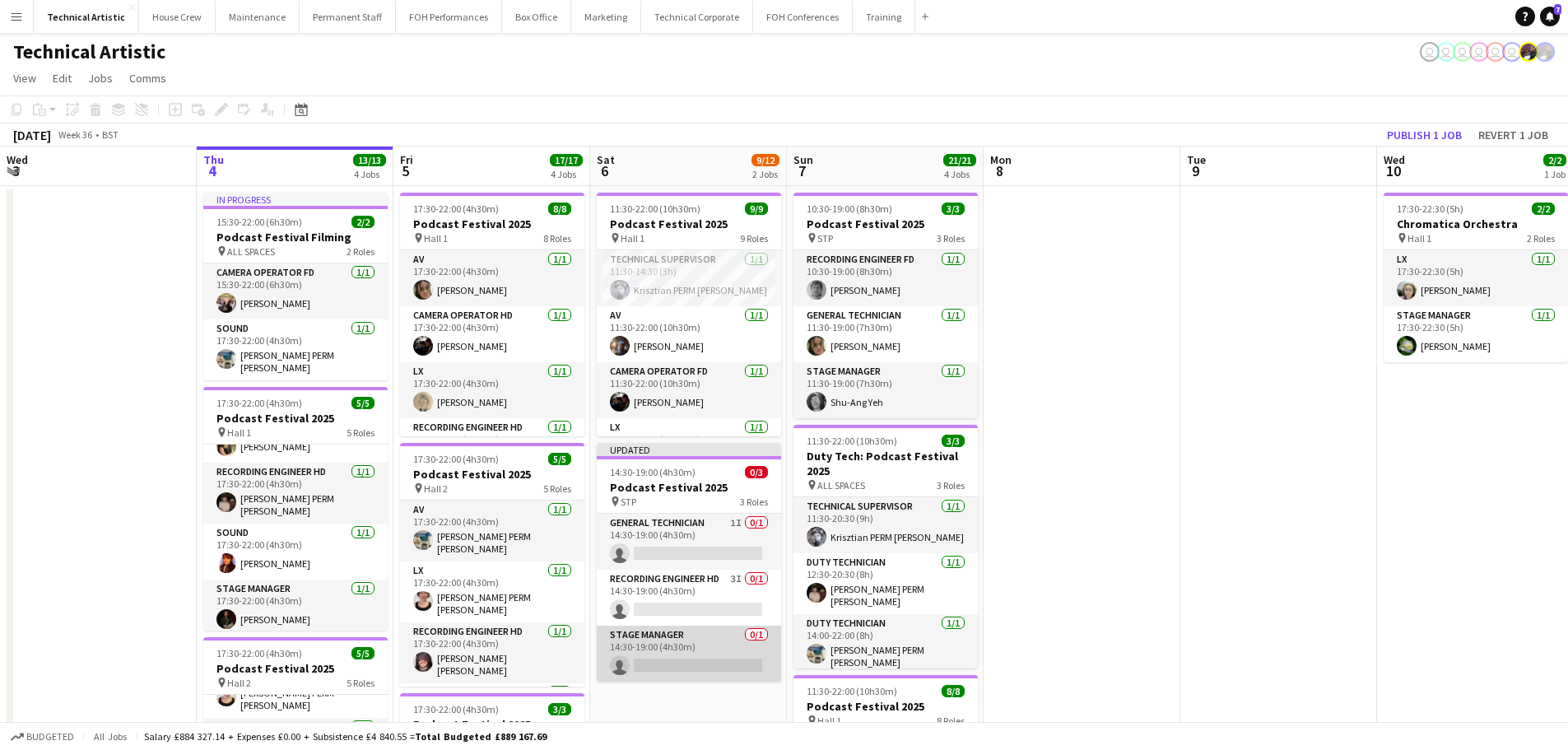
click at [689, 651] on app-card-role "Stage Manager 0/1 14:30-19:00 (4h30m) single-neutral-actions" at bounding box center [689, 653] width 185 height 56
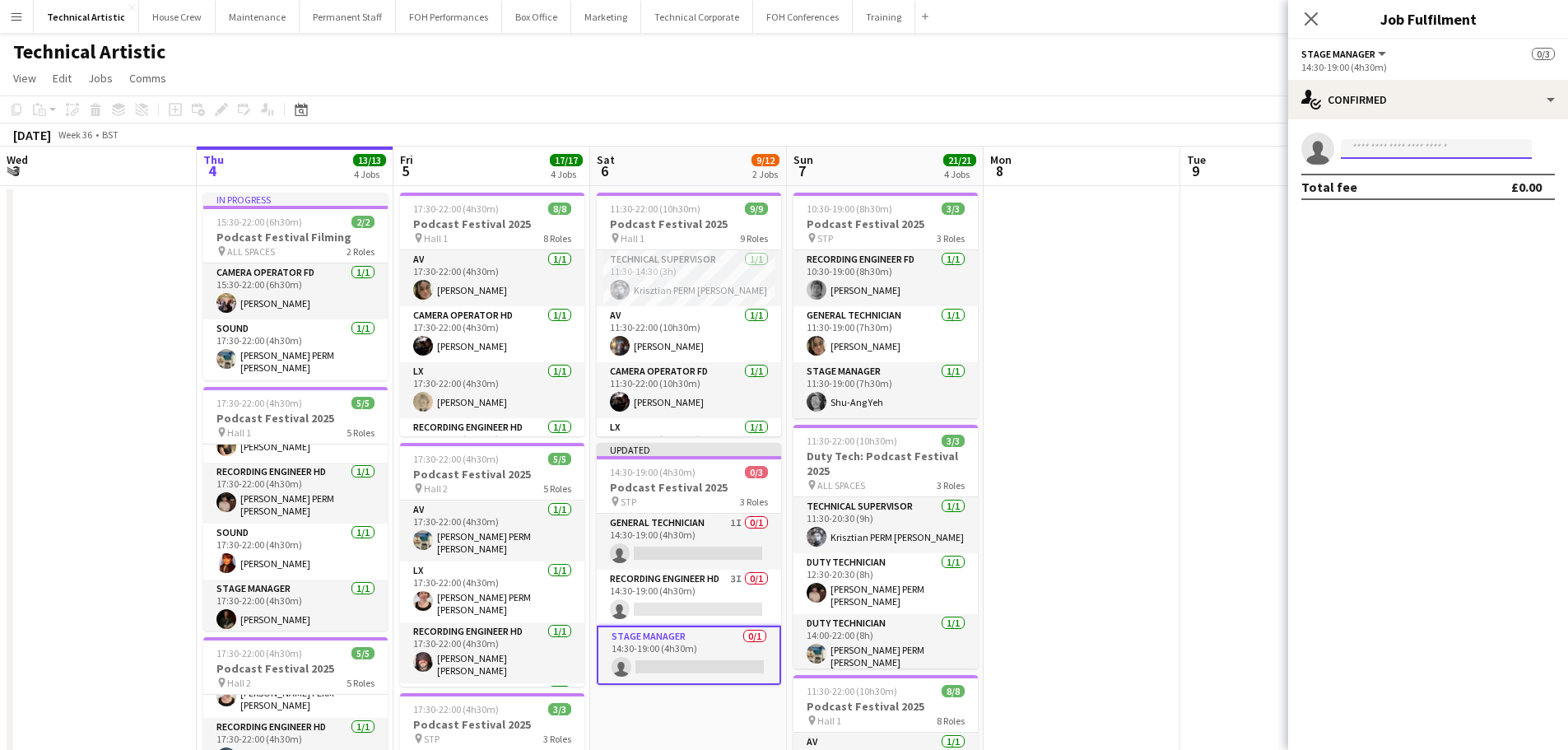
click at [1467, 153] on input at bounding box center [1437, 149] width 191 height 19
type input "******"
click at [1457, 177] on span "Krisztian PERM [PERSON_NAME]" at bounding box center [1411, 172] width 114 height 14
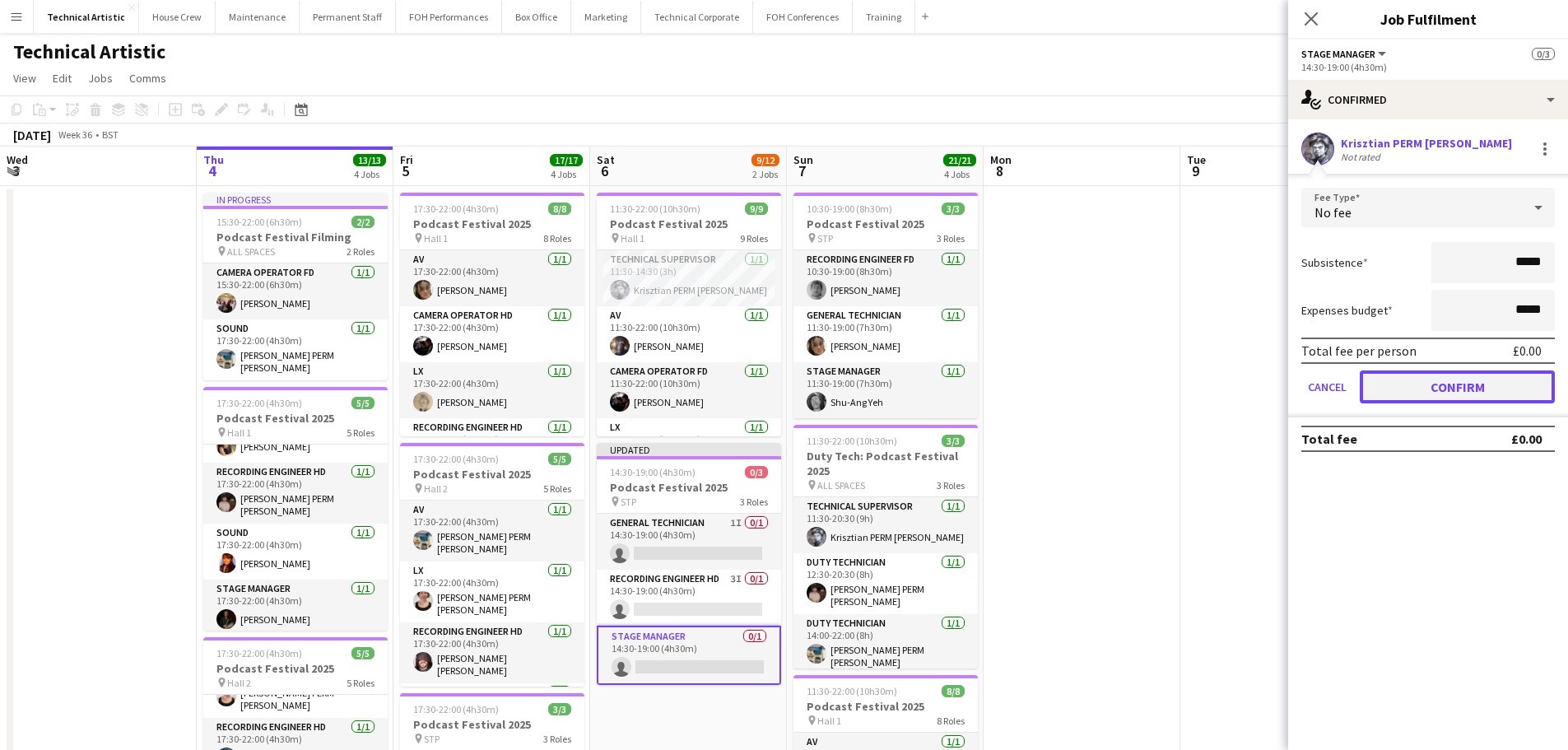
click at [1473, 388] on button "Confirm" at bounding box center [1457, 387] width 195 height 33
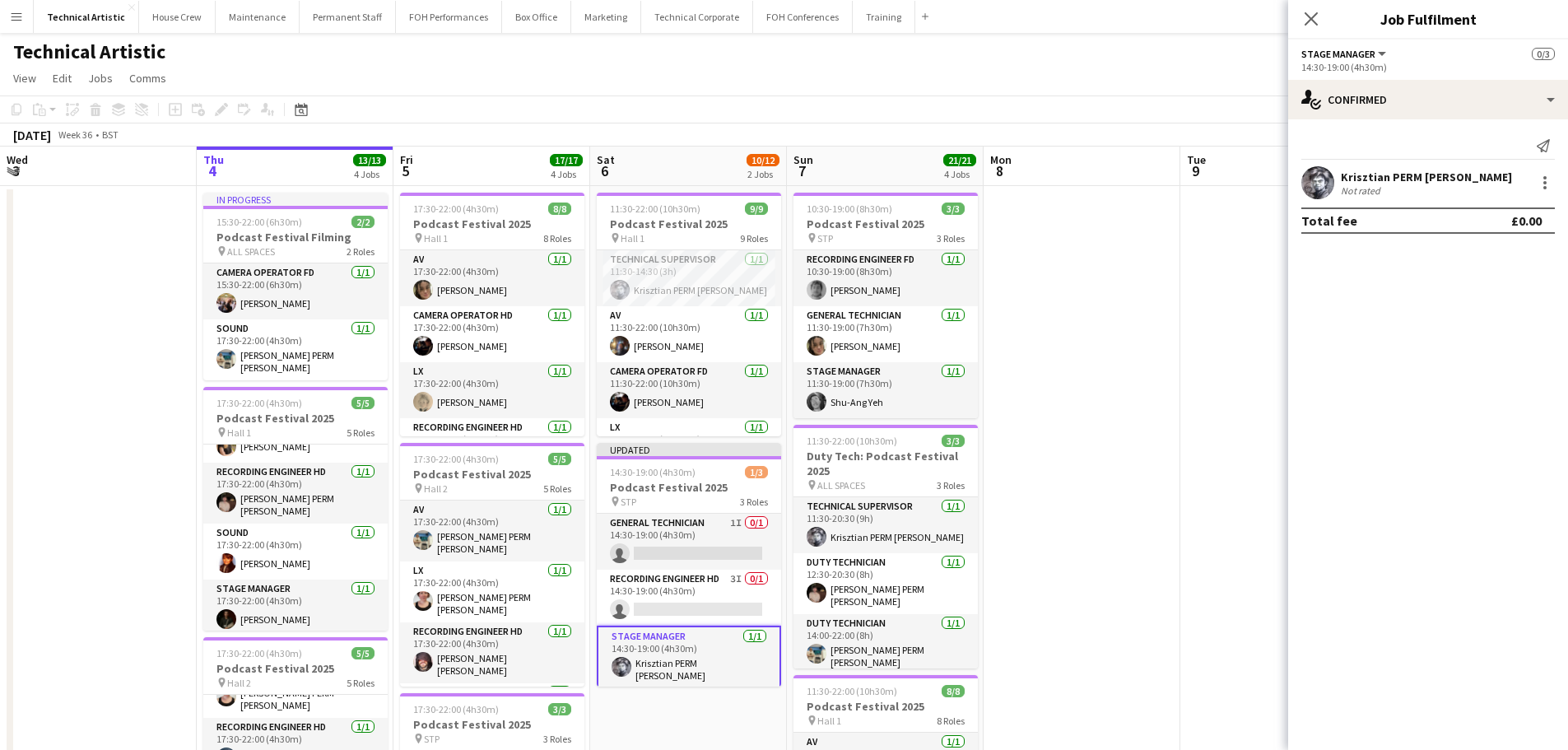
click at [1166, 107] on app-toolbar "Copy Paste Paste Ctrl+V Paste with crew Ctrl+Shift+V Paste linked Job [GEOGRAPH…" at bounding box center [784, 109] width 1568 height 28
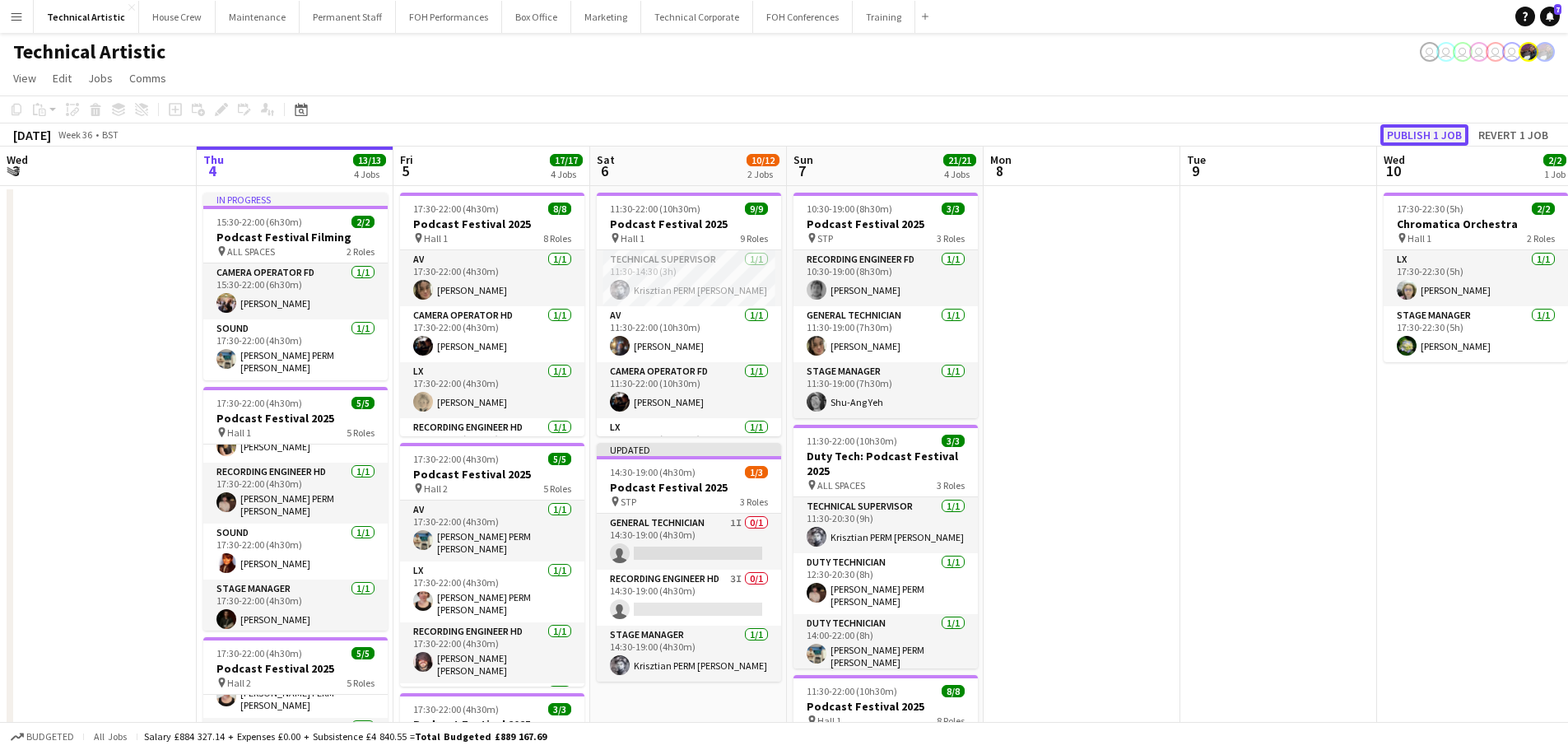
click at [1444, 136] on button "Publish 1 job" at bounding box center [1423, 135] width 88 height 21
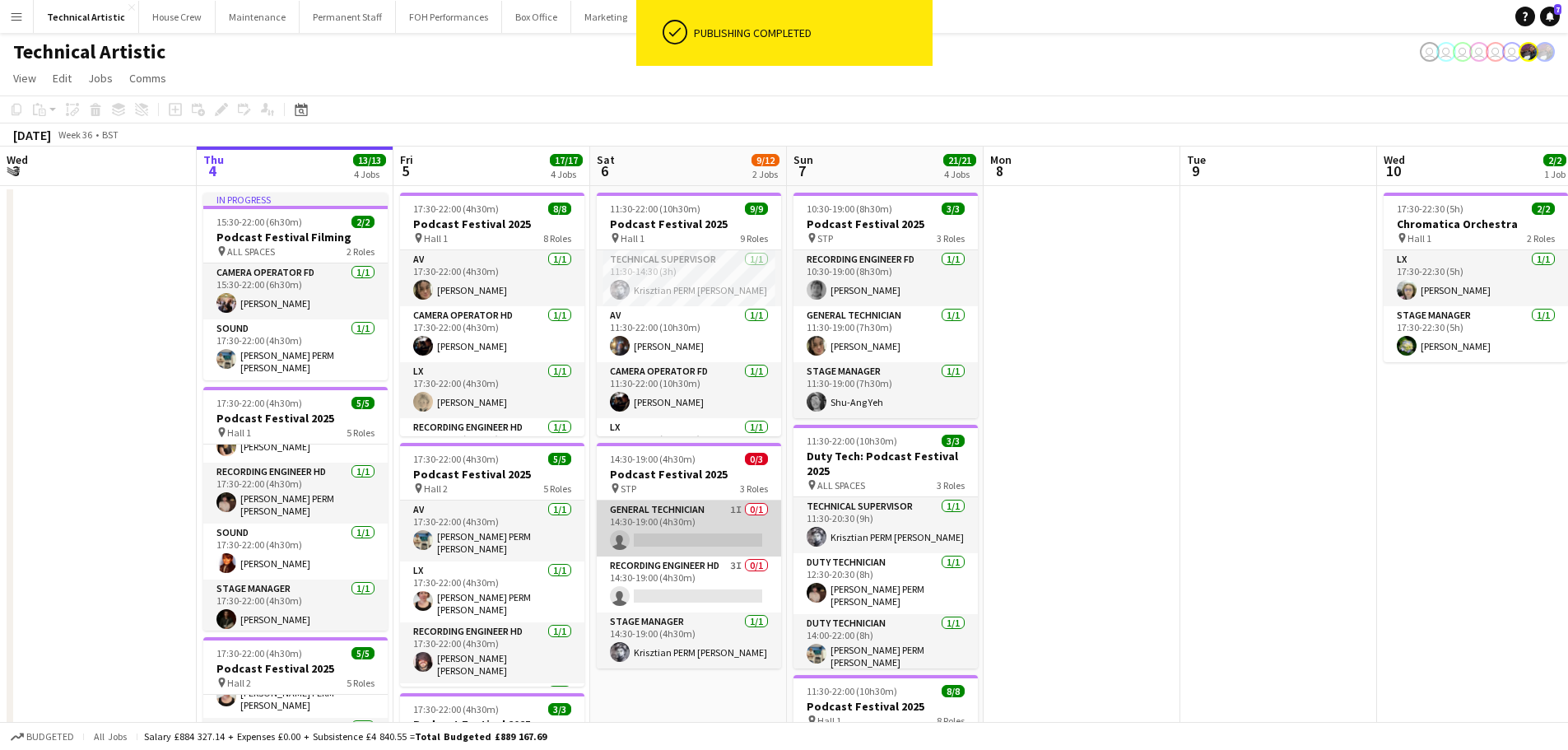
click at [683, 532] on app-card-role "General Technician 1I 0/1 14:30-19:00 (4h30m) single-neutral-actions" at bounding box center [689, 529] width 185 height 56
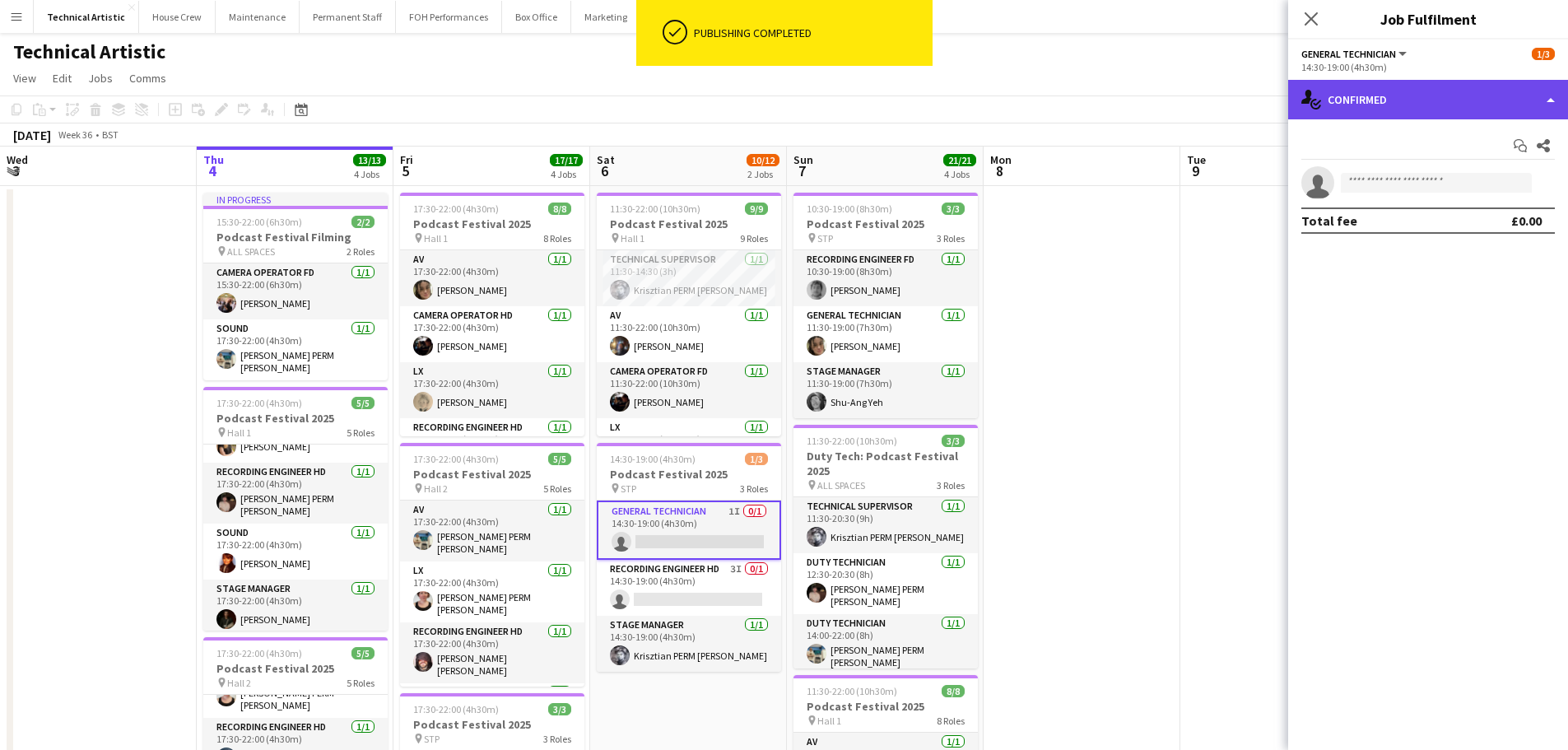
click at [1375, 104] on div "single-neutral-actions-check-2 Confirmed" at bounding box center [1428, 100] width 280 height 40
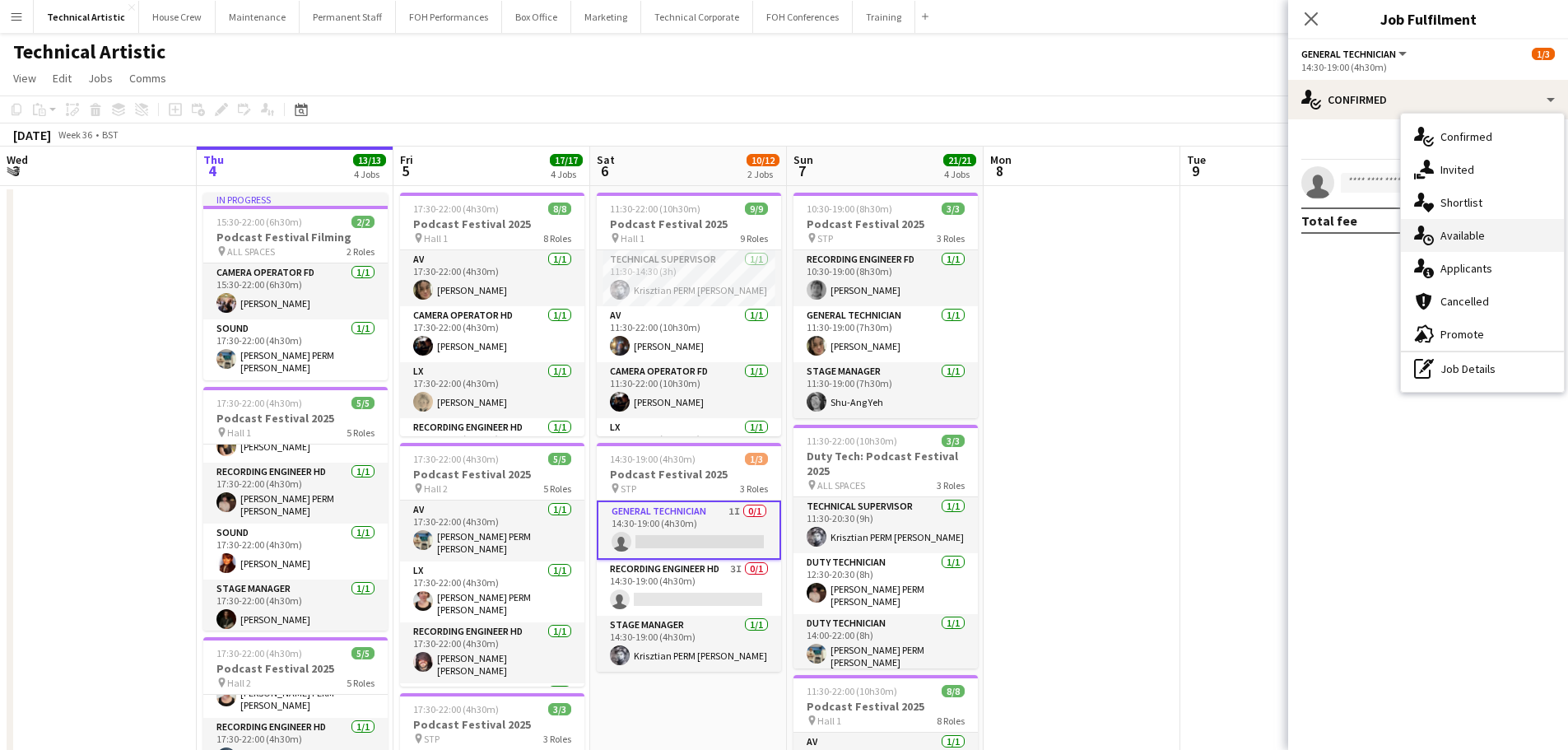
click at [1451, 239] on span "Available" at bounding box center [1463, 235] width 44 height 14
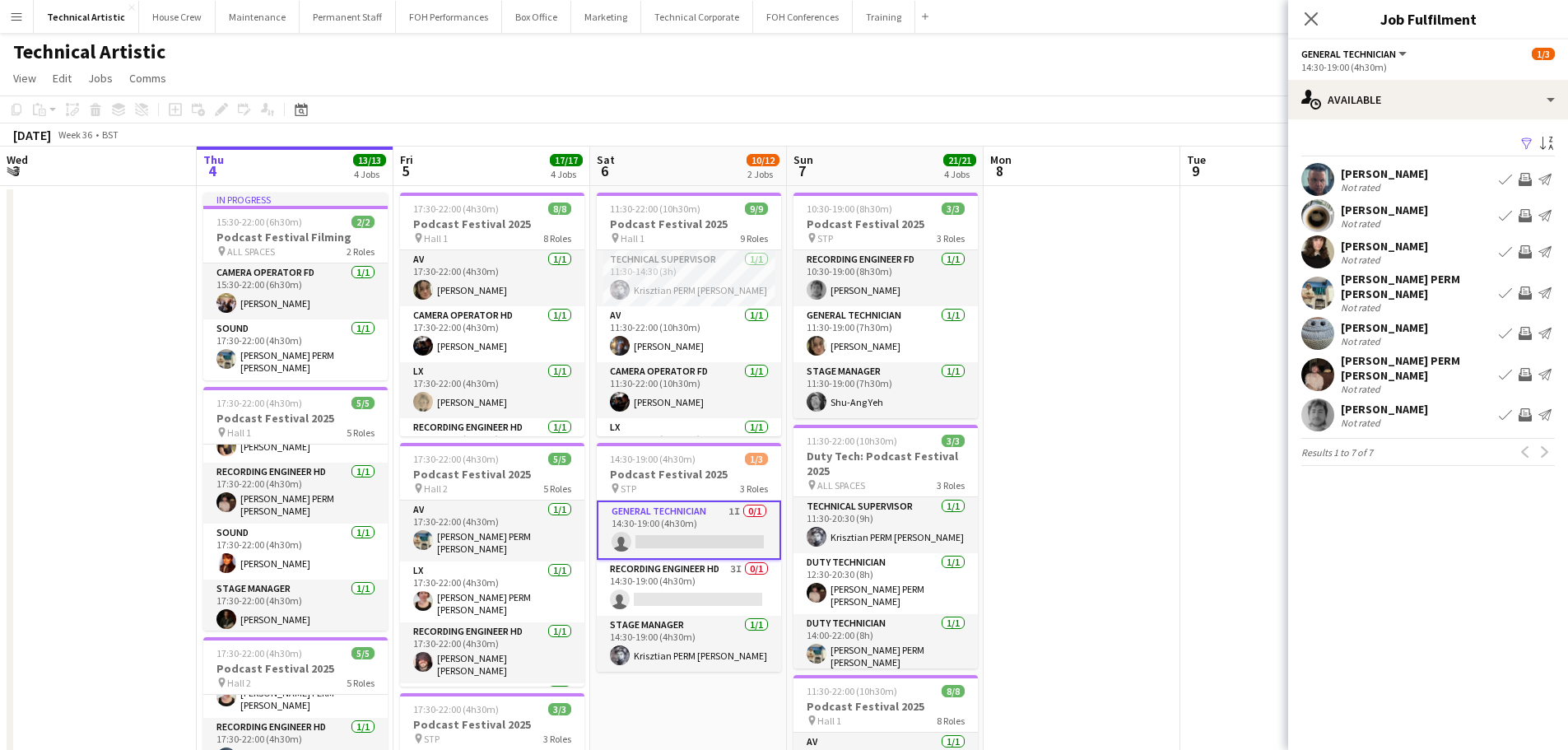
click at [1525, 327] on app-icon "Invite crew" at bounding box center [1525, 333] width 14 height 14
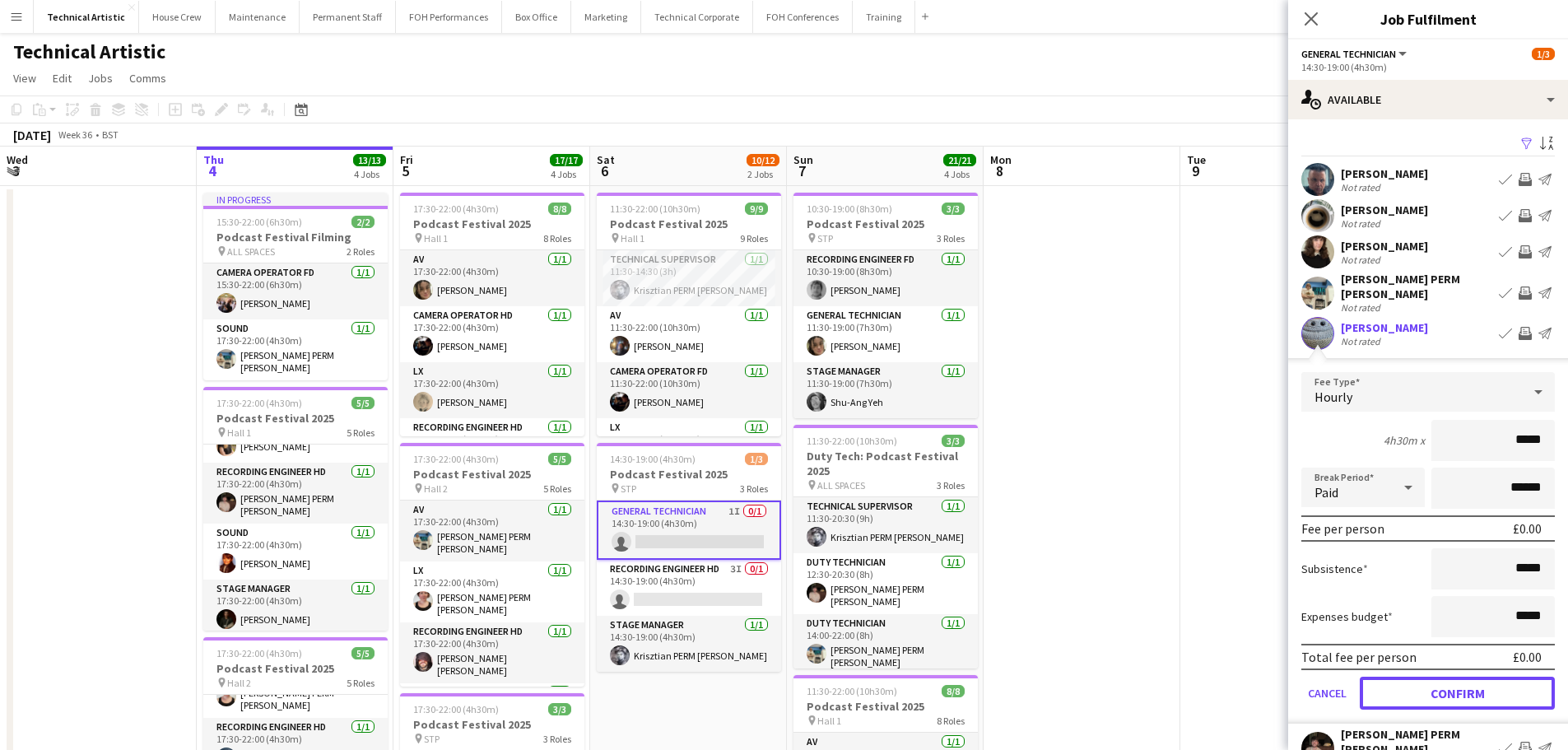
click at [1441, 677] on button "Confirm" at bounding box center [1457, 693] width 195 height 33
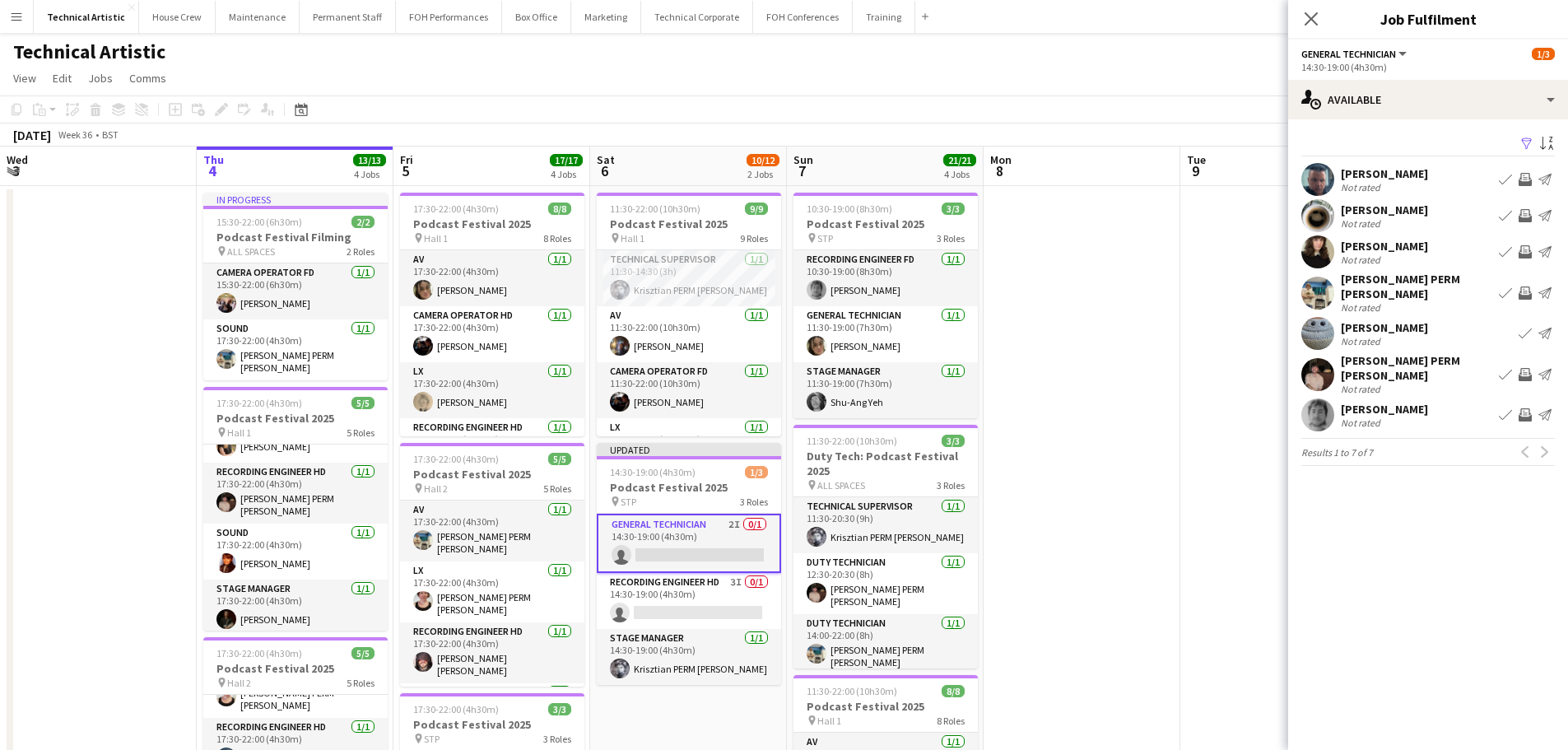
click at [1141, 111] on app-toolbar "Copy Paste Paste Ctrl+V Paste with crew Ctrl+Shift+V Paste linked Job [GEOGRAPH…" at bounding box center [784, 109] width 1568 height 28
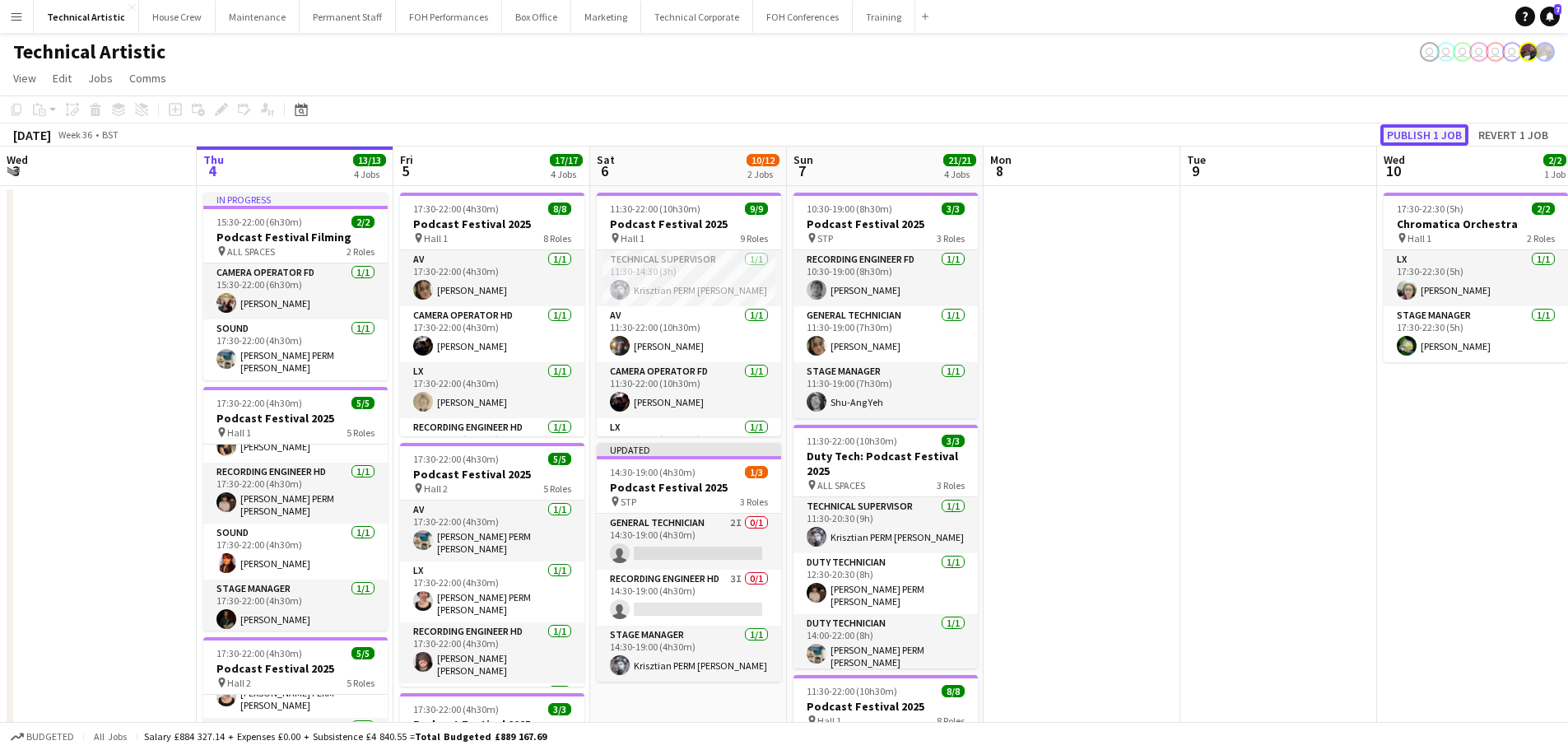
click at [1431, 125] on button "Publish 1 job" at bounding box center [1423, 135] width 88 height 21
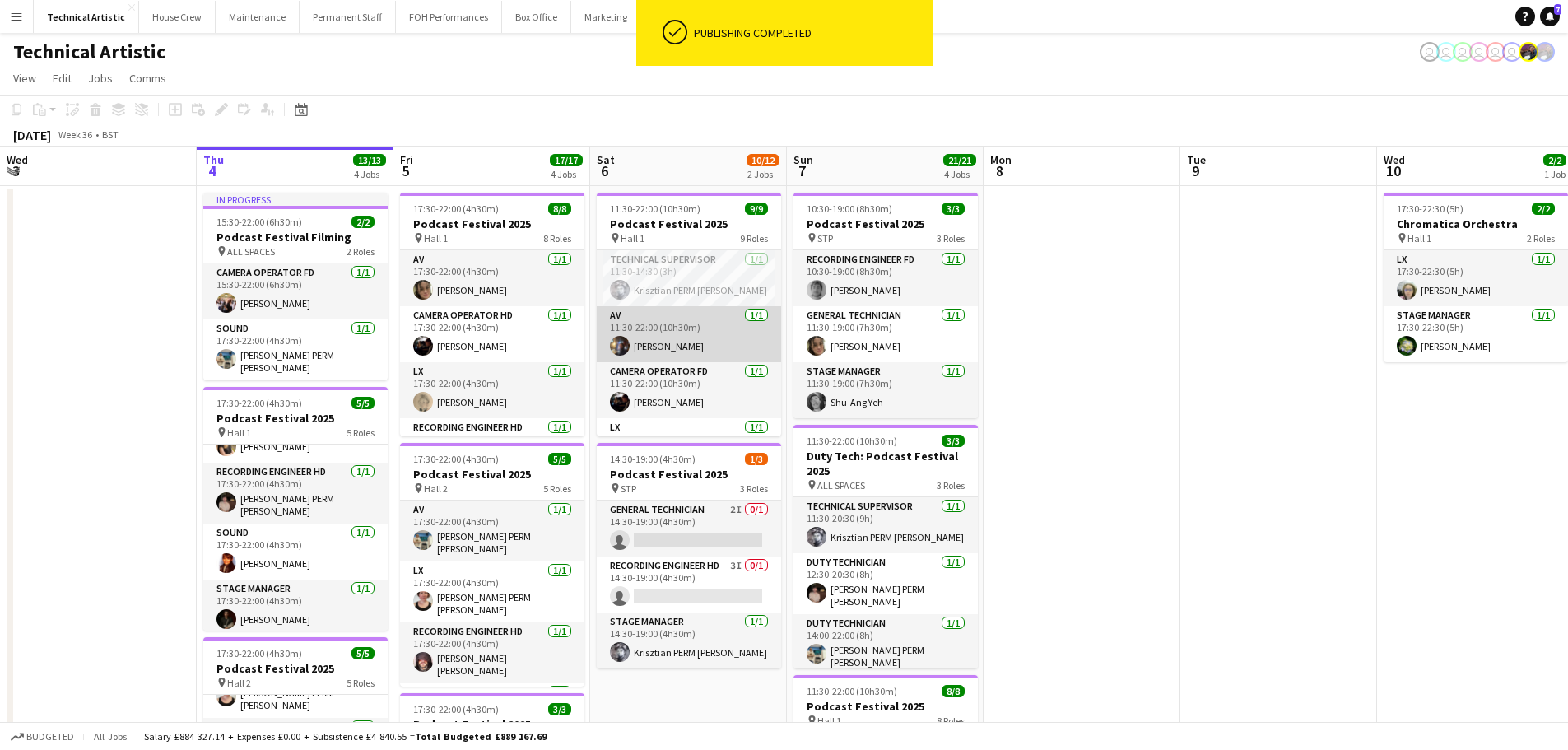
click at [705, 346] on app-card-role "AV [DATE] 11:30-22:00 (10h30m) [PERSON_NAME]" at bounding box center [689, 334] width 185 height 56
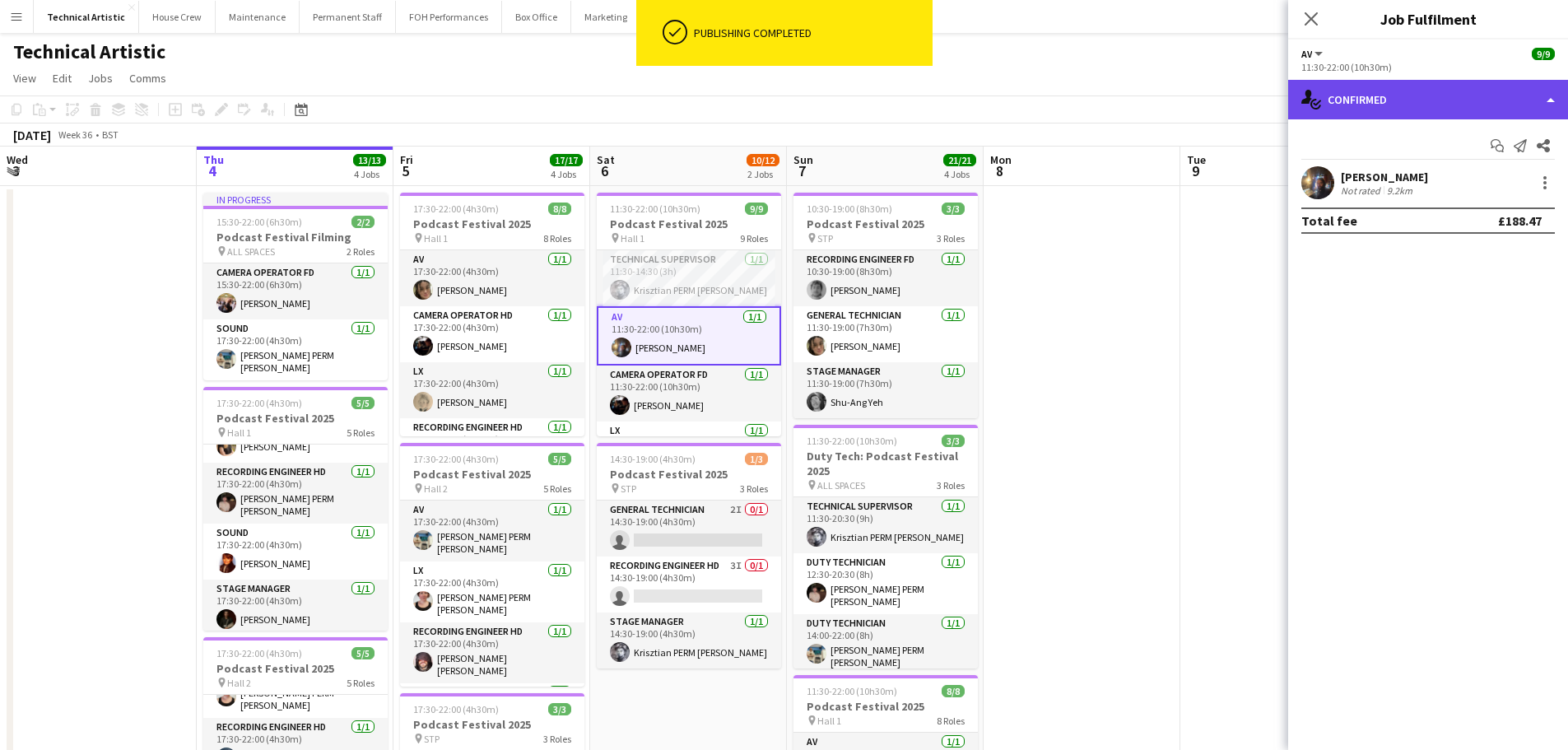
click at [1413, 94] on div "single-neutral-actions-check-2 Confirmed" at bounding box center [1428, 100] width 280 height 40
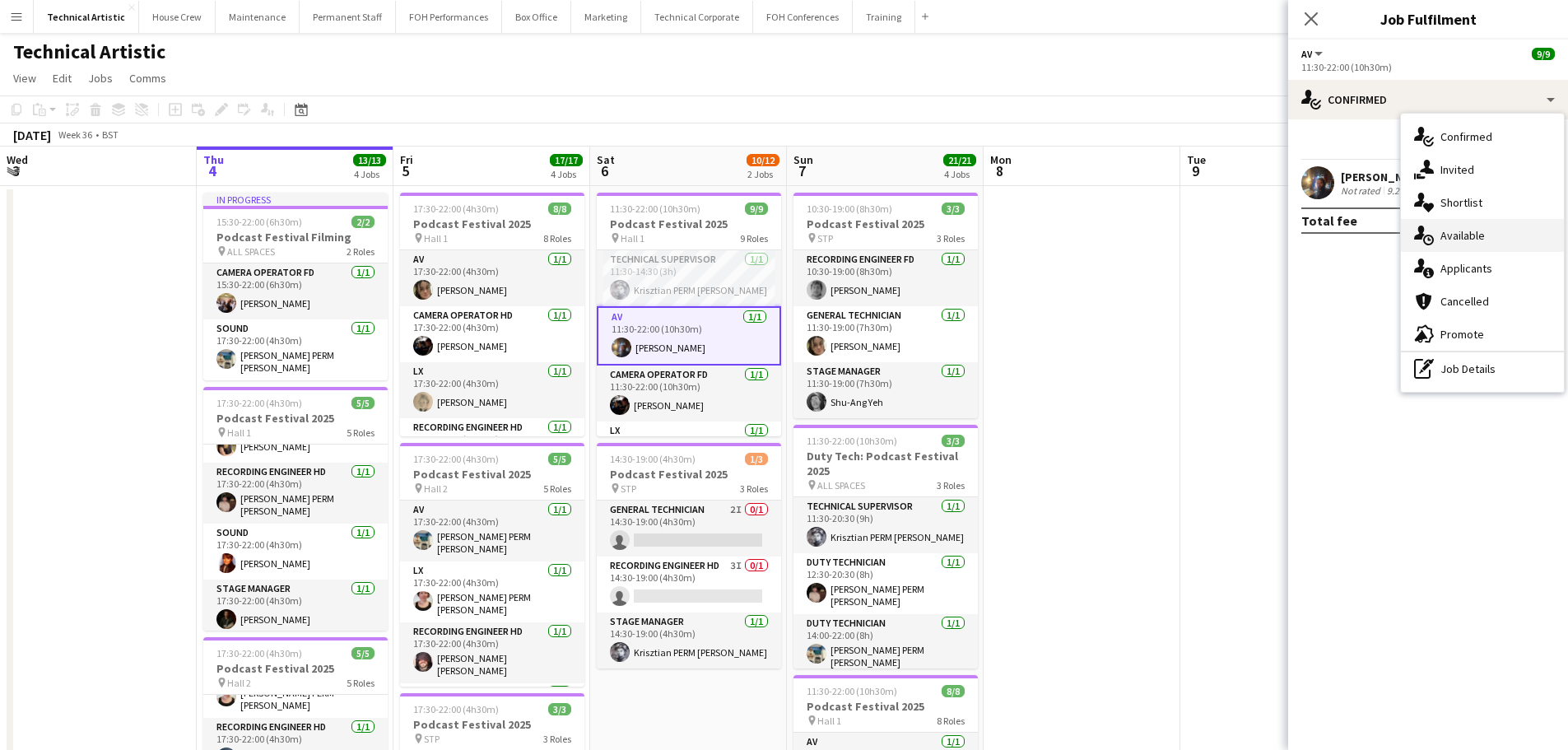
click at [1466, 241] on span "Available" at bounding box center [1463, 235] width 44 height 14
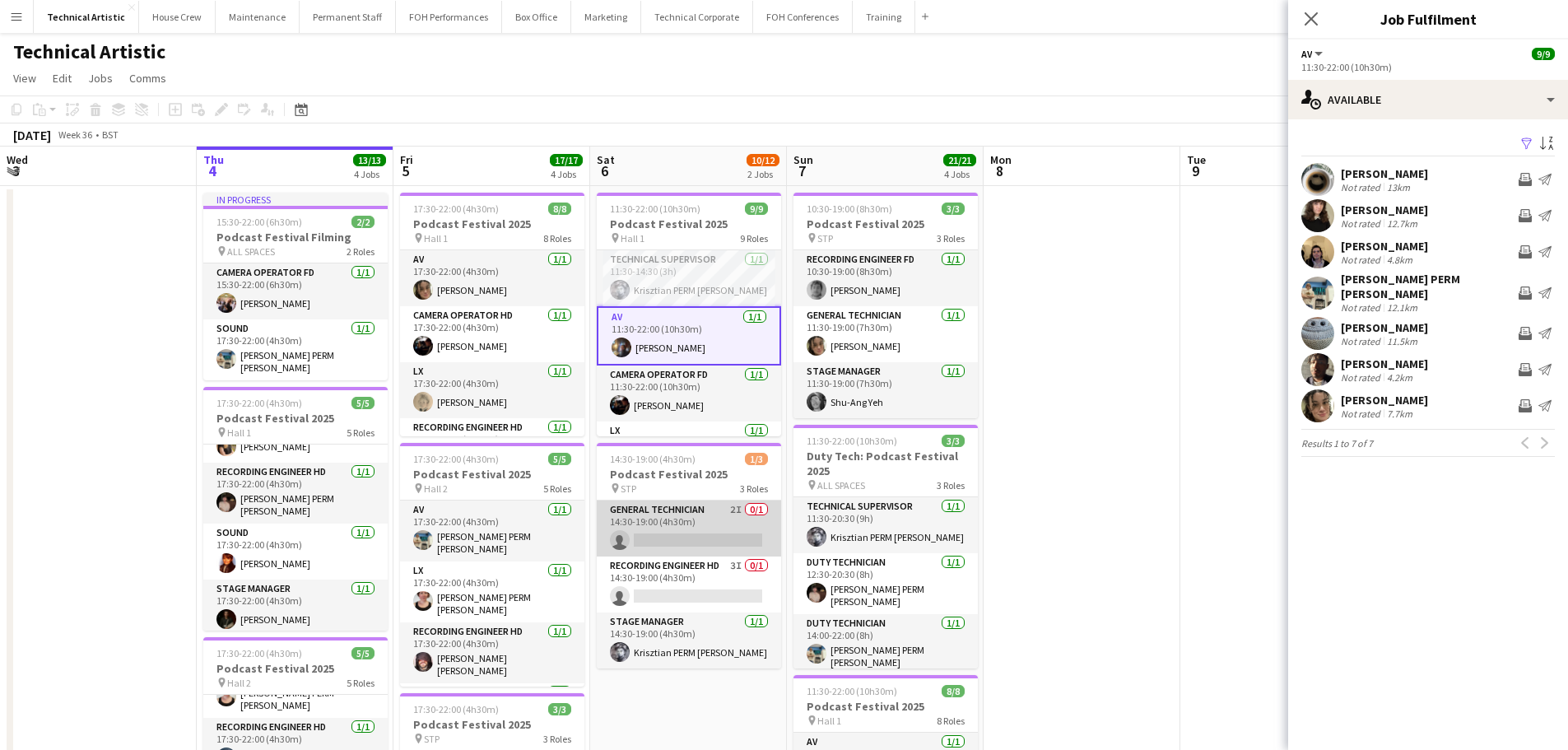
click at [680, 531] on app-card-role "General Technician 2I 0/1 14:30-19:00 (4h30m) single-neutral-actions" at bounding box center [689, 529] width 185 height 56
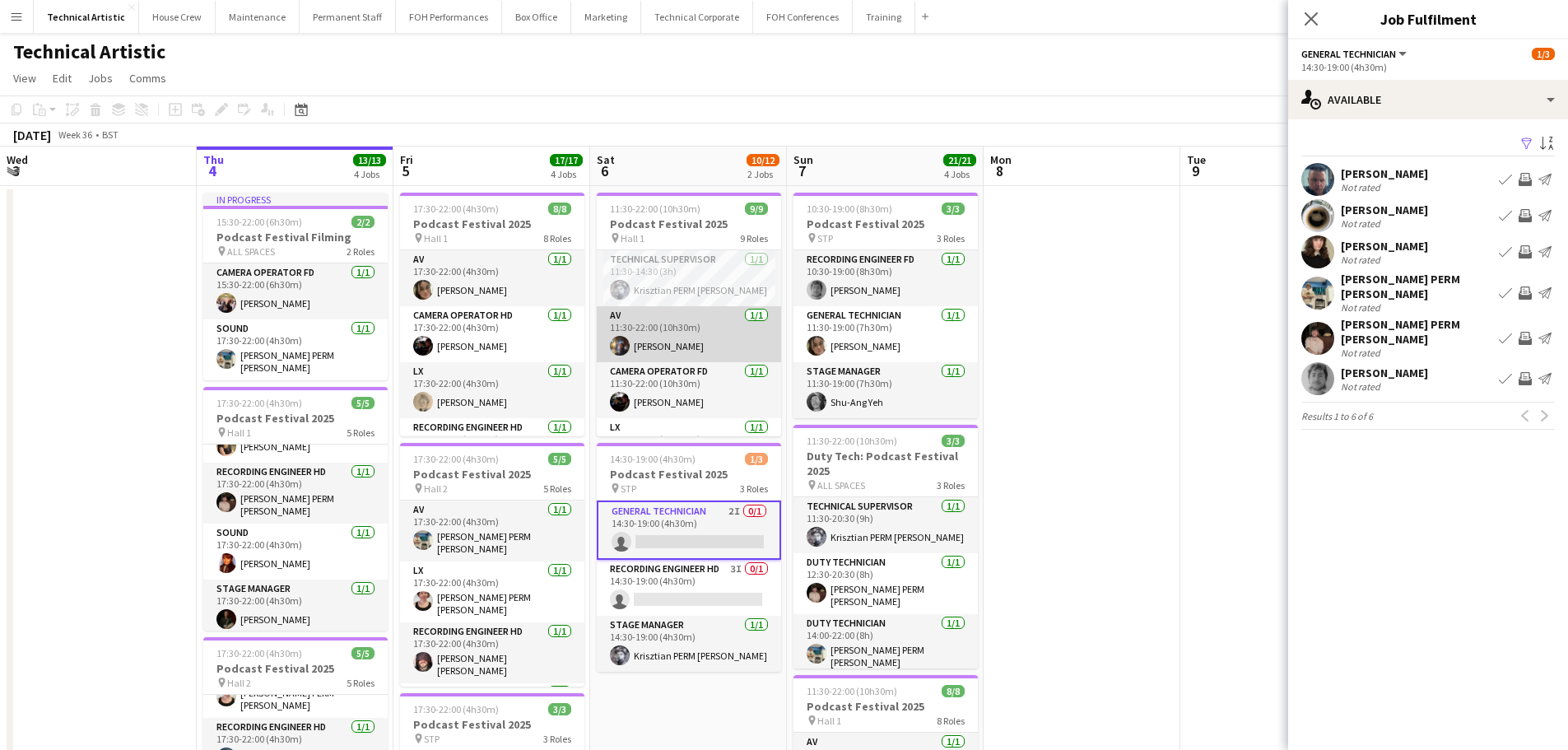
click at [713, 337] on app-card-role "AV [DATE] 11:30-22:00 (10h30m) [PERSON_NAME]" at bounding box center [689, 334] width 185 height 56
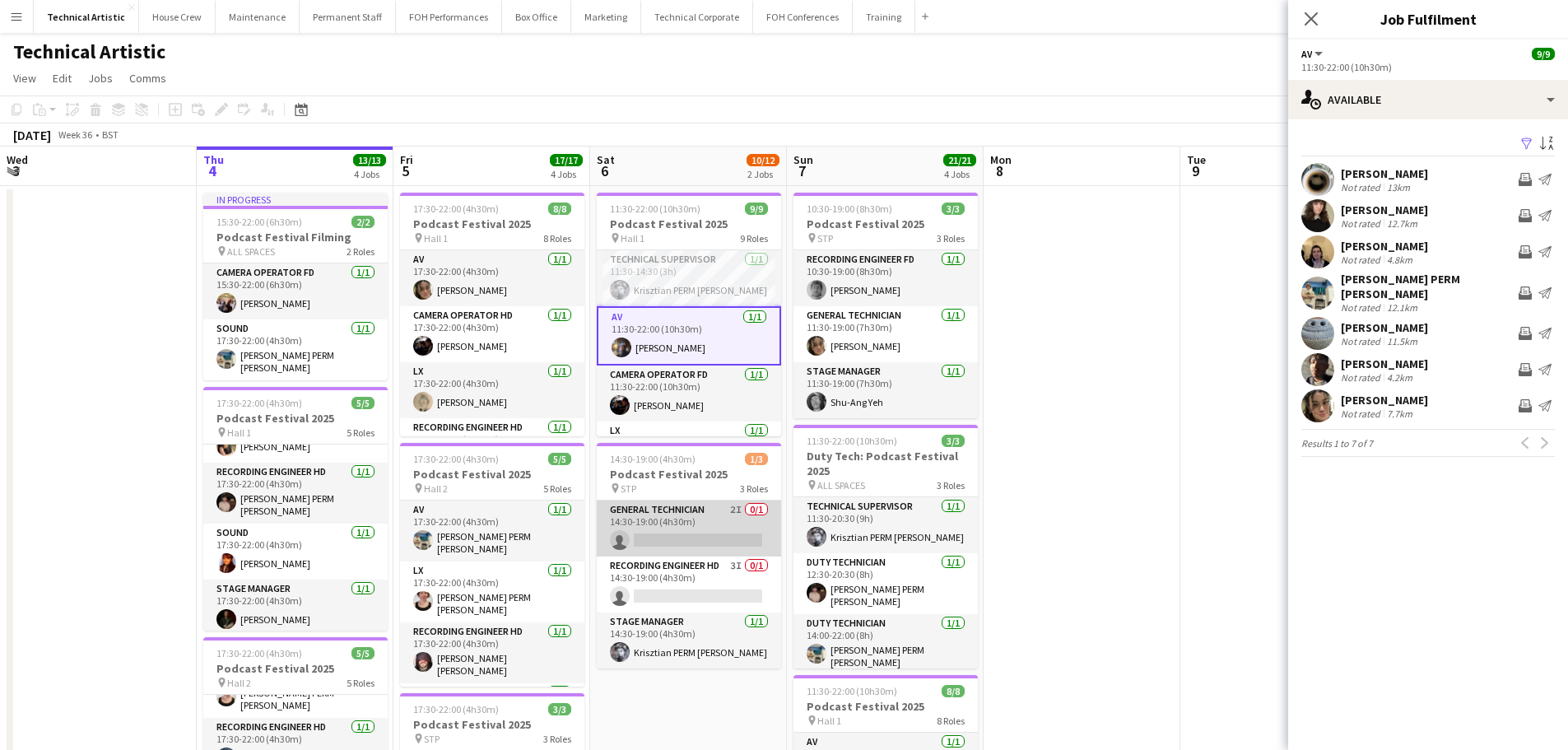
click at [706, 539] on app-card-role "General Technician 2I 0/1 14:30-19:00 (4h30m) single-neutral-actions" at bounding box center [689, 529] width 185 height 56
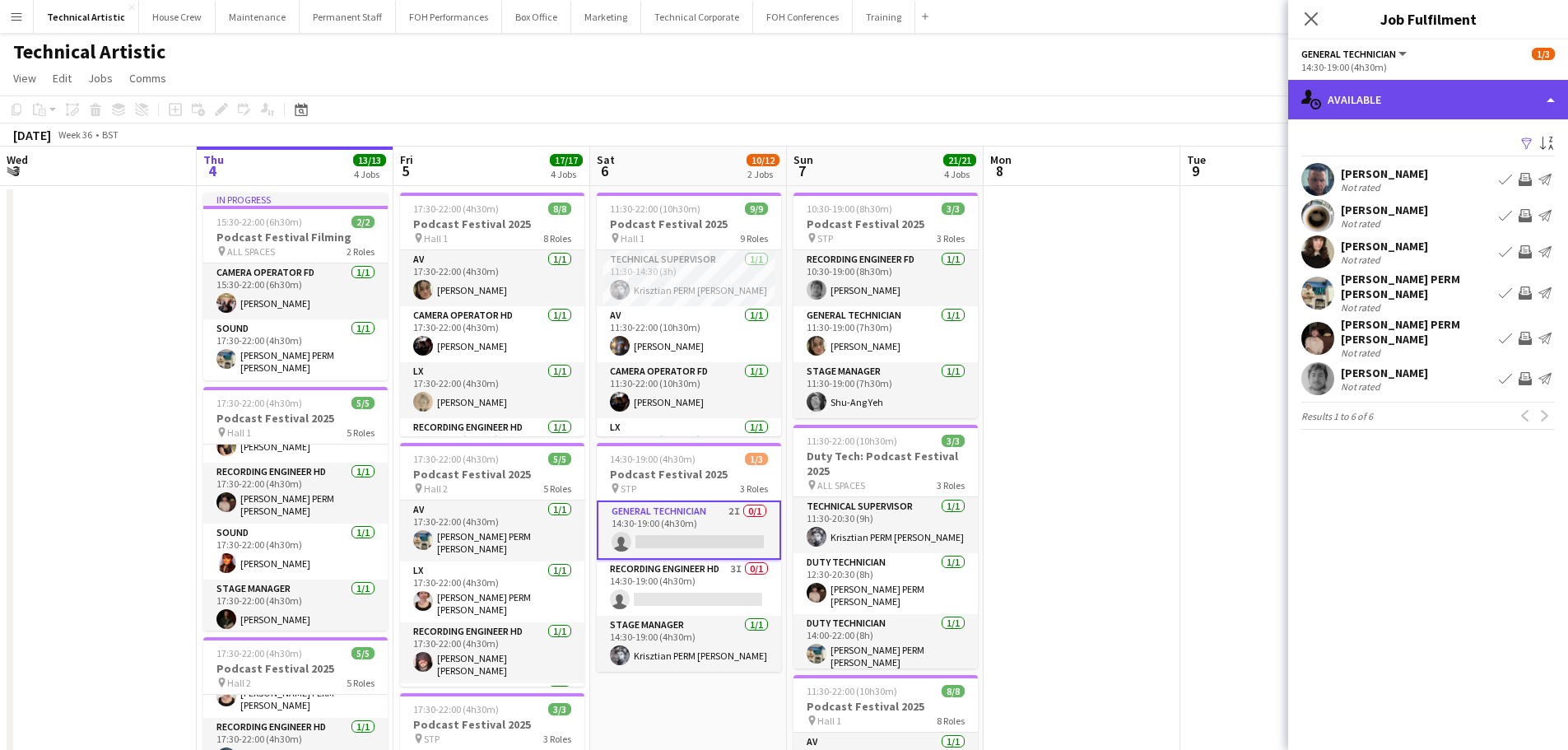
click at [1392, 109] on div "single-neutral-actions-upload Available" at bounding box center [1428, 100] width 280 height 40
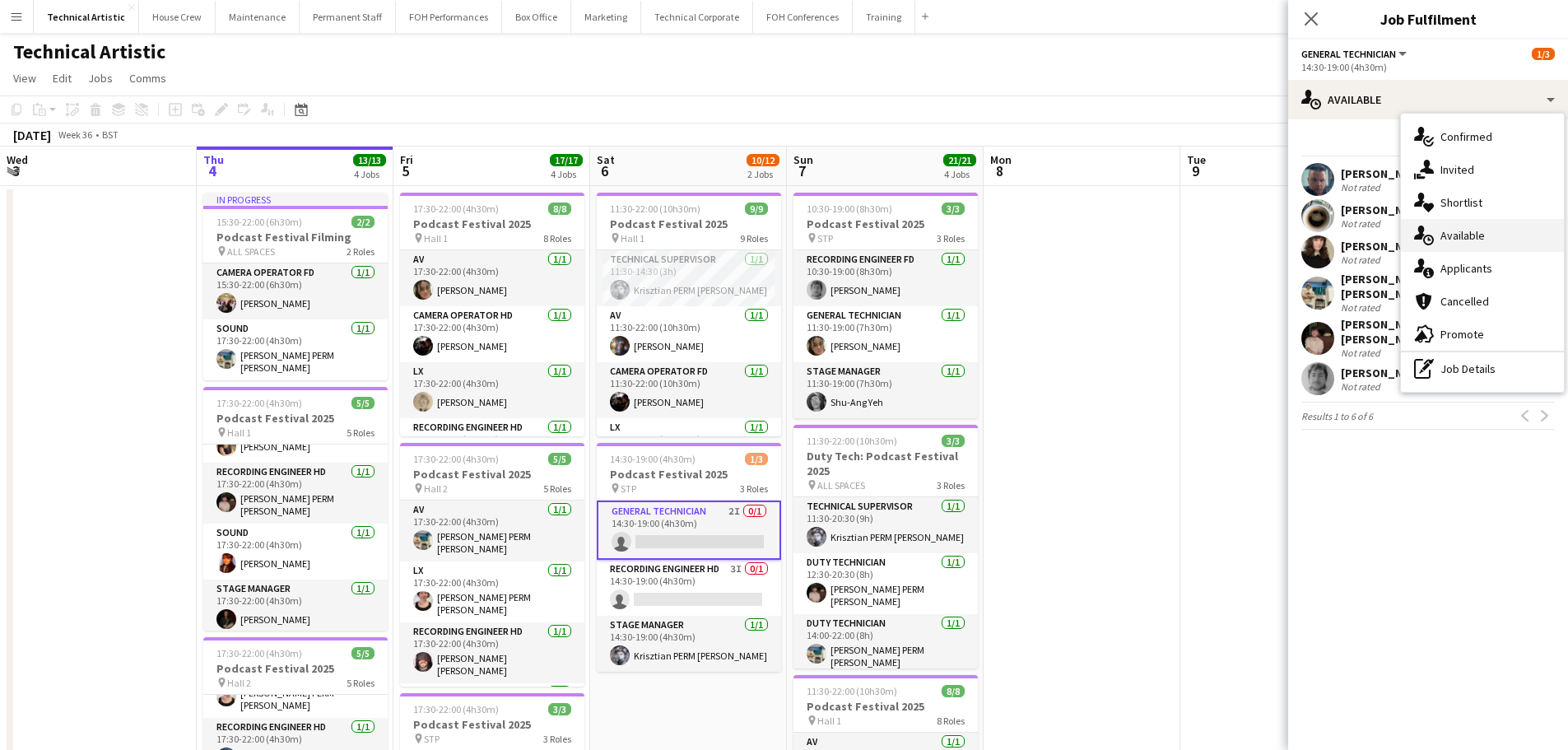
click at [1458, 246] on div "single-neutral-actions-upload Available" at bounding box center [1482, 236] width 163 height 33
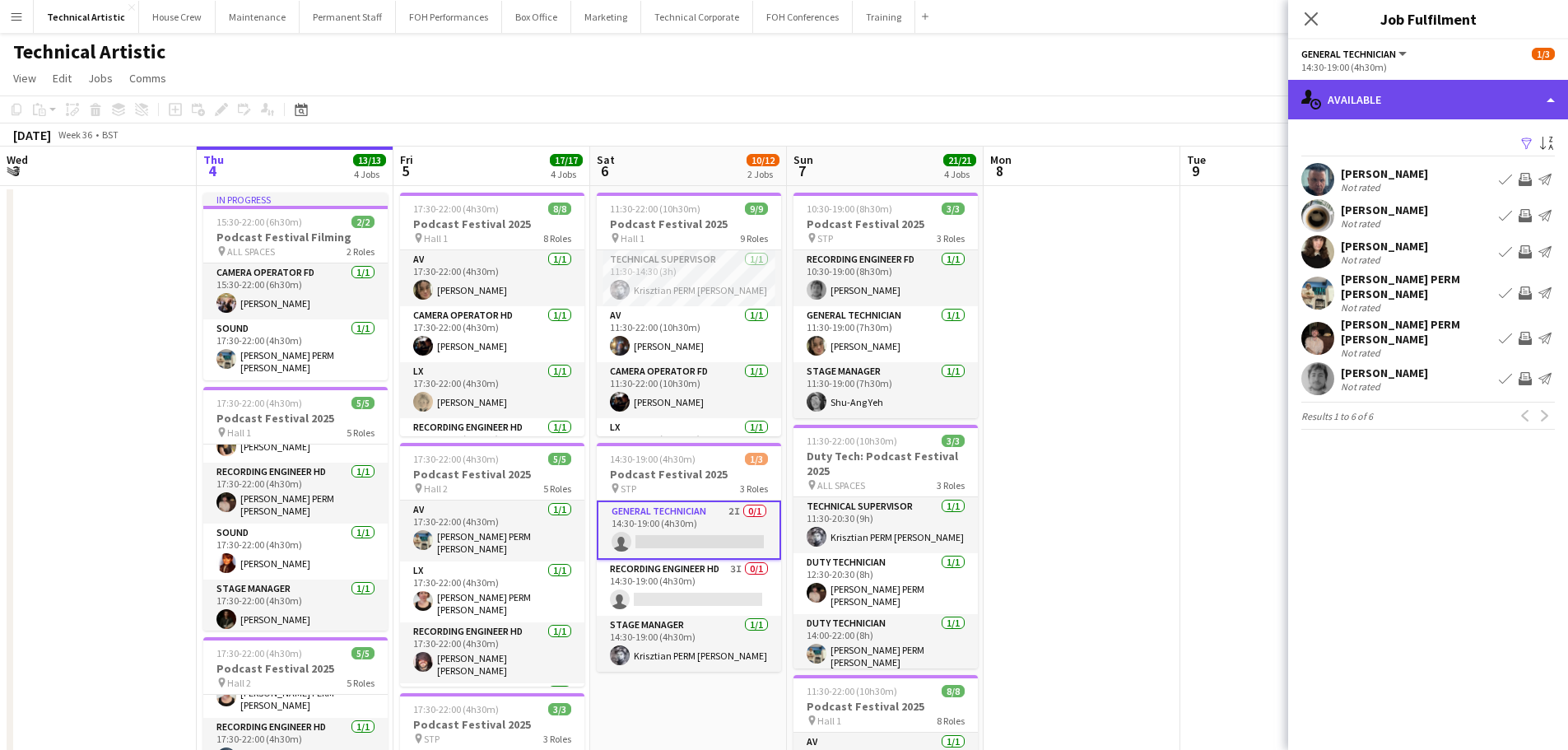
click at [1400, 98] on div "single-neutral-actions-upload Available" at bounding box center [1428, 100] width 280 height 40
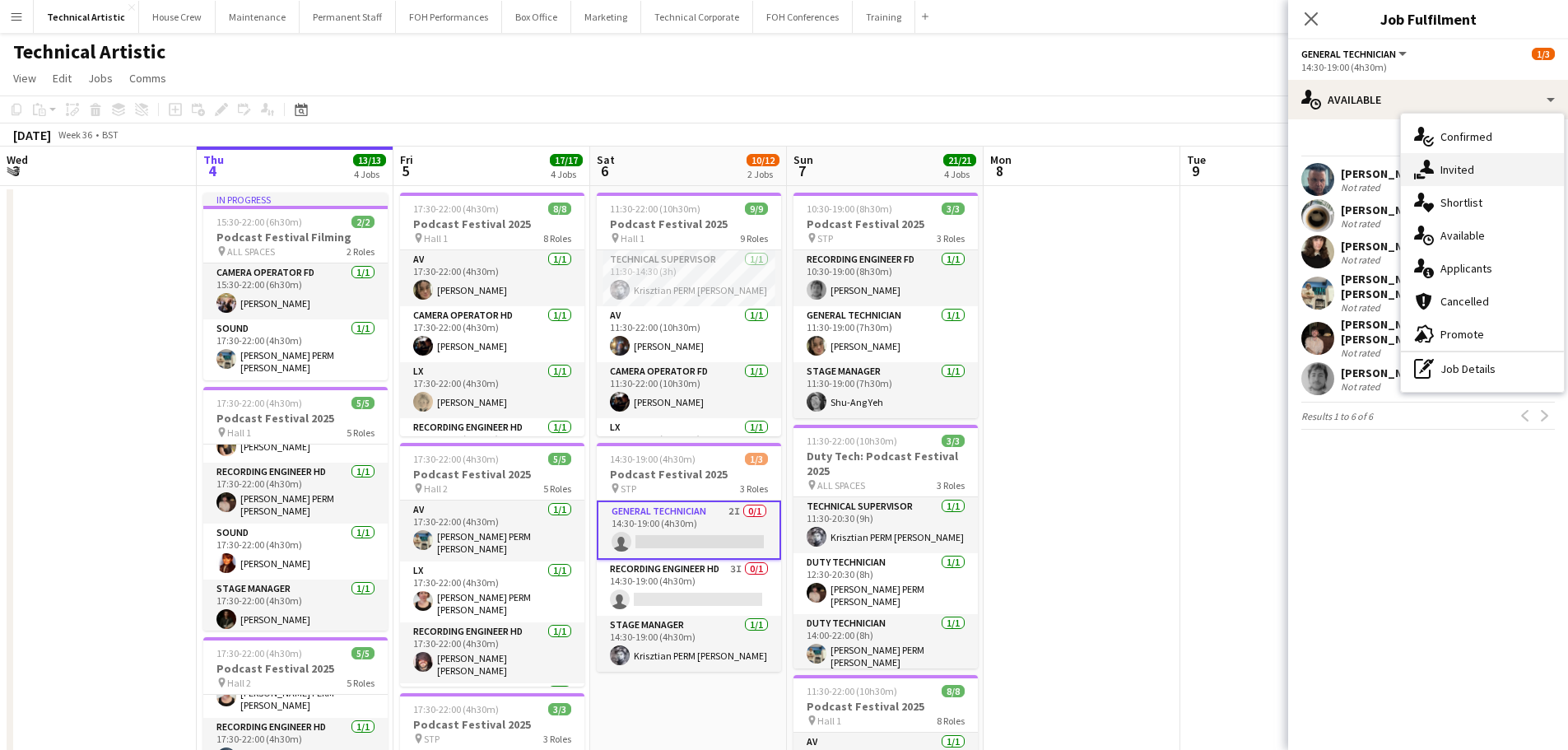
click at [1424, 156] on div "single-neutral-actions-share-1 Invited" at bounding box center [1482, 169] width 163 height 33
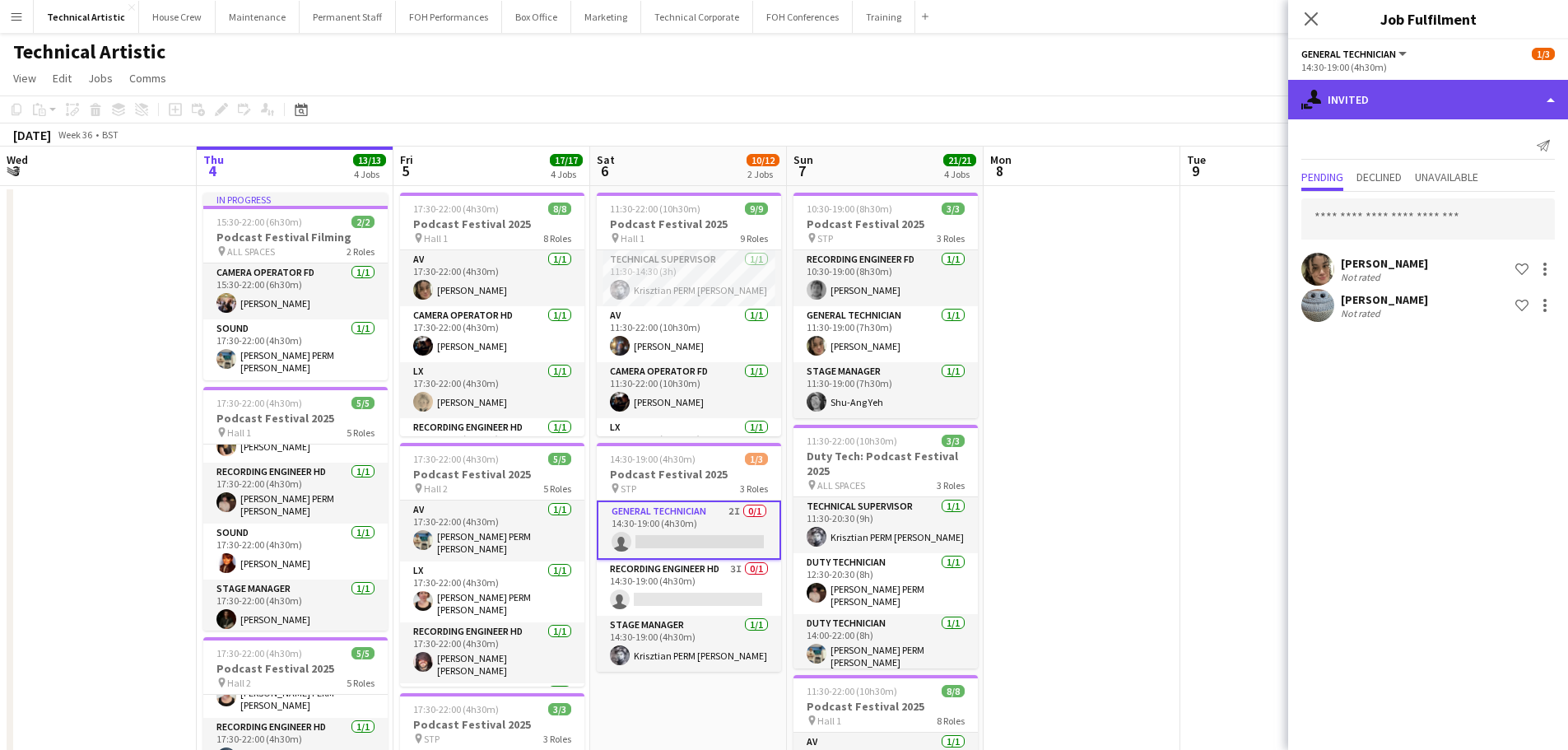
click at [1390, 116] on div "single-neutral-actions-share-1 Invited" at bounding box center [1428, 100] width 280 height 40
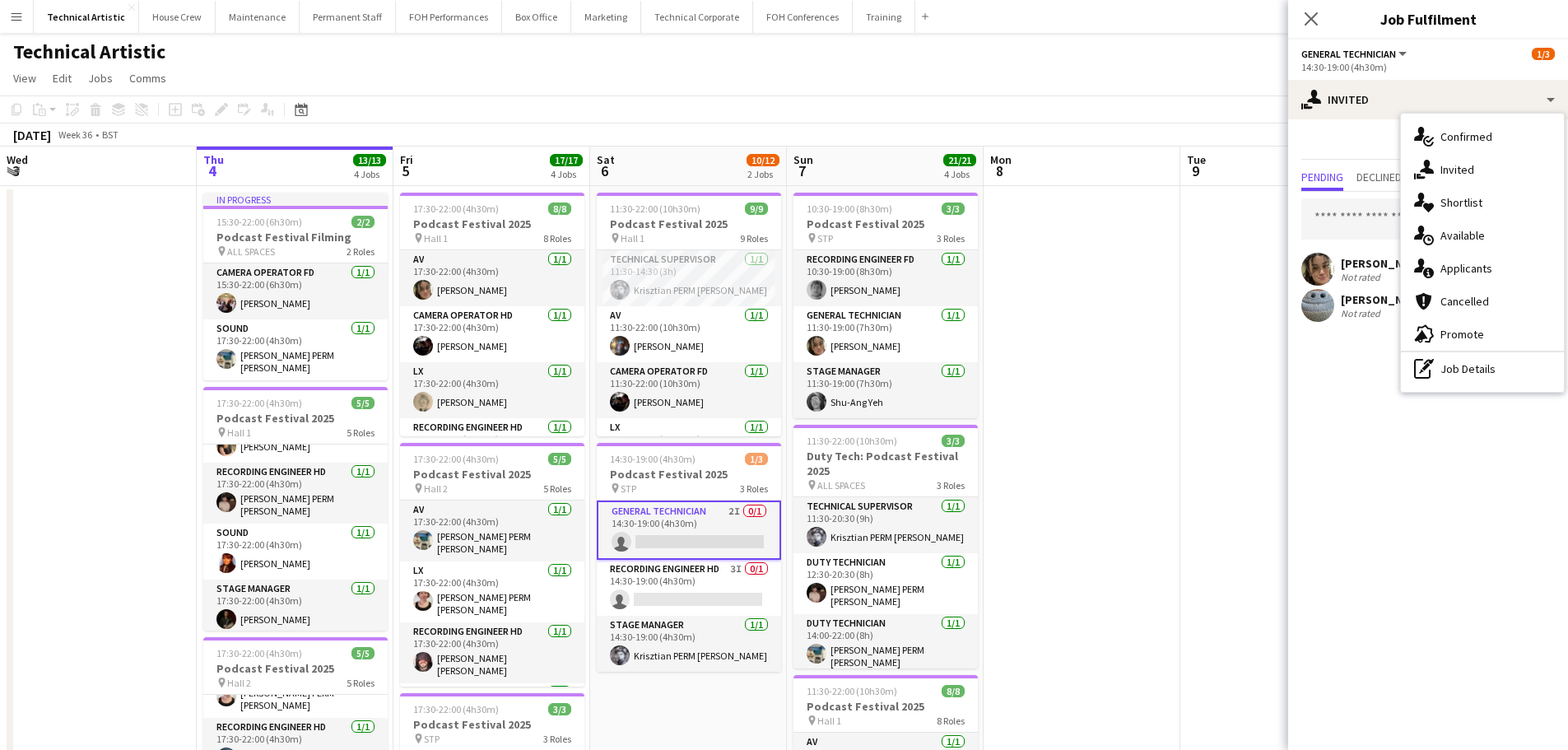
click at [1326, 429] on mat-expansion-panel "user-plus Invited Send notification Pending Declined Unavailable [PERSON_NAME] …" at bounding box center [1428, 435] width 280 height 630
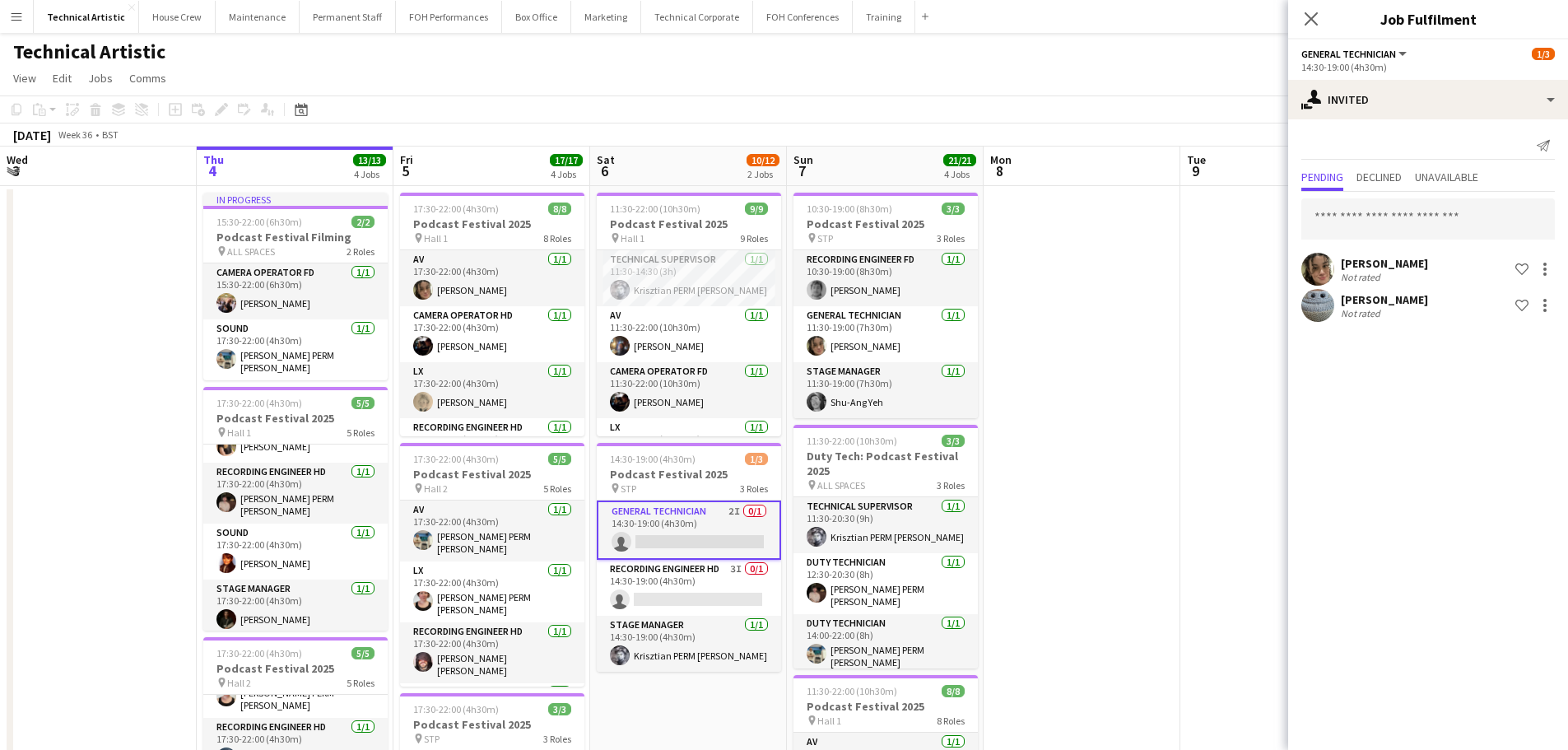
click at [768, 39] on div "Technical Artistic user user user user user user" at bounding box center [784, 48] width 1568 height 31
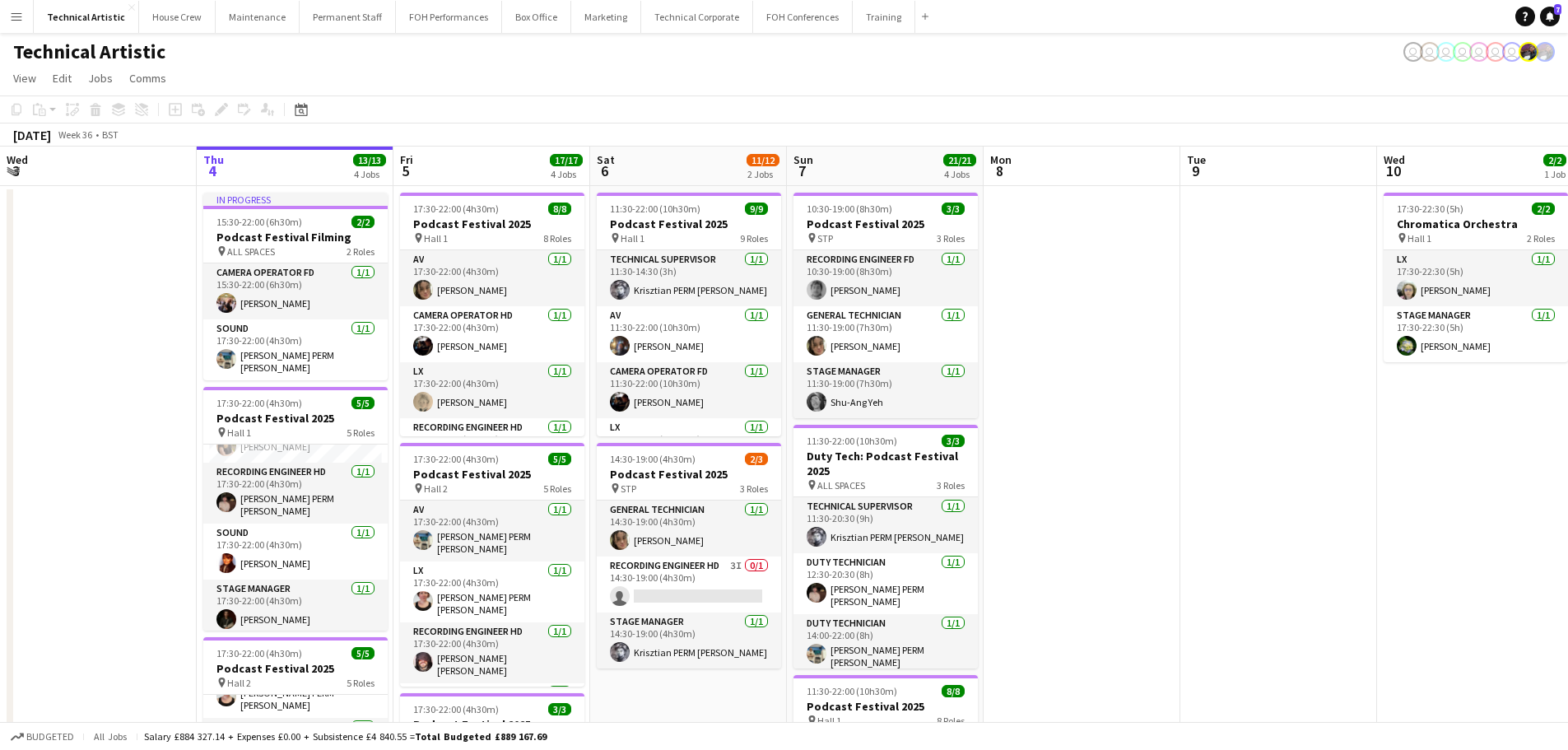
scroll to position [318, 0]
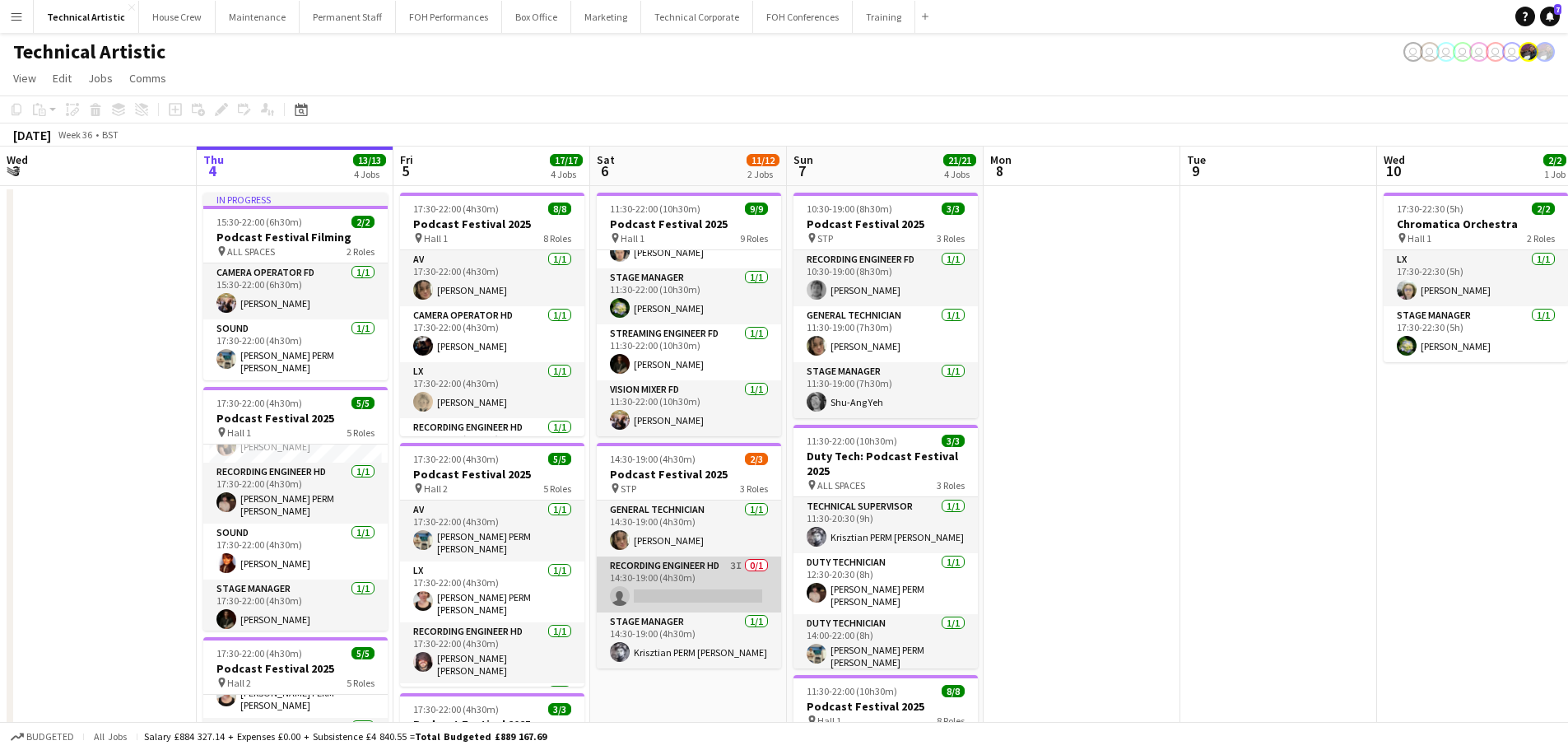
click at [724, 579] on app-card-role "Recording Engineer HD 3I 0/1 14:30-19:00 (4h30m) single-neutral-actions" at bounding box center [689, 585] width 185 height 56
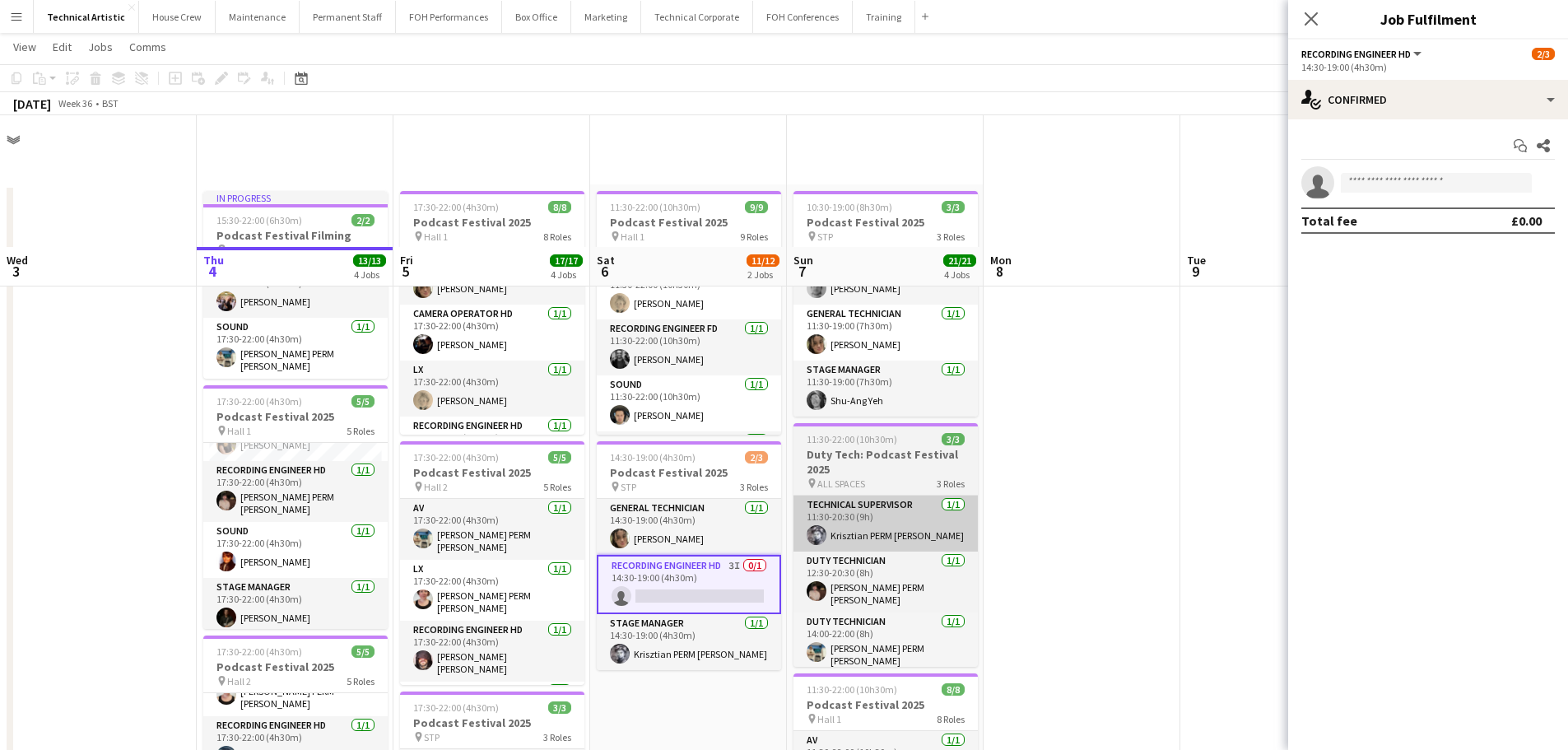
scroll to position [164, 0]
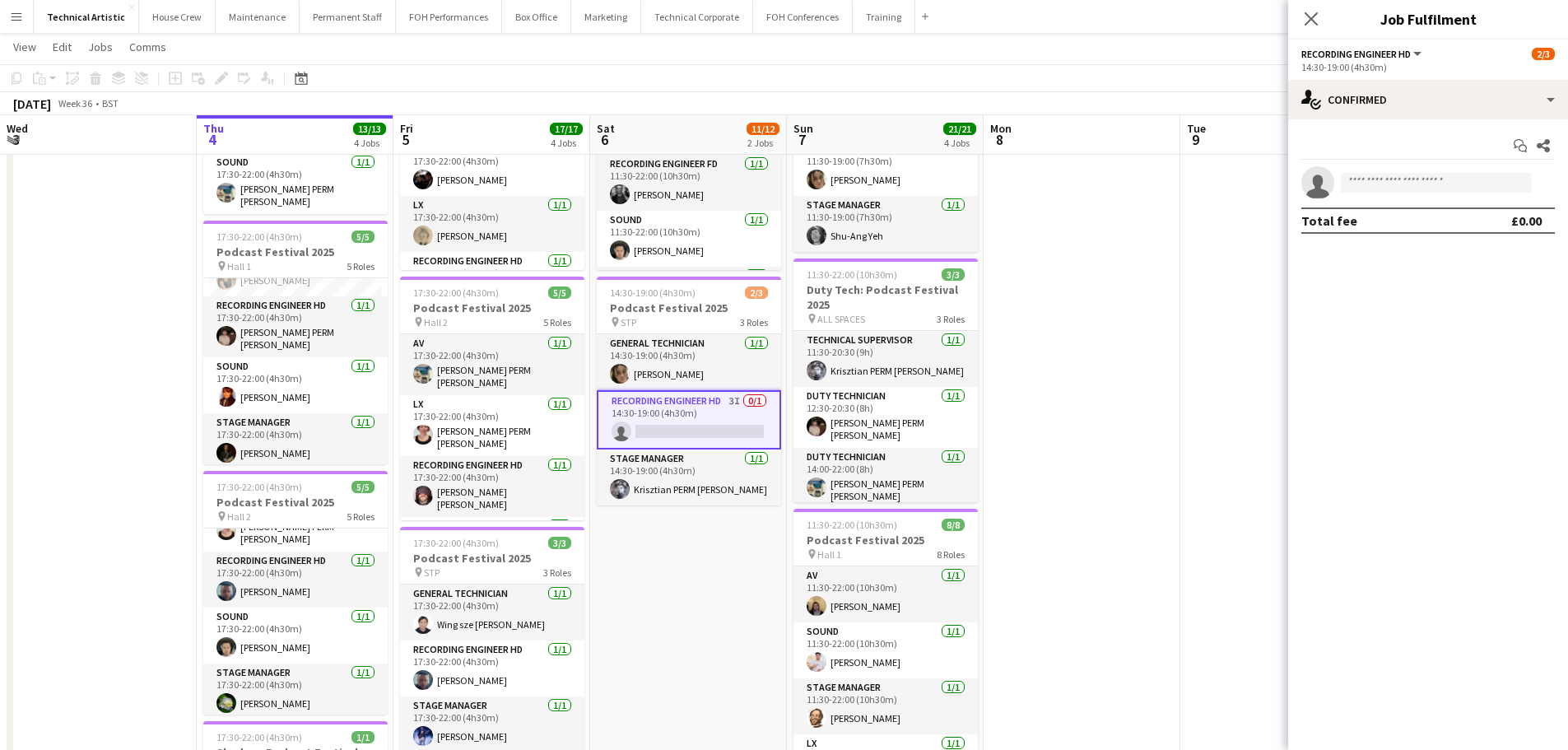
click at [687, 434] on app-card-role "Recording Engineer HD 3I 0/1 14:30-19:00 (4h30m) single-neutral-actions" at bounding box center [689, 419] width 185 height 59
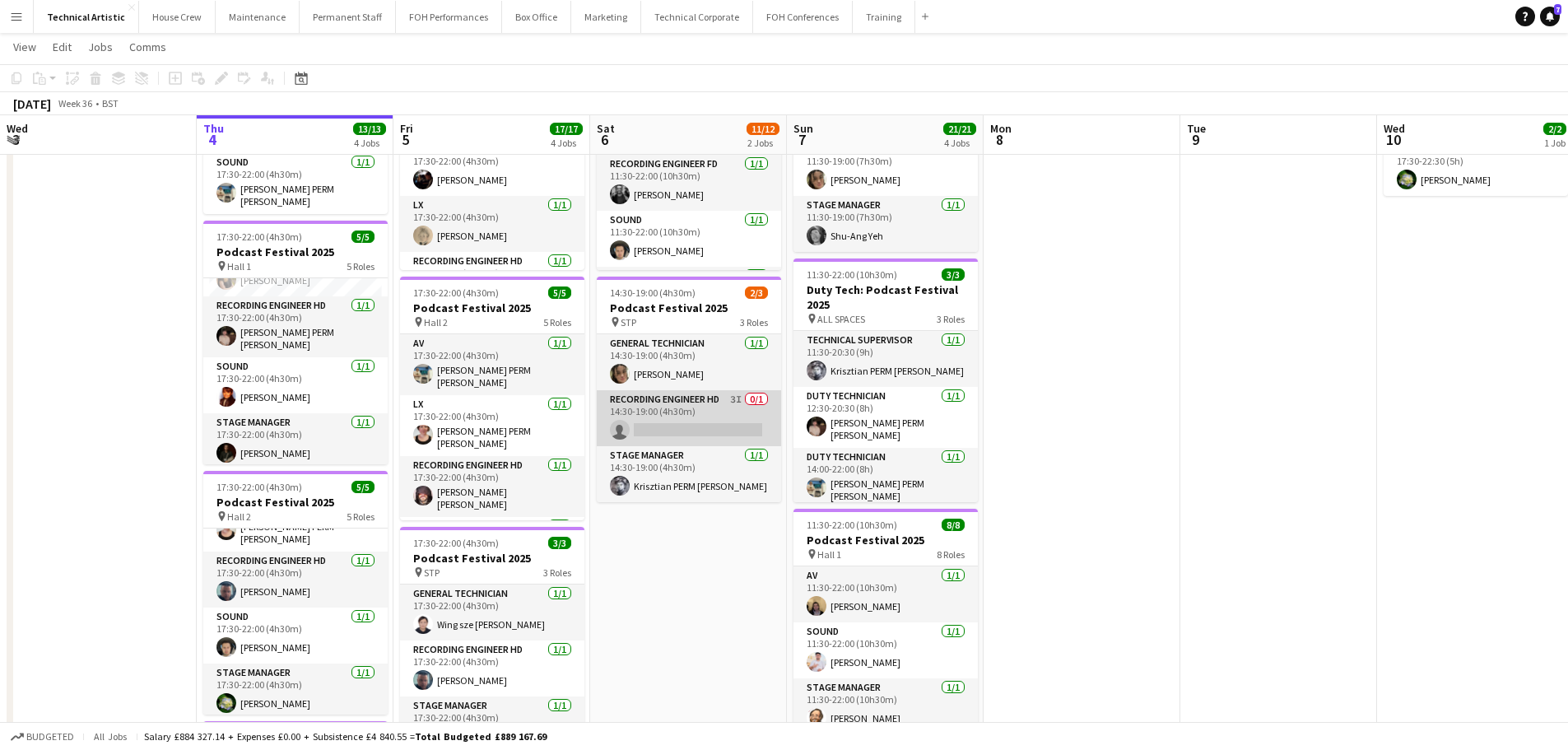
click at [670, 425] on app-card-role "Recording Engineer HD 3I 0/1 14:30-19:00 (4h30m) single-neutral-actions" at bounding box center [689, 418] width 185 height 56
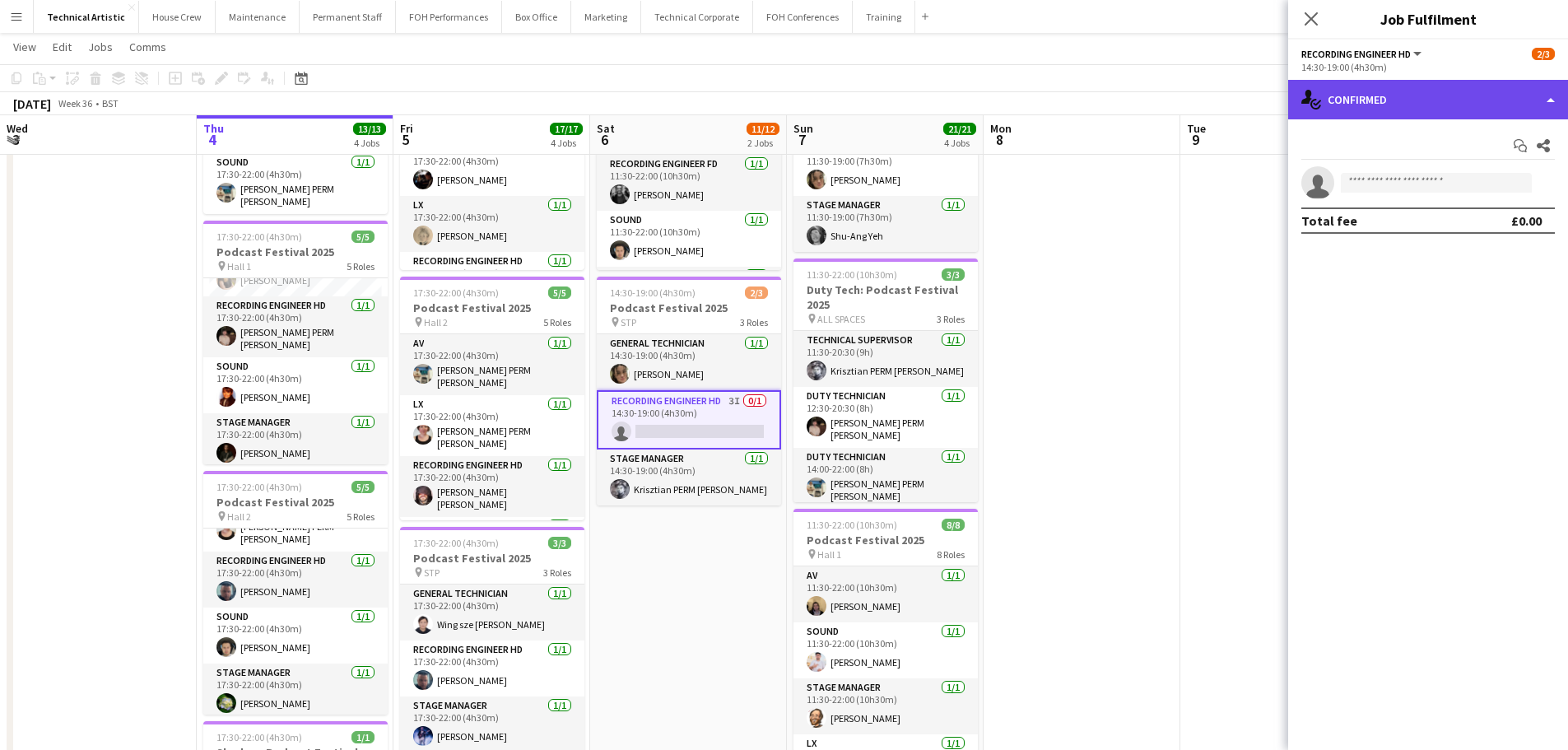
click at [1379, 102] on div "single-neutral-actions-check-2 Confirmed" at bounding box center [1428, 100] width 280 height 40
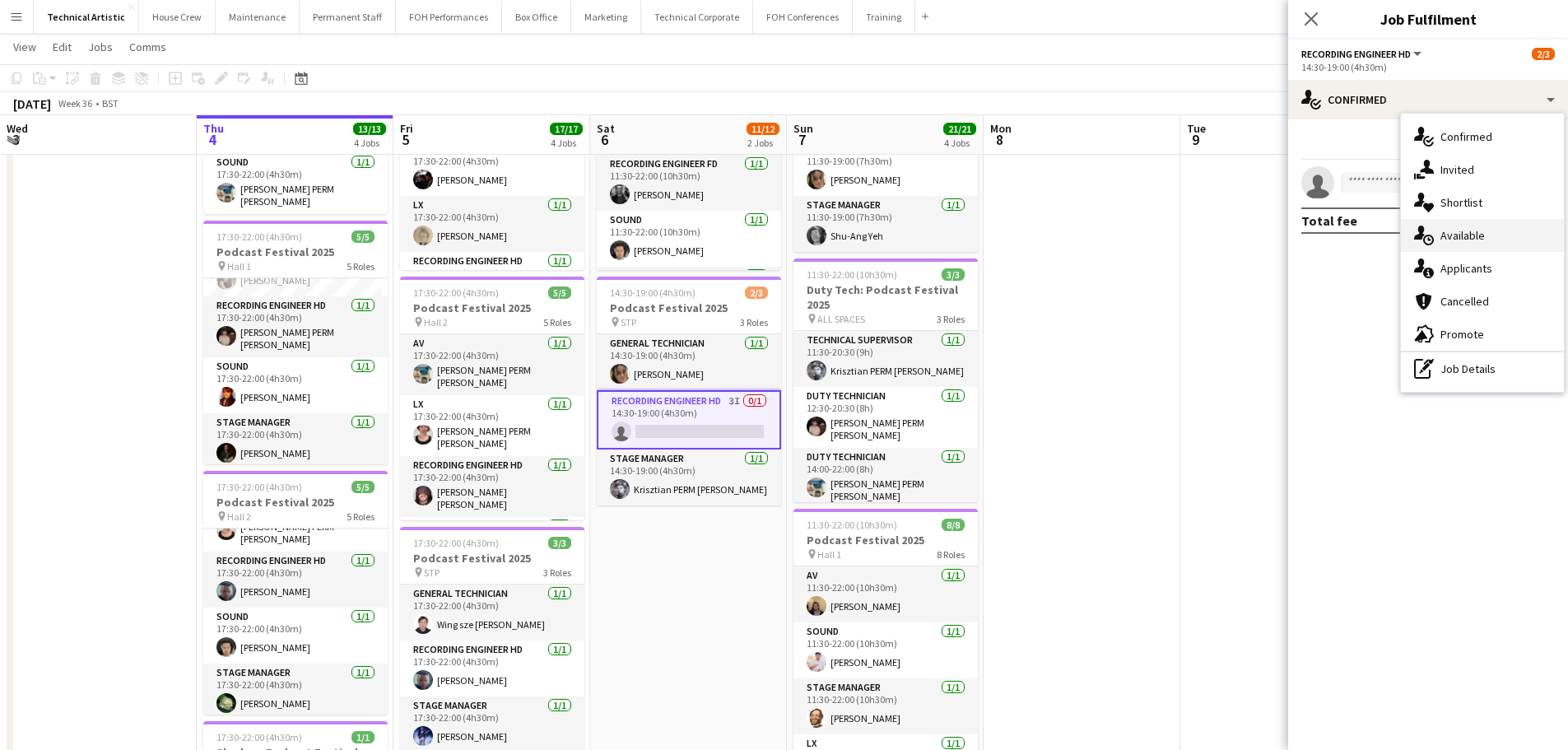
click at [1447, 246] on div "single-neutral-actions-upload Available" at bounding box center [1482, 236] width 163 height 33
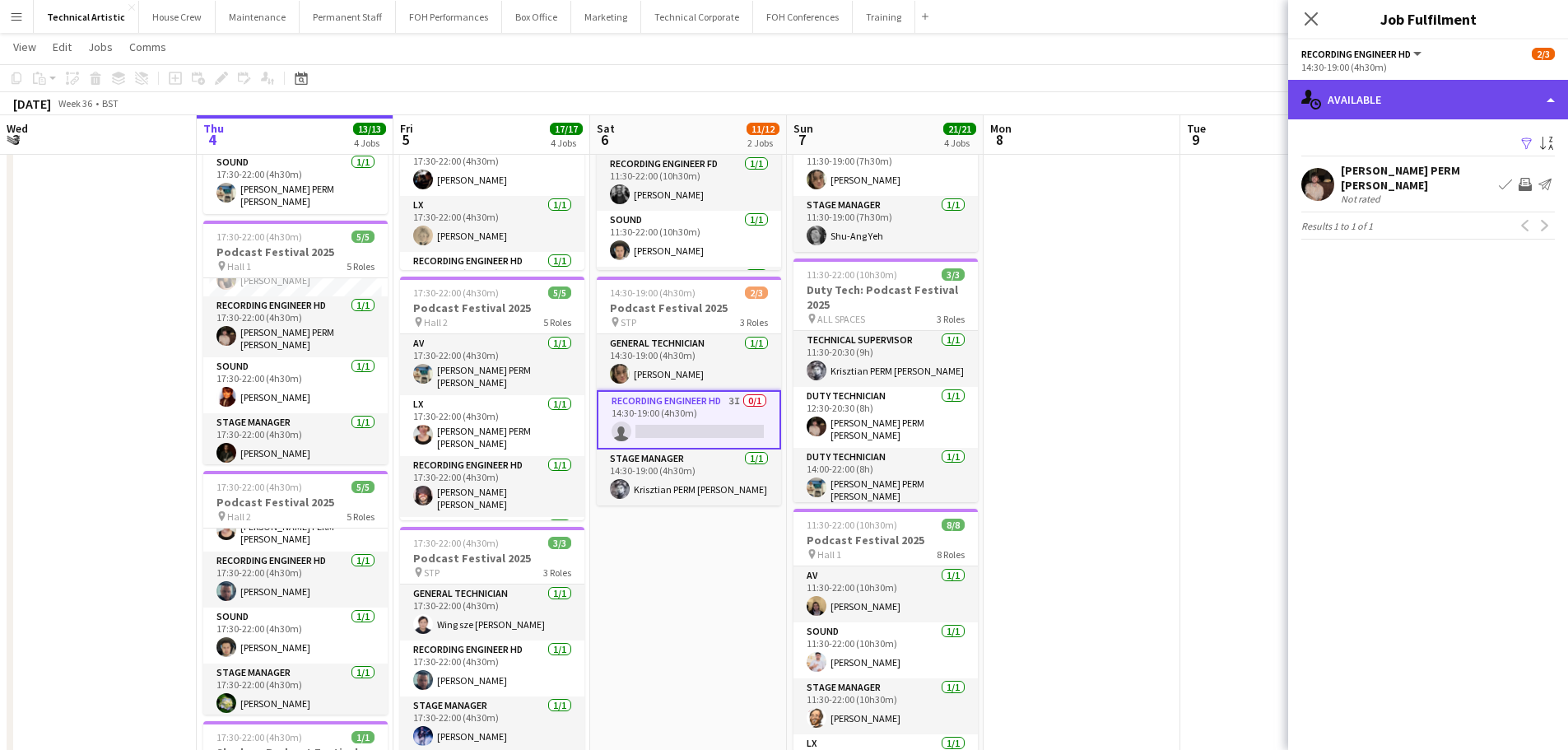
click at [1425, 108] on div "single-neutral-actions-upload Available" at bounding box center [1428, 100] width 280 height 40
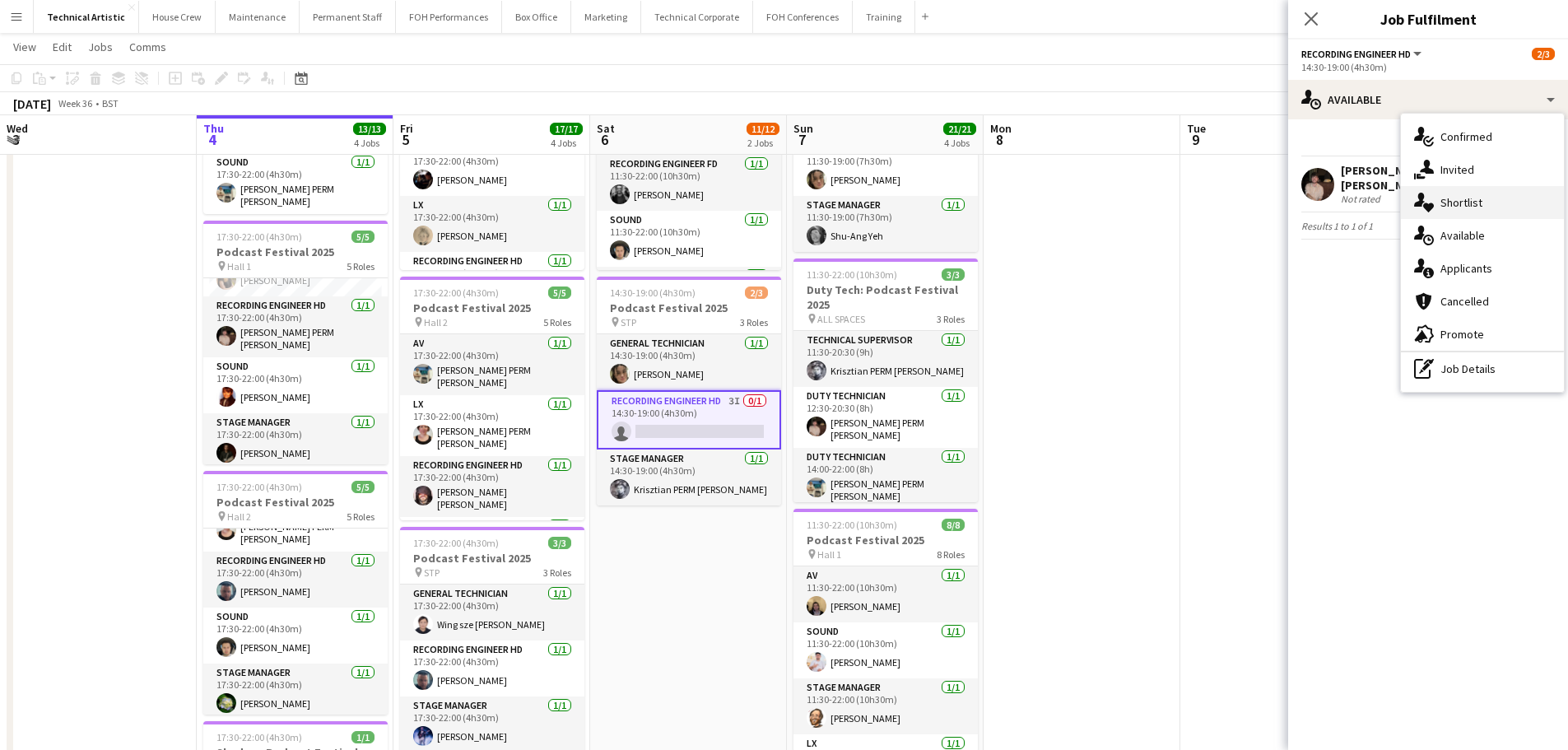
click at [1438, 191] on div "single-neutral-actions-heart Shortlist" at bounding box center [1482, 203] width 163 height 33
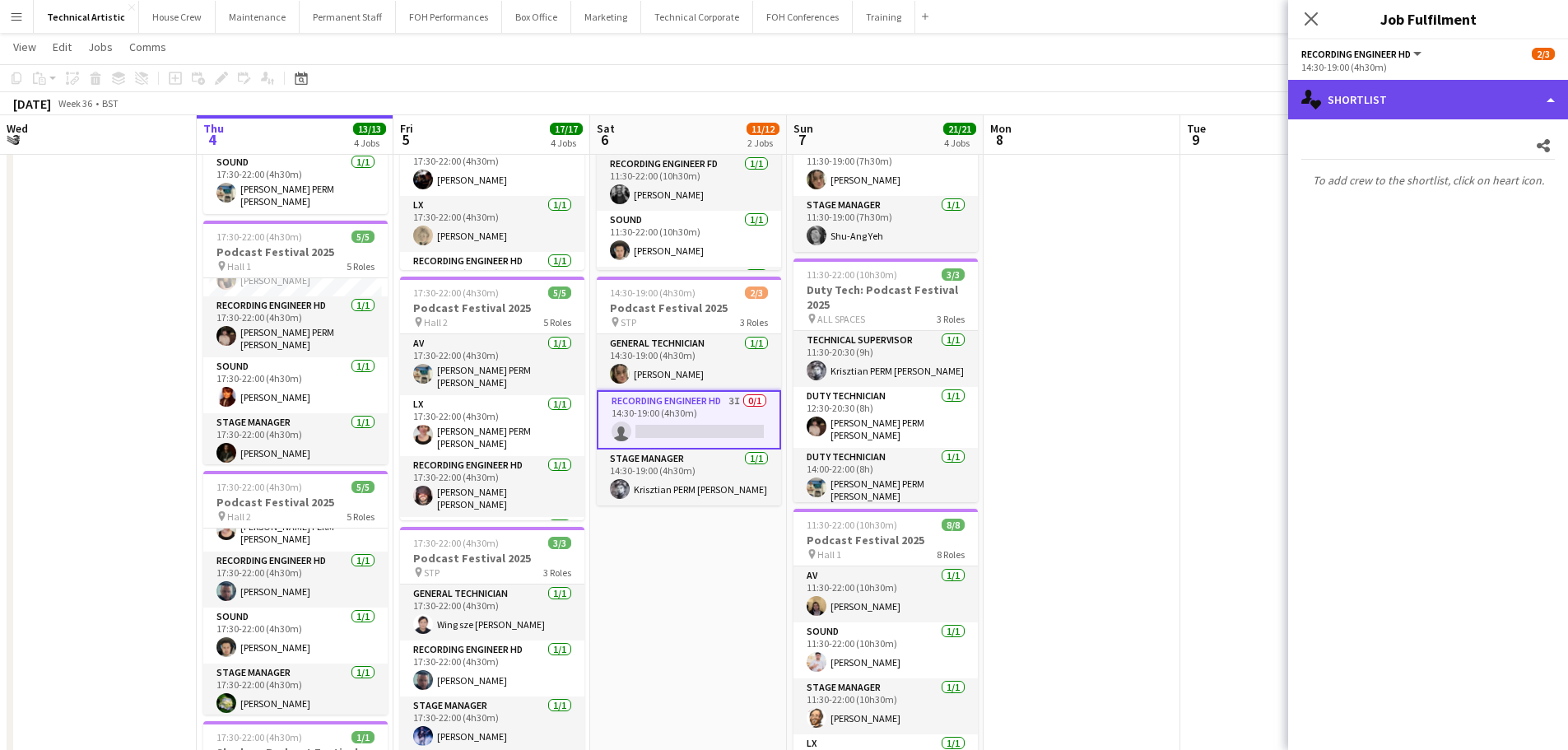
click at [1424, 92] on div "single-neutral-actions-heart Shortlist" at bounding box center [1428, 100] width 280 height 40
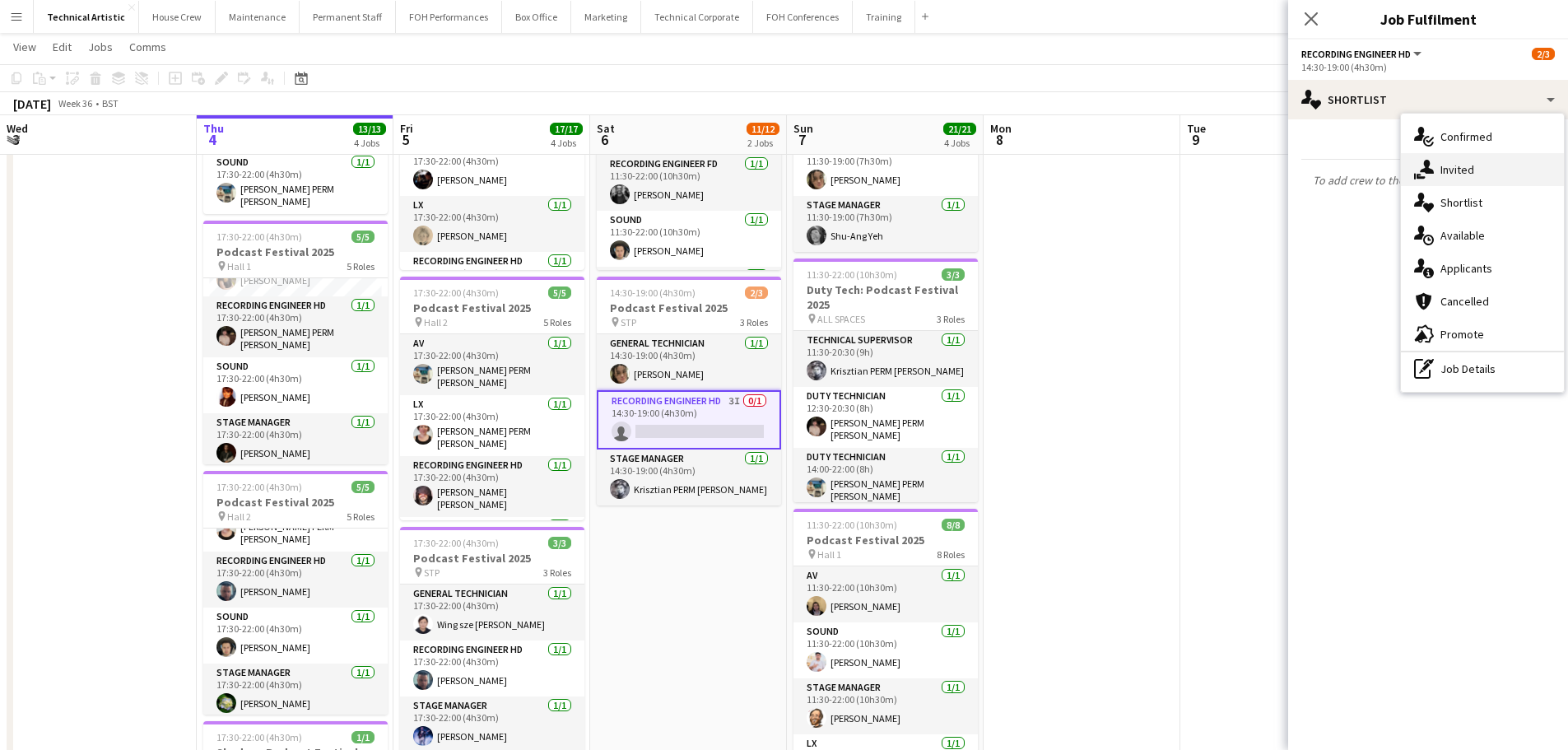
click at [1440, 154] on div "single-neutral-actions-share-1 Invited" at bounding box center [1482, 169] width 163 height 33
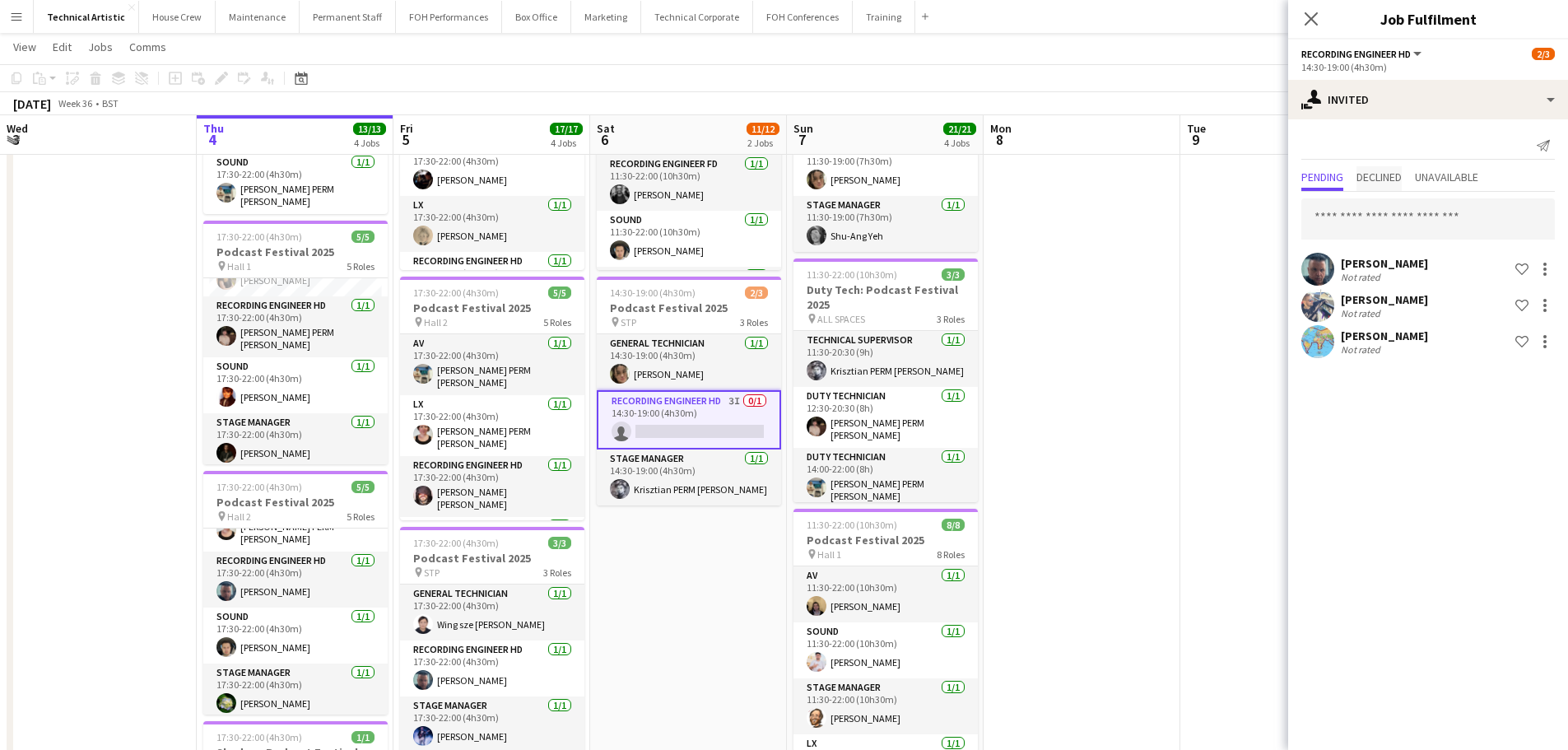
click at [1357, 164] on div "Send notification Pending Declined Unavailable [PERSON_NAME] Not rated Shortlis…" at bounding box center [1428, 247] width 280 height 255
click at [1377, 183] on span "Declined" at bounding box center [1379, 177] width 45 height 12
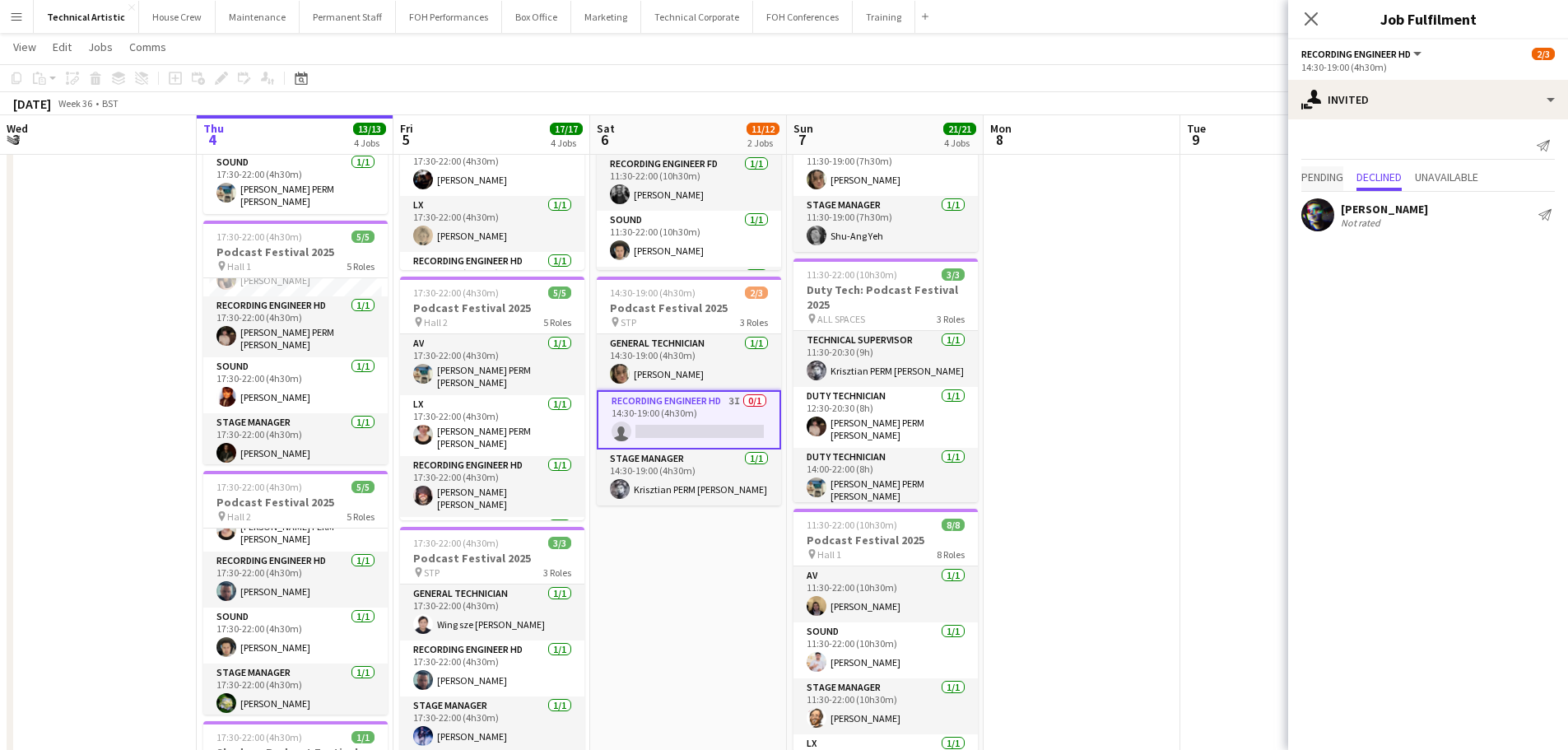
click at [1322, 171] on span "Pending" at bounding box center [1322, 177] width 42 height 12
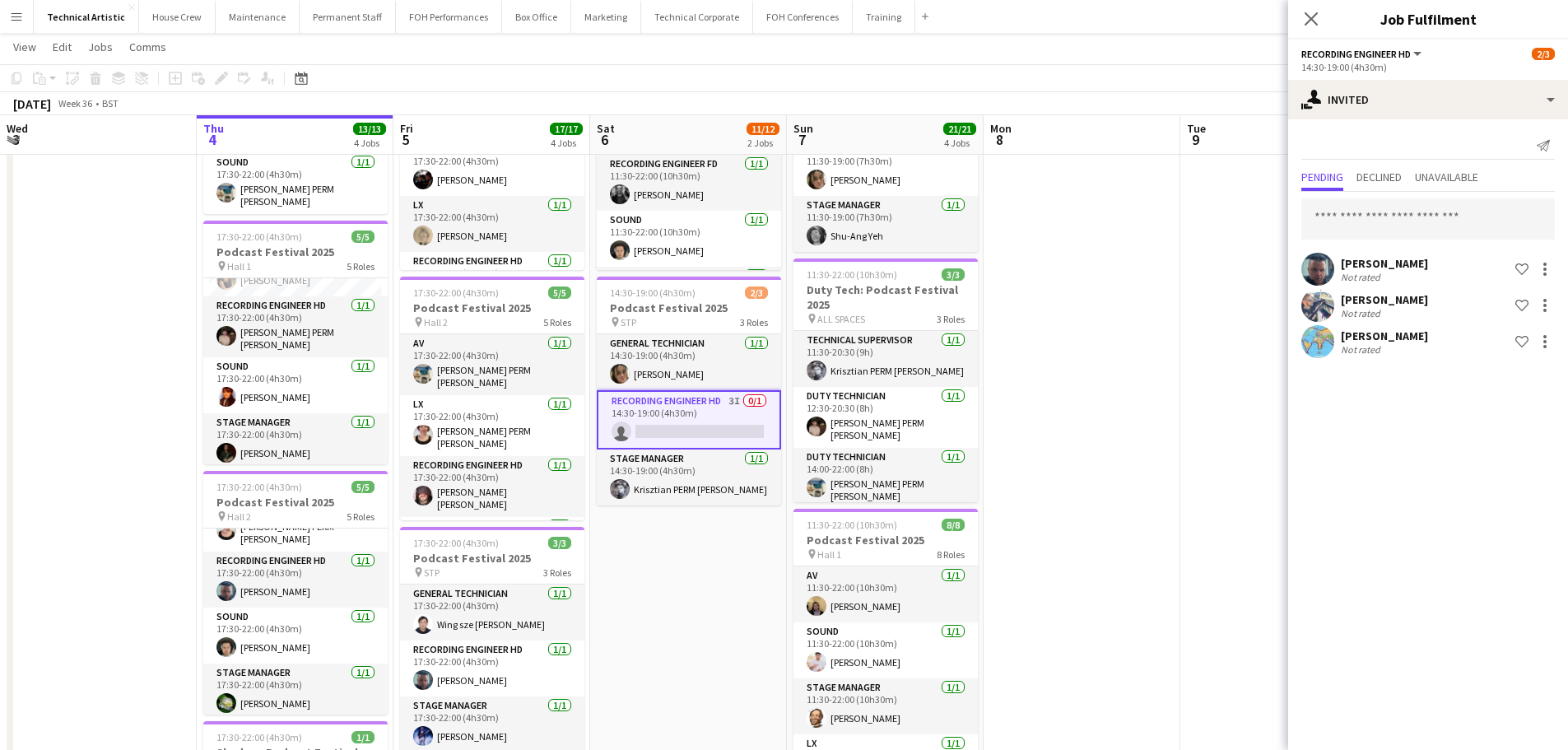
click at [1006, 64] on app-page-menu "View Day view expanded Day view collapsed Month view Date picker Jump to [DATE]…" at bounding box center [784, 48] width 1568 height 31
